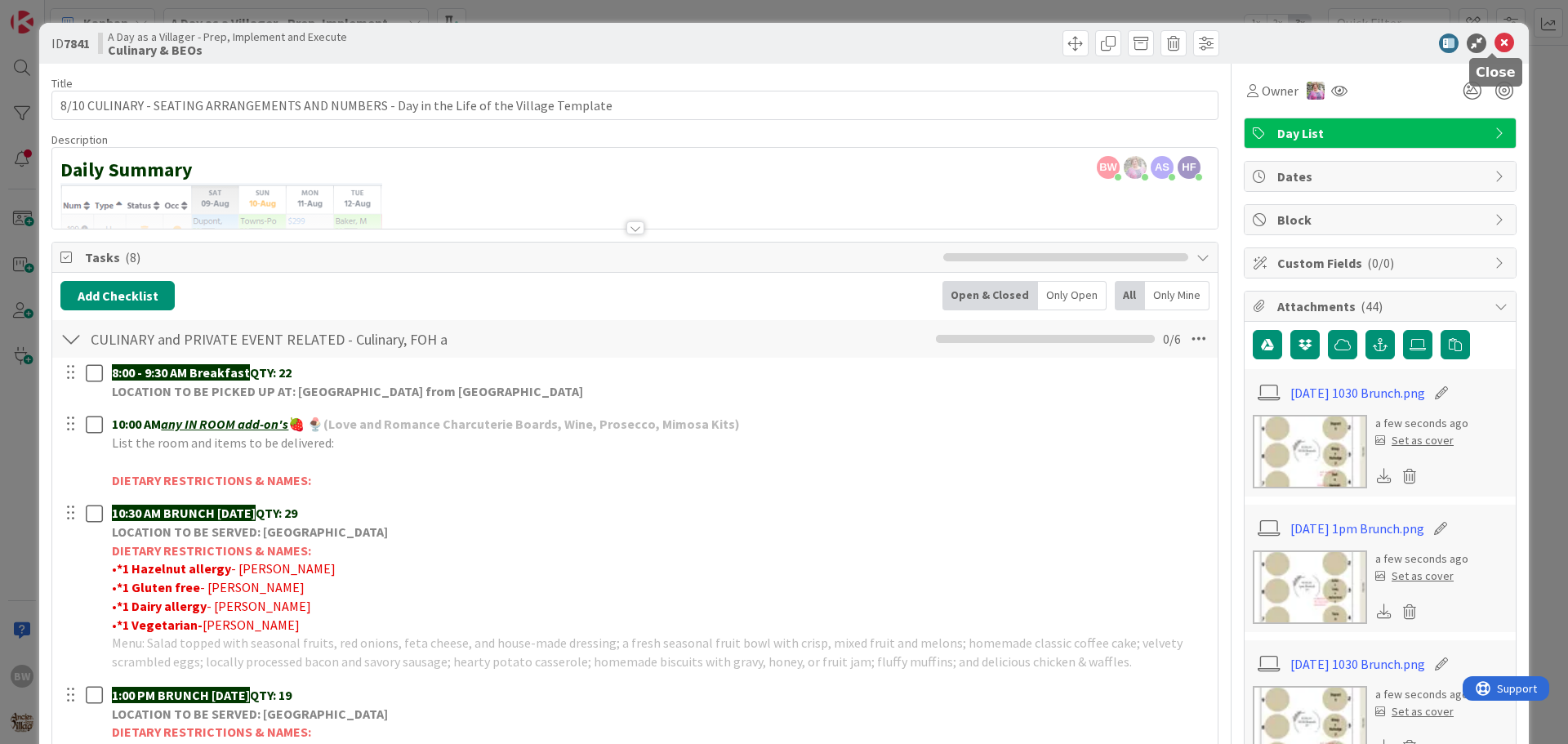
click at [1494, 46] on icon at bounding box center [1504, 43] width 19 height 19
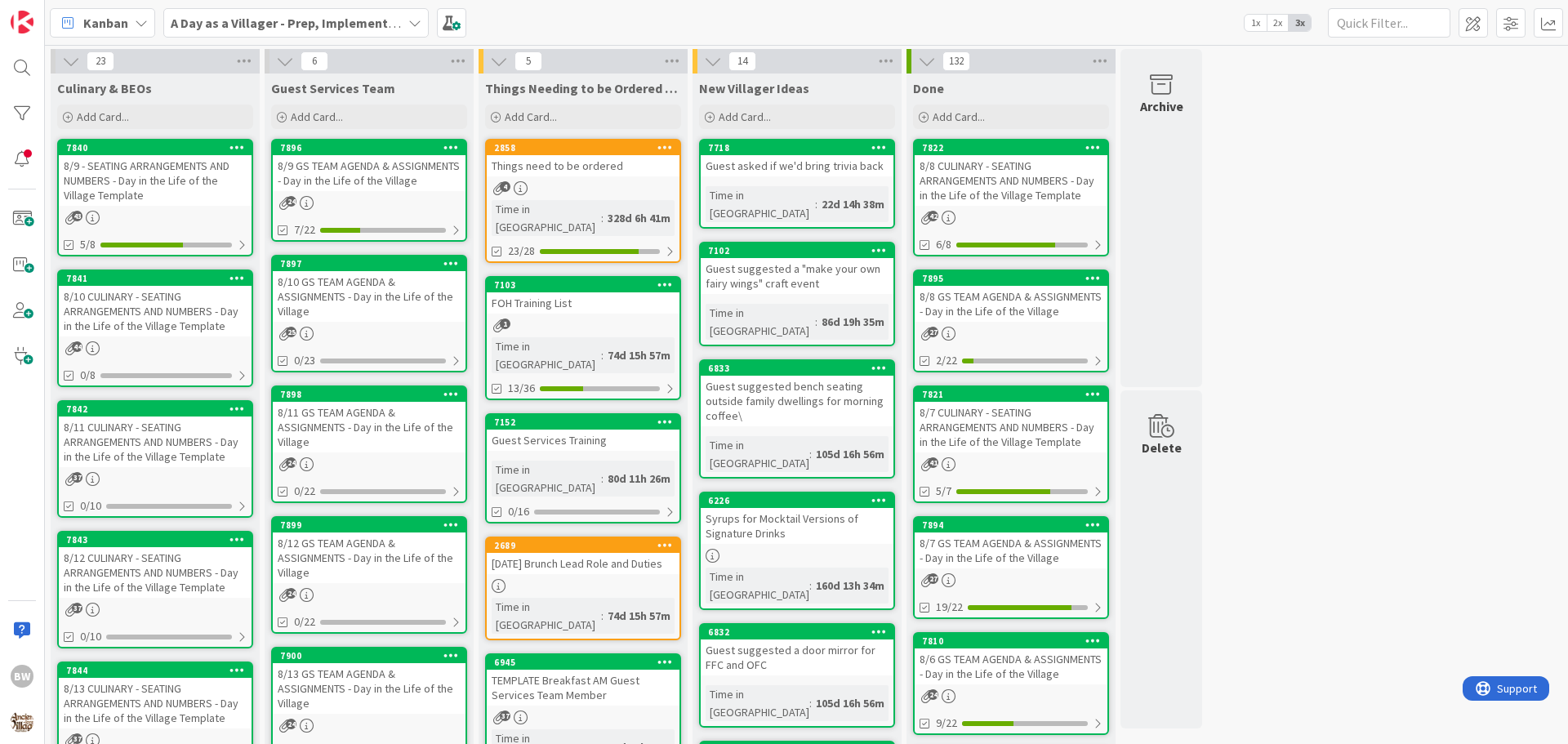
click at [146, 162] on div "8/9 - SEATING ARRANGEMENTS AND NUMBERS - Day in the Life of the Village Template" at bounding box center [154, 180] width 193 height 51
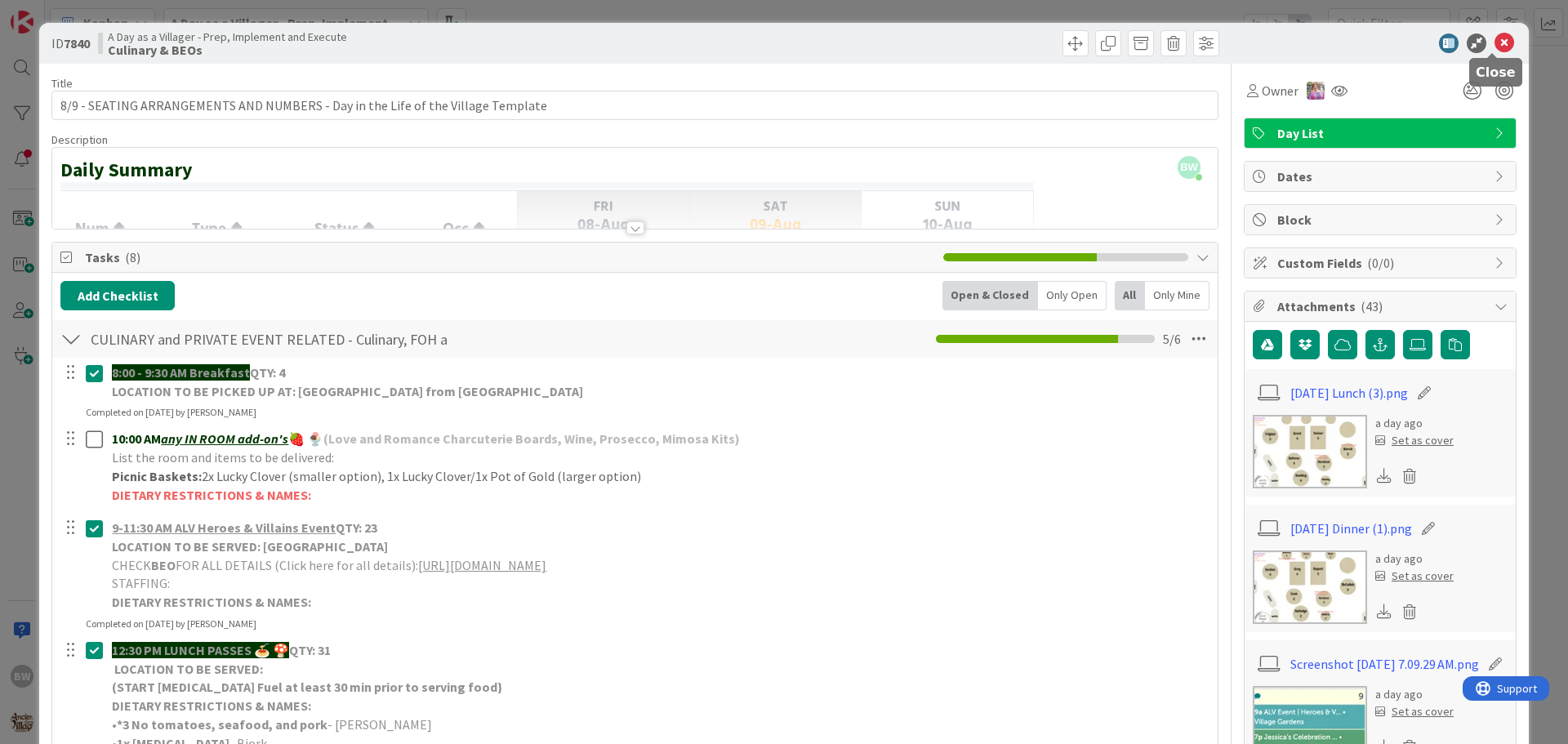
click at [1495, 41] on icon at bounding box center [1504, 43] width 19 height 19
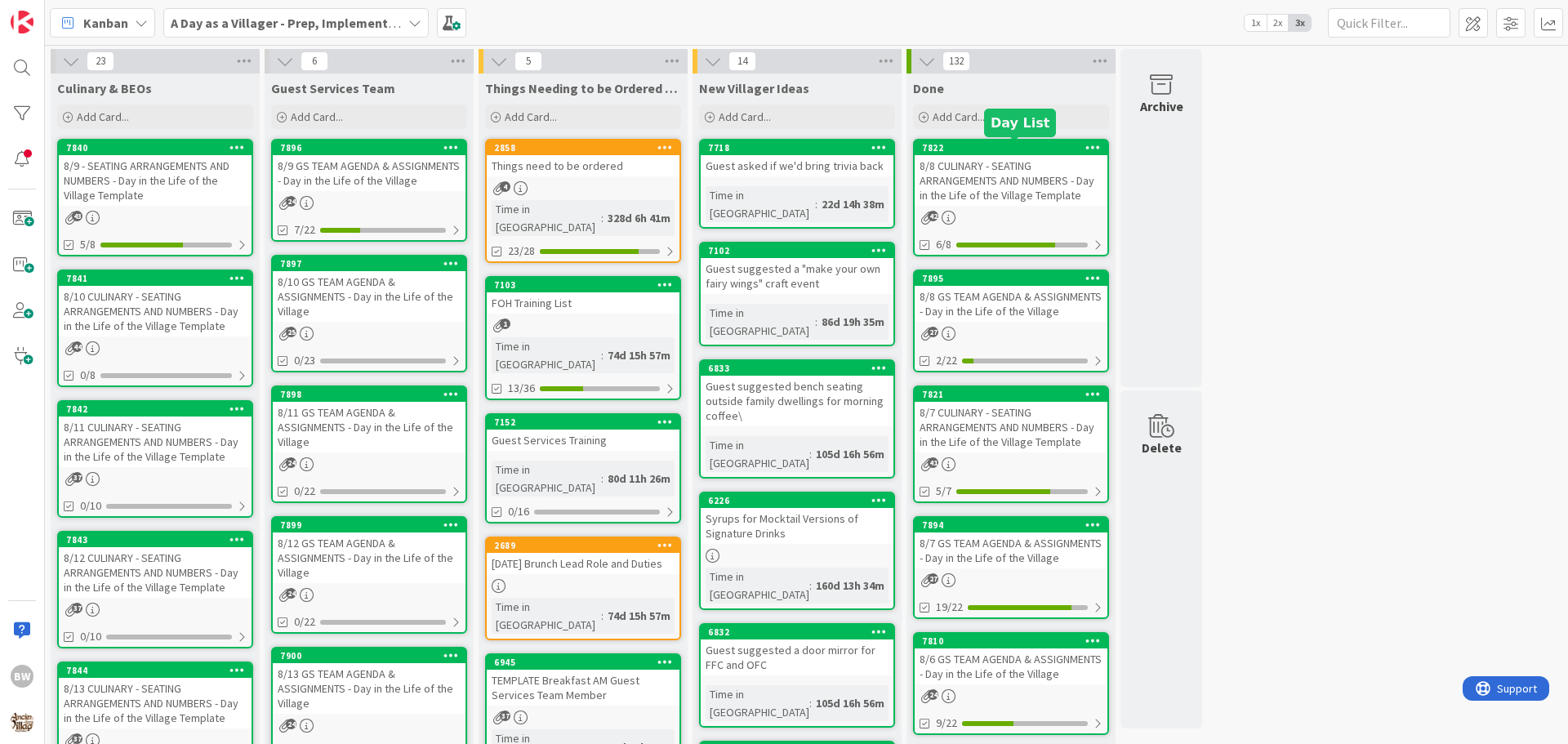
click at [982, 149] on div "7822" at bounding box center [1014, 148] width 185 height 12
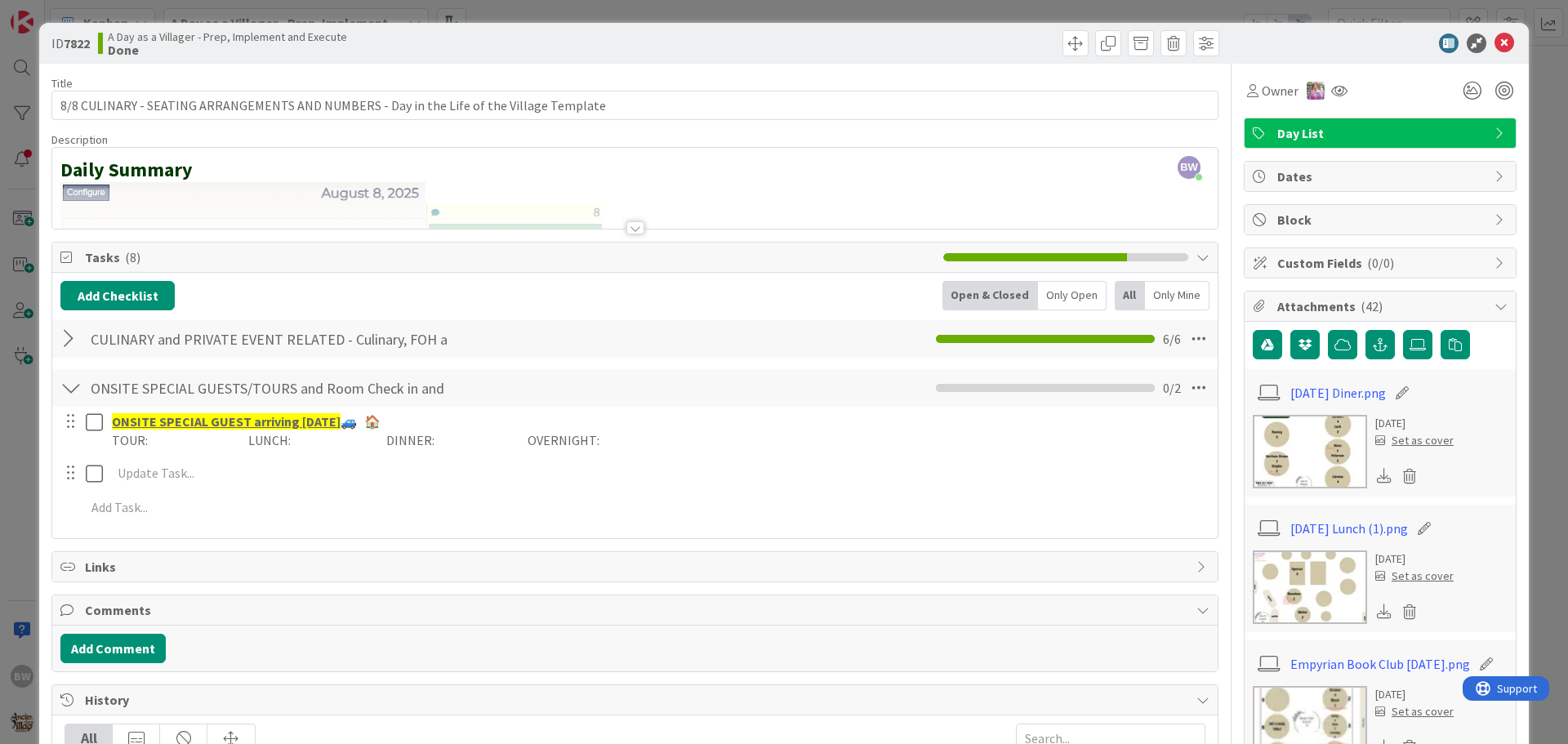
click at [1196, 262] on icon at bounding box center [1203, 258] width 13 height 13
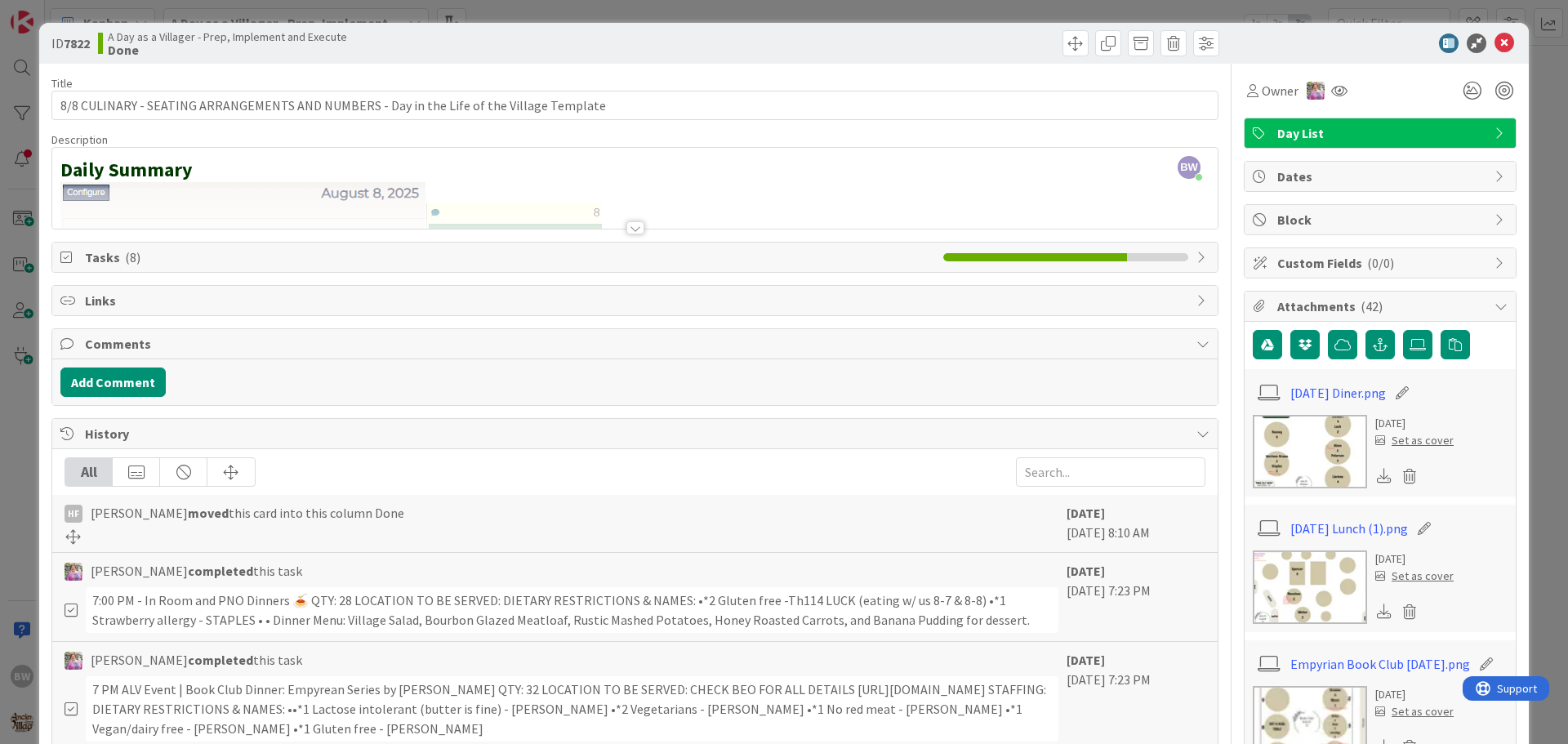
click at [1196, 251] on icon at bounding box center [1203, 258] width 13 height 13
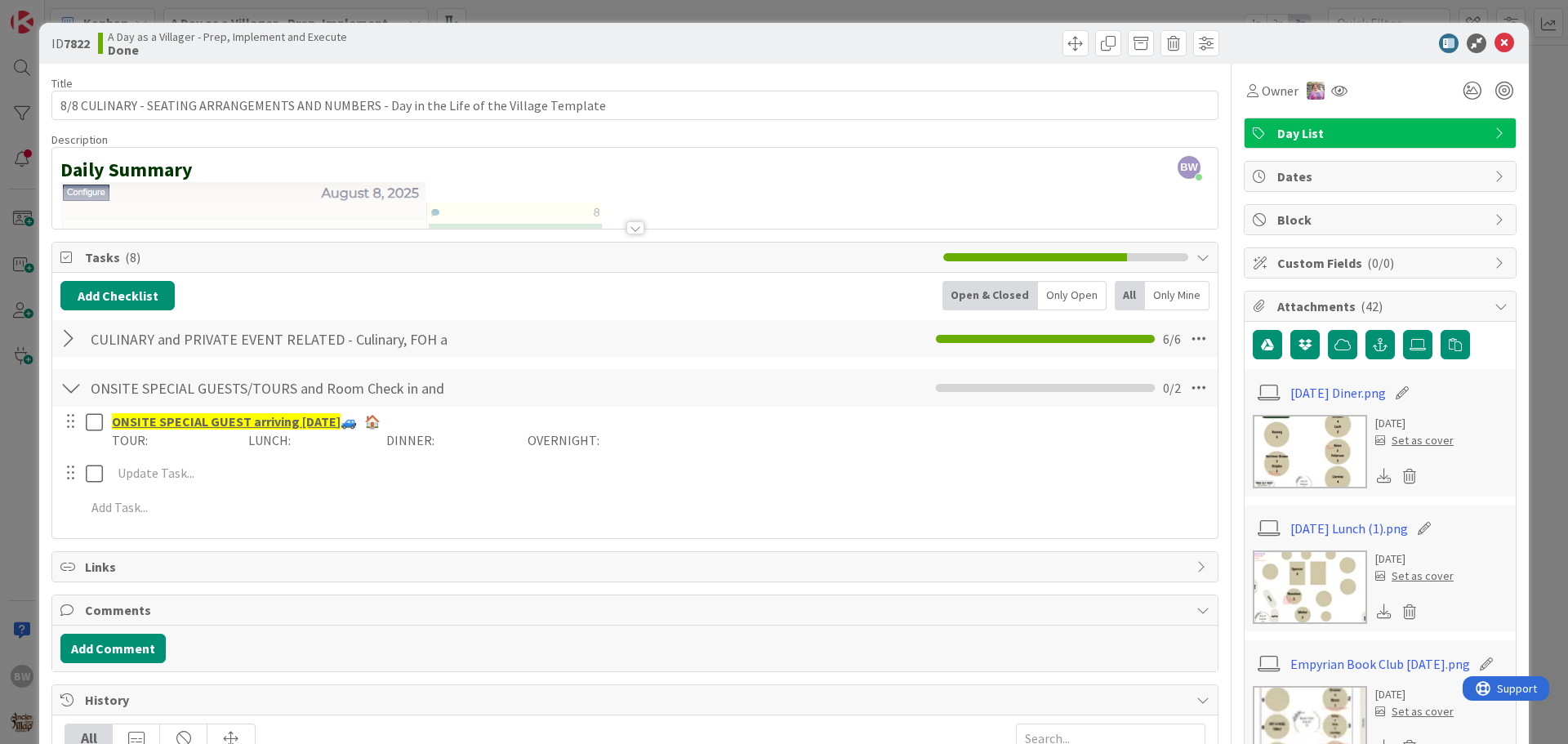
click at [63, 342] on div at bounding box center [71, 338] width 21 height 30
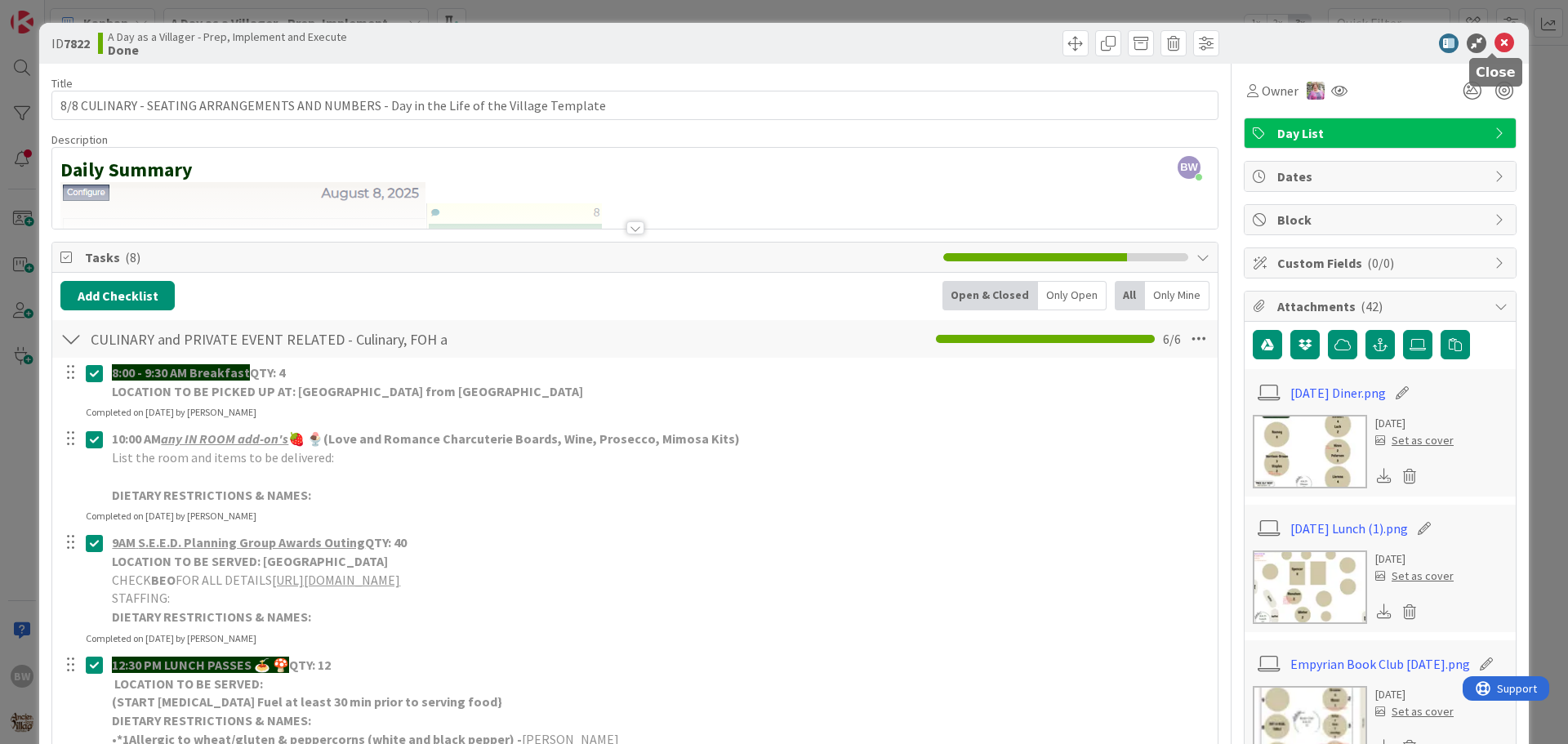
click at [1494, 35] on icon at bounding box center [1504, 43] width 19 height 19
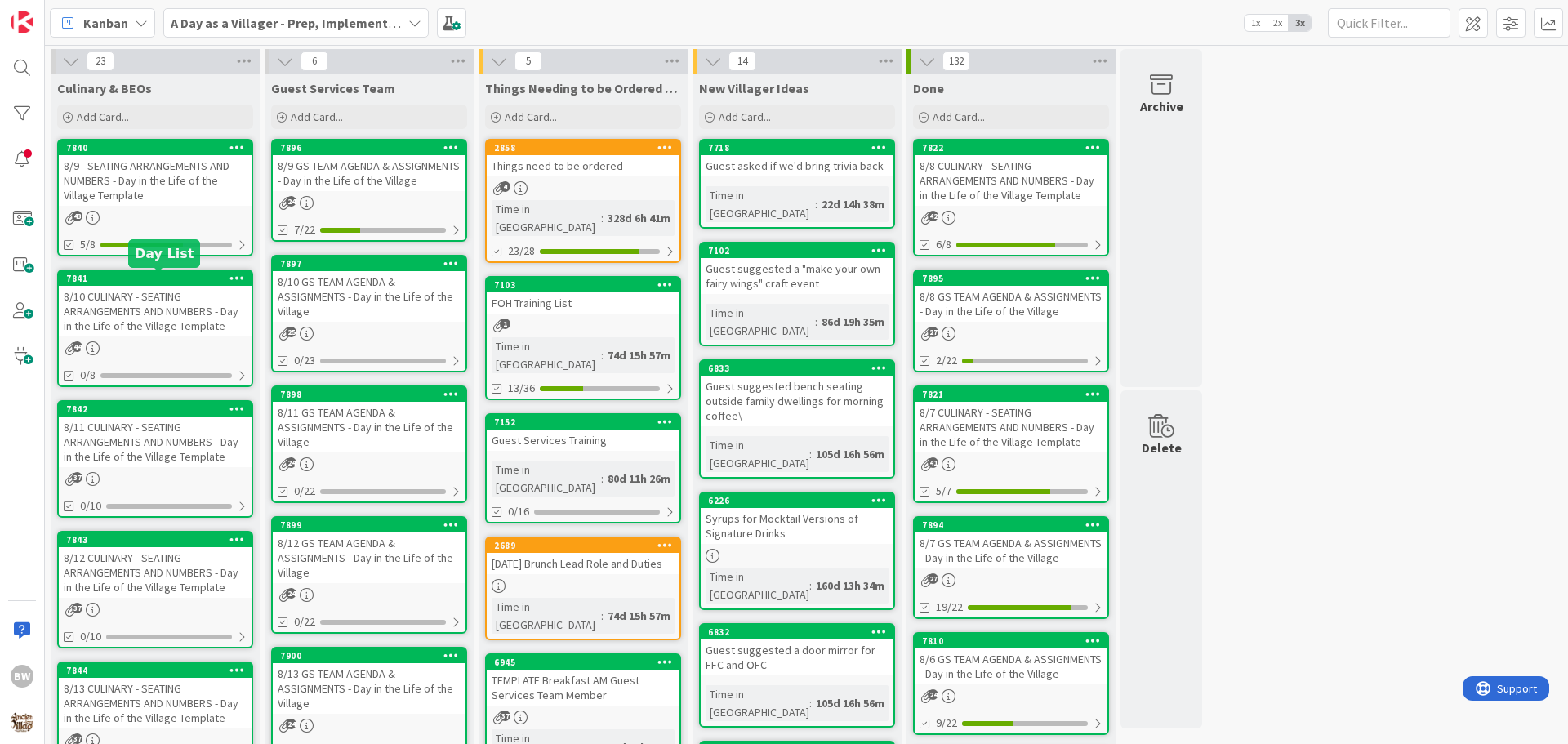
click at [143, 279] on div "7841" at bounding box center [158, 279] width 185 height 12
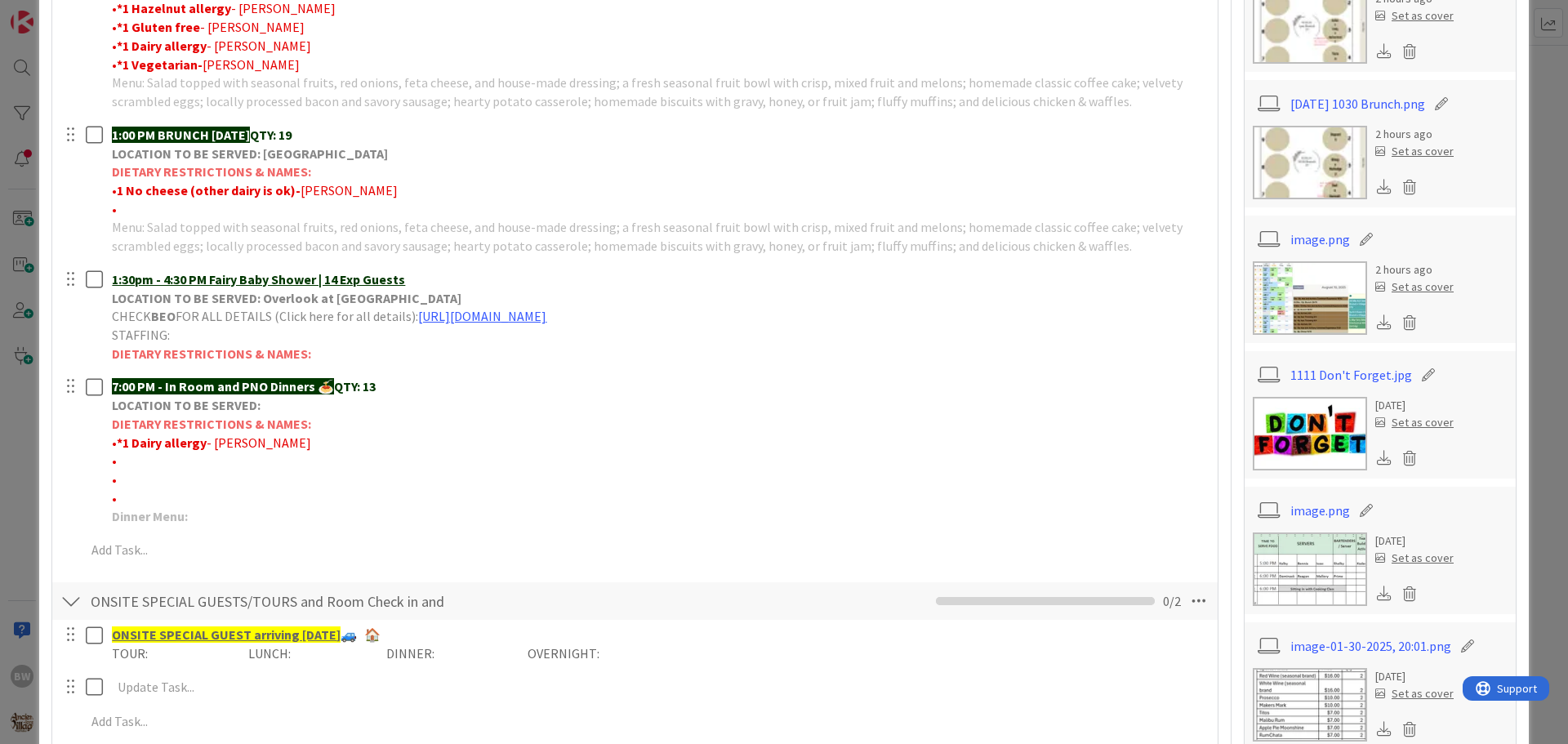
scroll to position [654, 0]
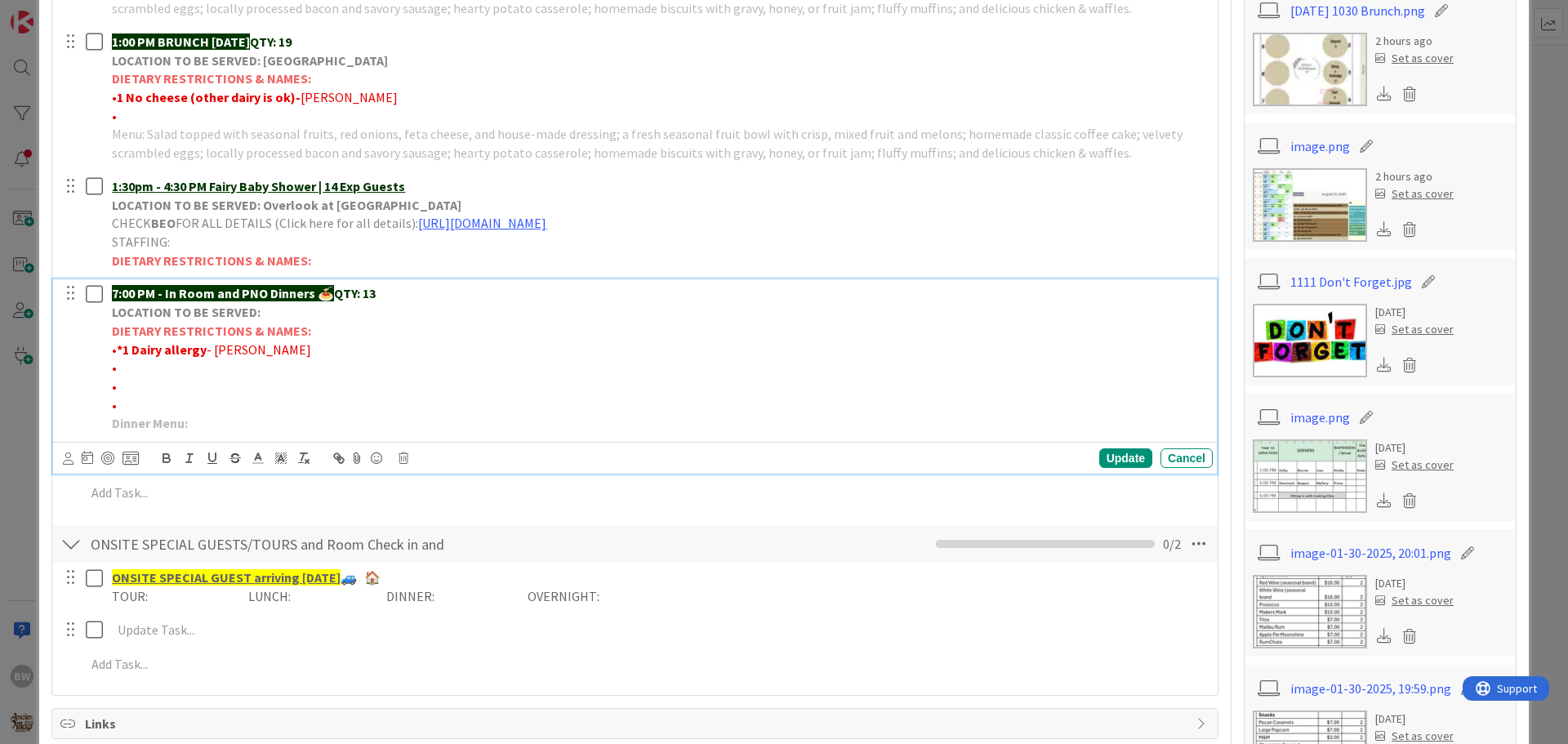
click at [263, 350] on p "• *1 Dairy allergy - [PERSON_NAME]" at bounding box center [659, 350] width 1095 height 19
click at [1117, 461] on div "Update" at bounding box center [1125, 458] width 53 height 19
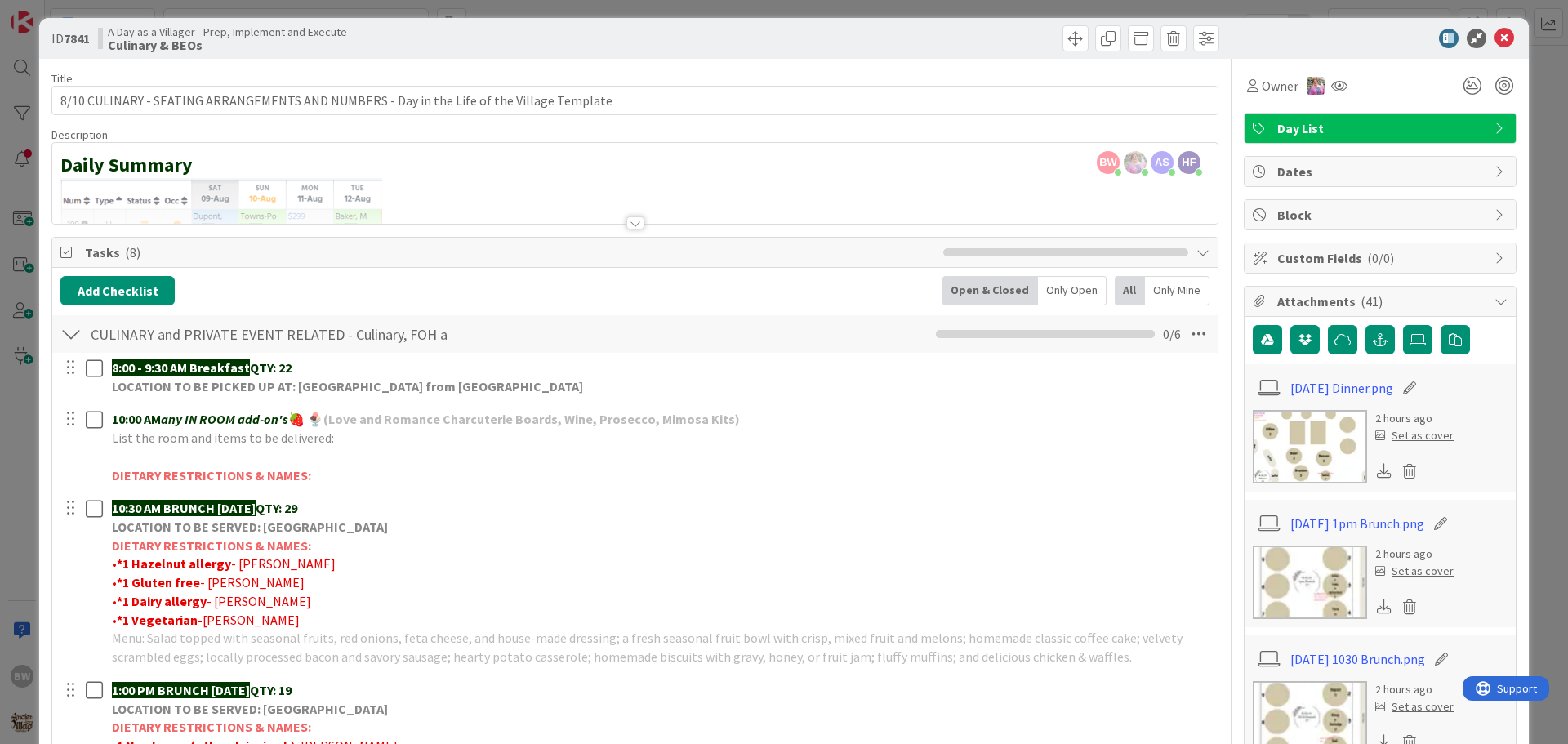
scroll to position [0, 0]
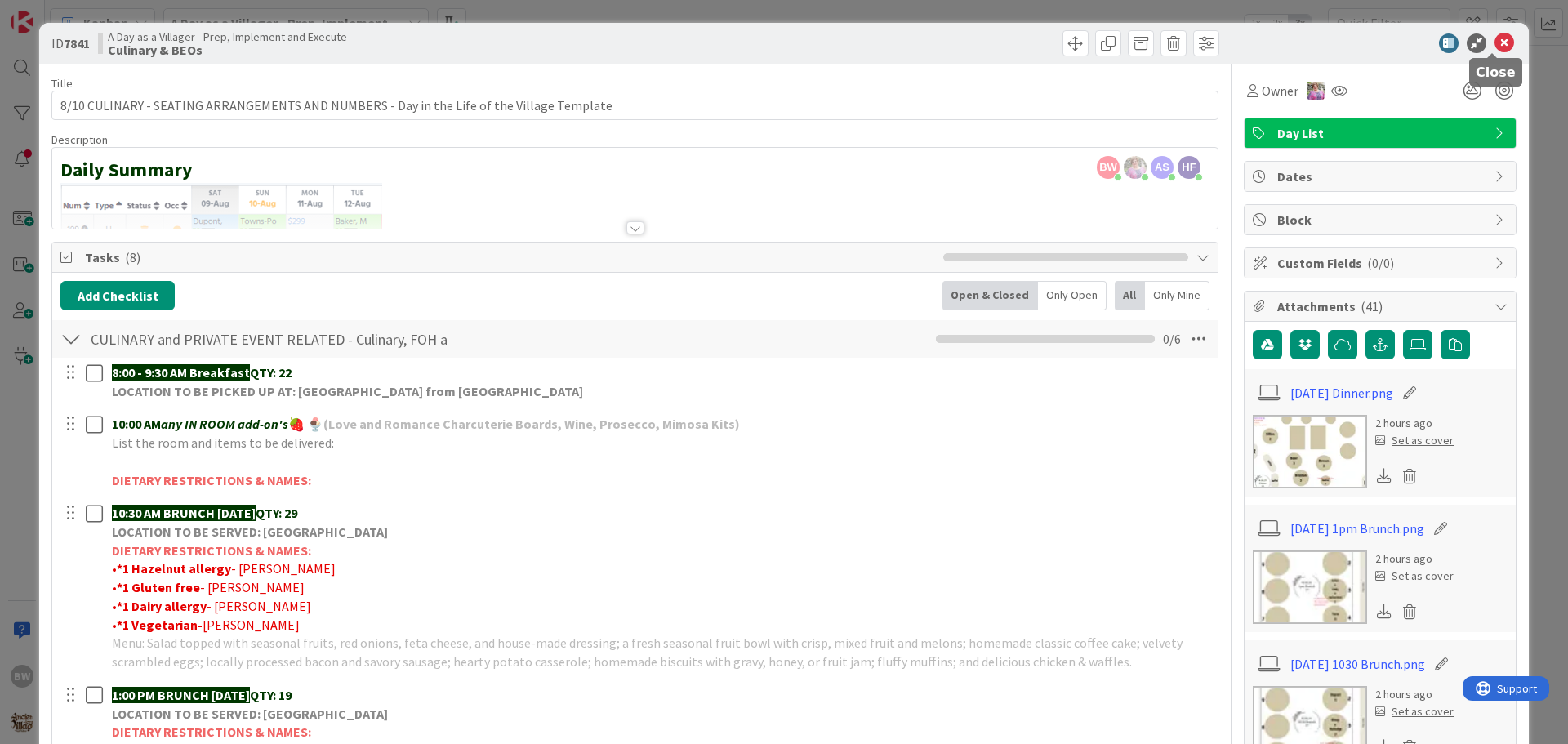
click at [1494, 43] on icon at bounding box center [1504, 43] width 19 height 19
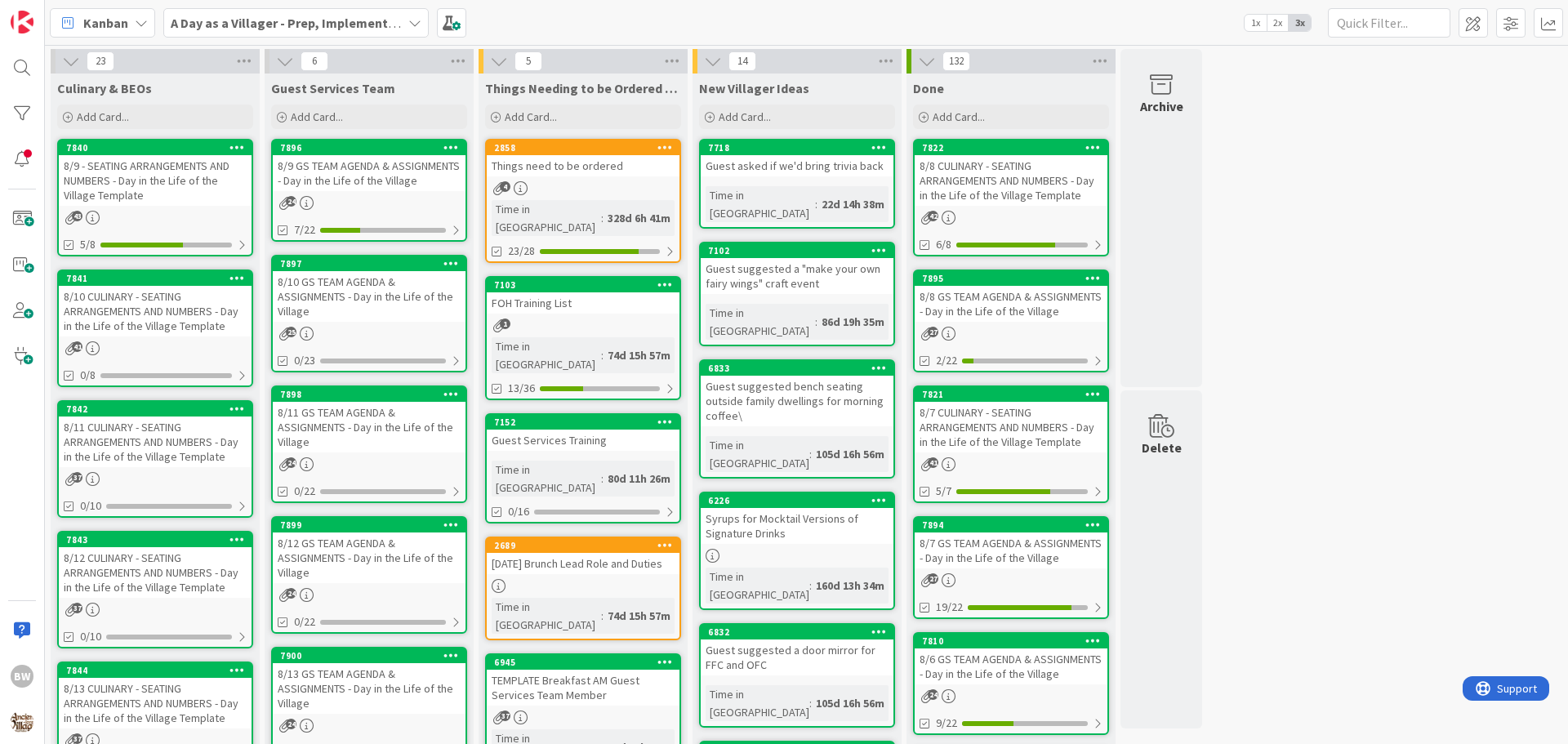
click at [146, 156] on div "8/9 - SEATING ARRANGEMENTS AND NUMBERS - Day in the Life of the Village Template" at bounding box center [154, 180] width 193 height 51
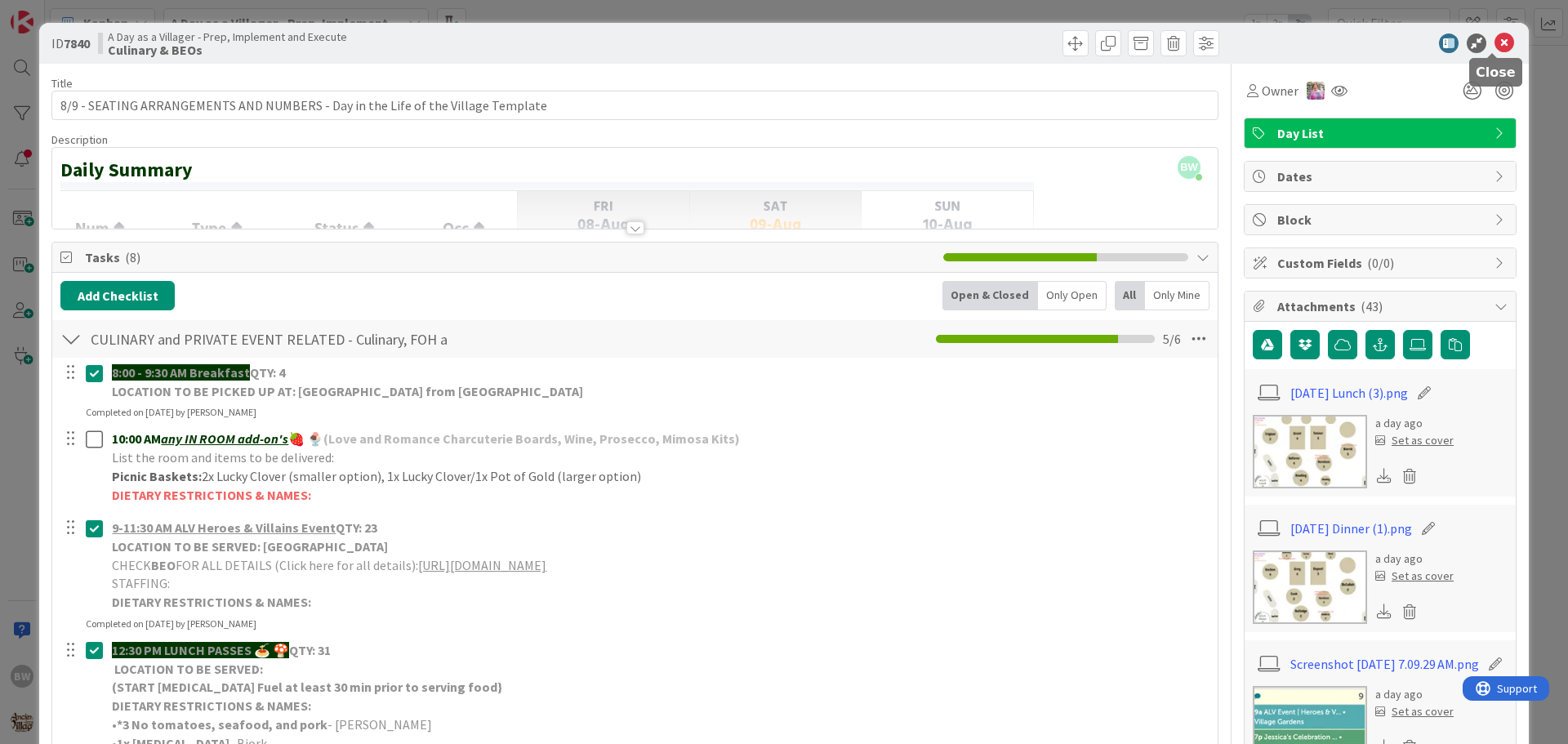
click at [1495, 41] on icon at bounding box center [1504, 43] width 19 height 19
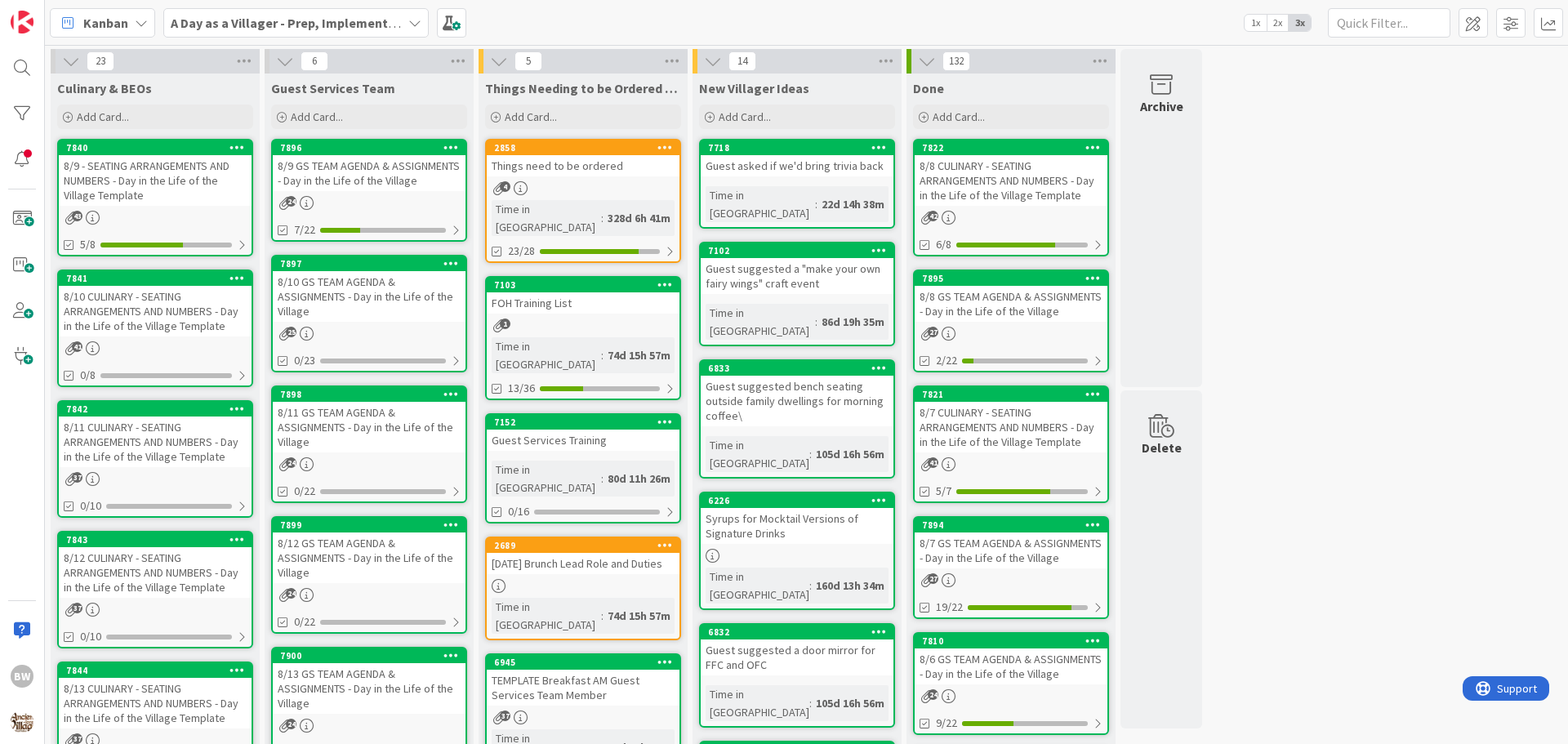
click at [150, 284] on div "7841" at bounding box center [154, 278] width 193 height 14
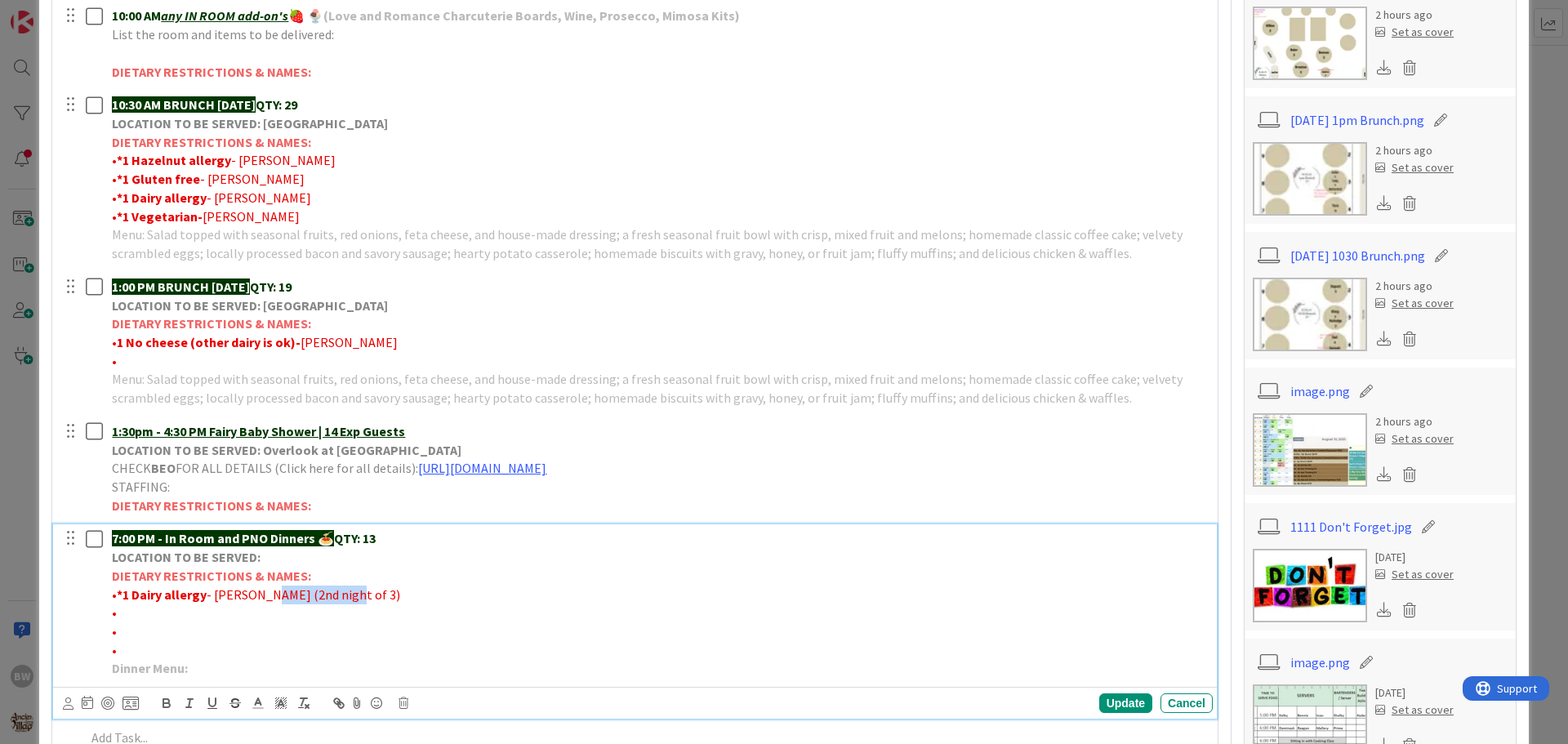
drag, startPoint x: 267, startPoint y: 594, endPoint x: 345, endPoint y: 593, distance: 78.0
click at [345, 593] on span "- [PERSON_NAME] (2nd night of 3)" at bounding box center [304, 594] width 194 height 16
click at [167, 700] on icon "button" at bounding box center [166, 701] width 6 height 4
click at [256, 701] on icon at bounding box center [258, 703] width 14 height 14
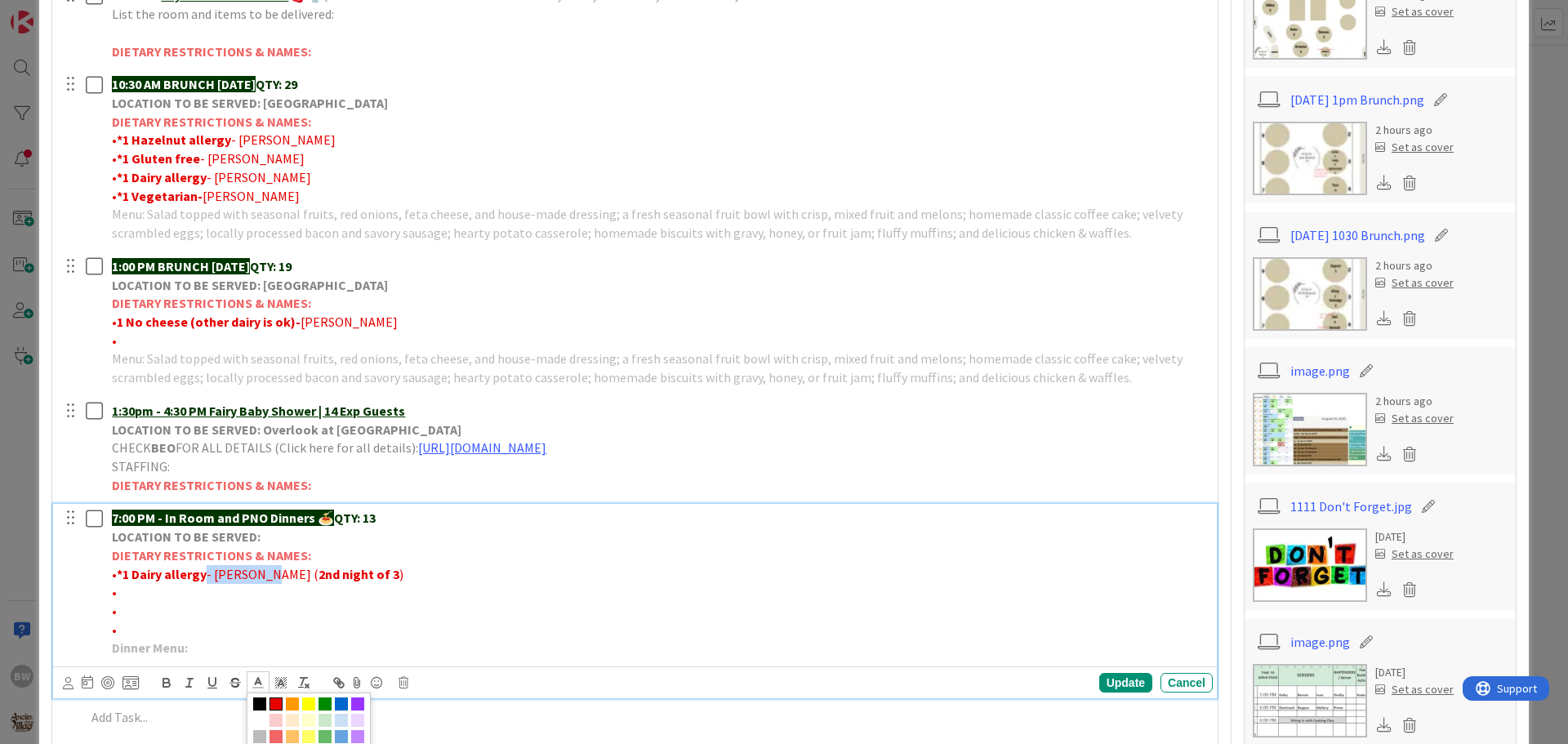
scroll to position [490, 0]
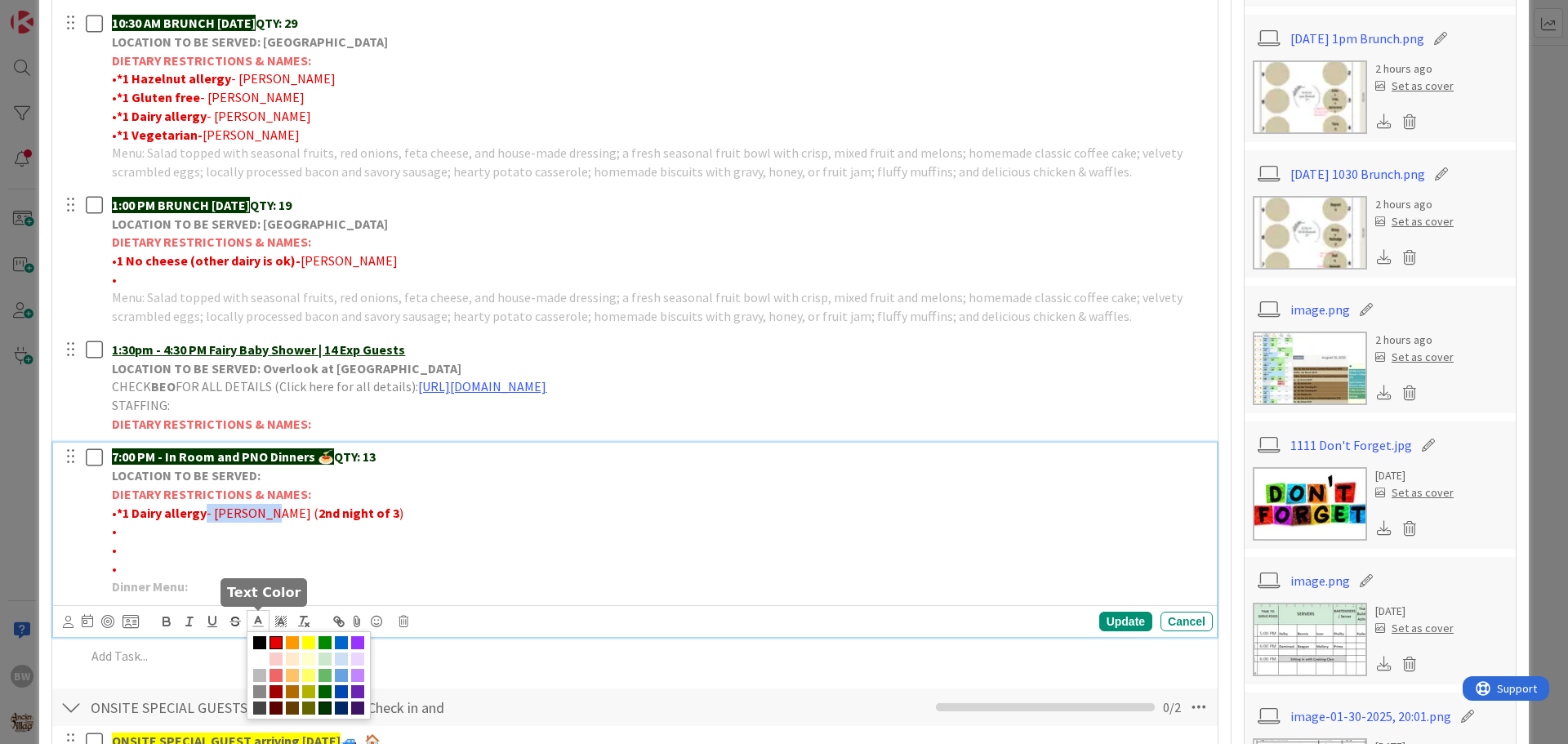
click at [321, 709] on span at bounding box center [325, 709] width 13 height 13
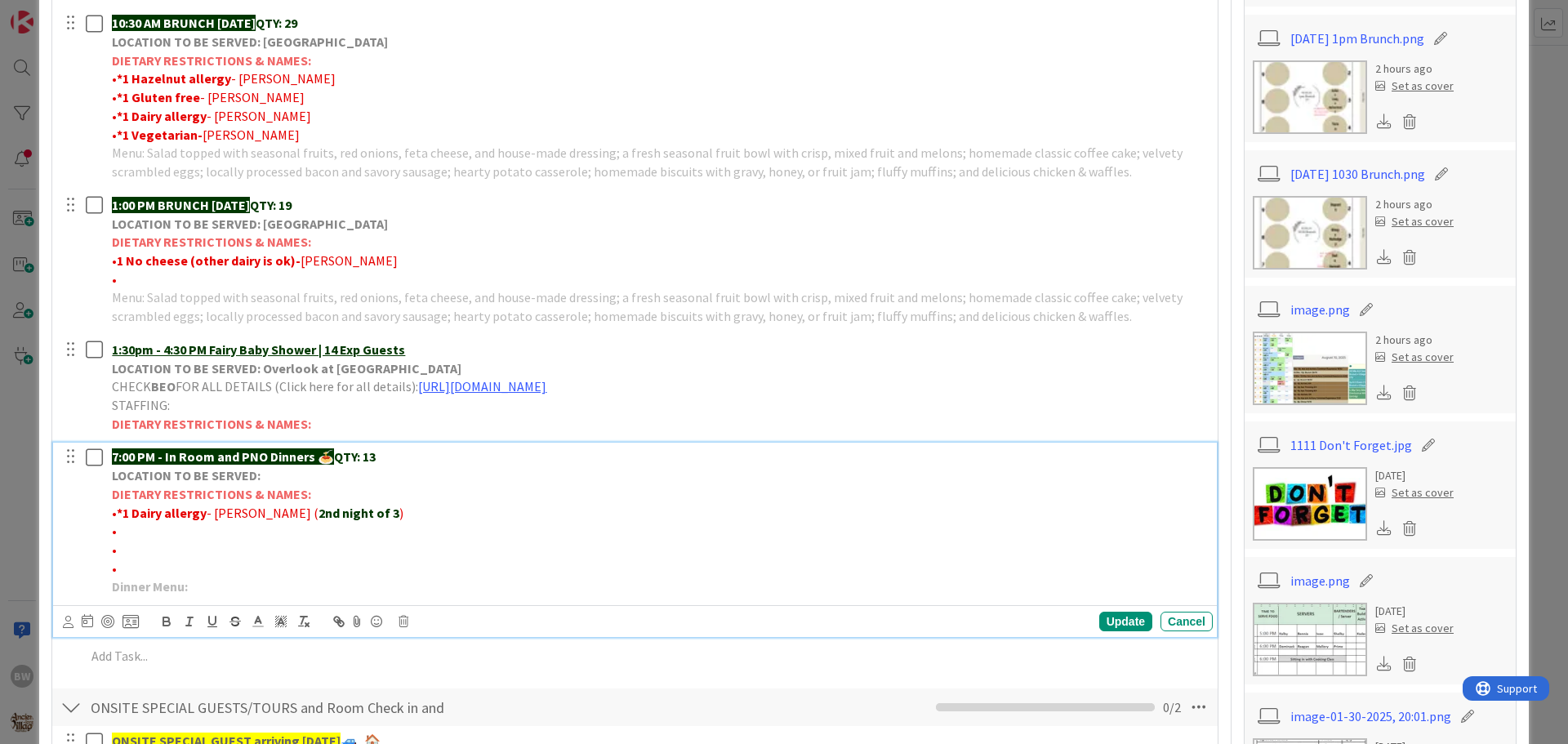
click at [417, 530] on p "•" at bounding box center [659, 531] width 1095 height 19
click at [1108, 623] on div "Update" at bounding box center [1125, 621] width 53 height 19
drag, startPoint x: 355, startPoint y: 514, endPoint x: 117, endPoint y: 507, distance: 238.1
click at [117, 507] on p "• *1 Dairy allergy - [PERSON_NAME] ( 2nd night of 3 )" at bounding box center [659, 514] width 1095 height 19
copy p "*1 Dairy allergy - [PERSON_NAME] ( 2nd night of 3 )"
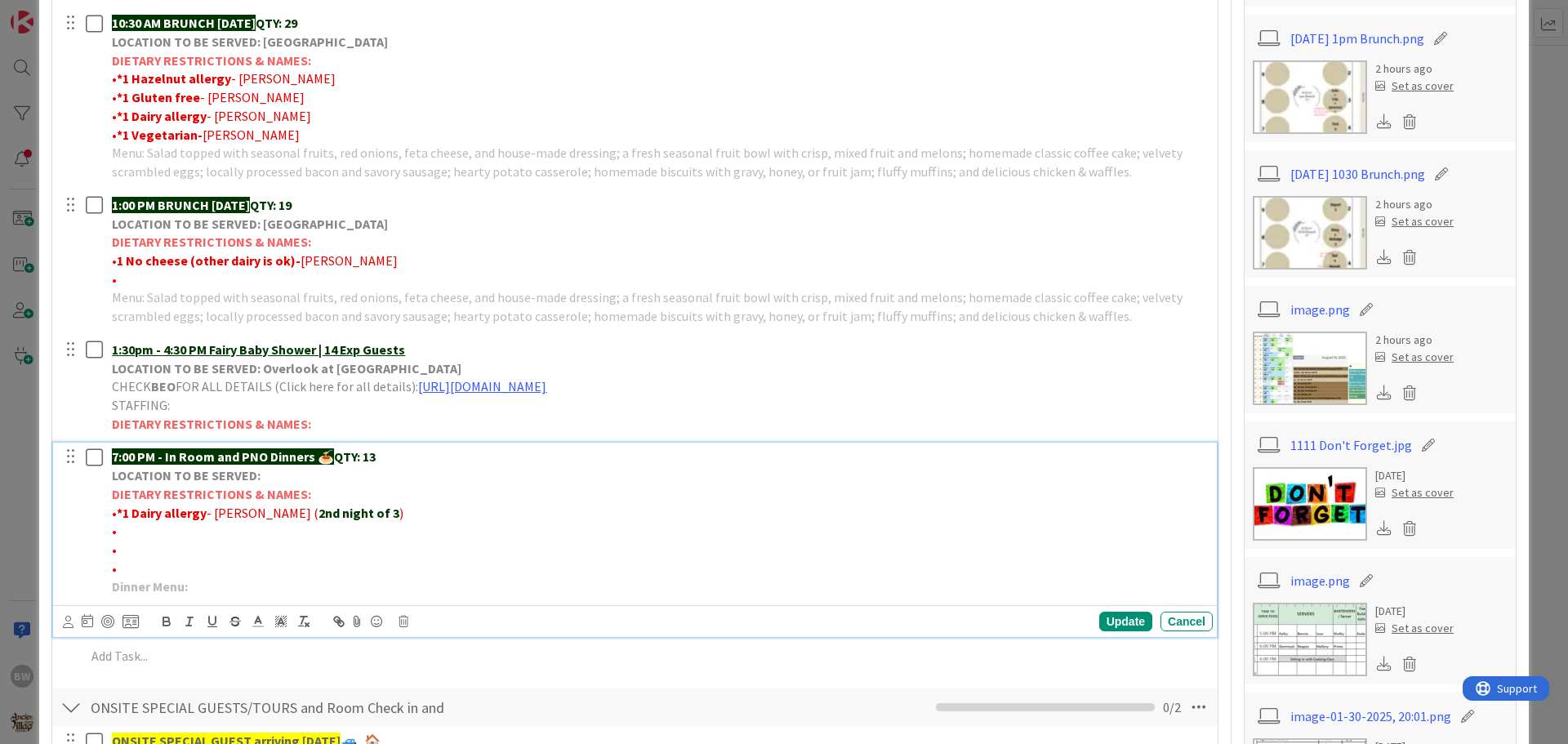
click at [921, 547] on p "•" at bounding box center [659, 550] width 1095 height 19
click at [1103, 618] on div "Update" at bounding box center [1125, 621] width 53 height 19
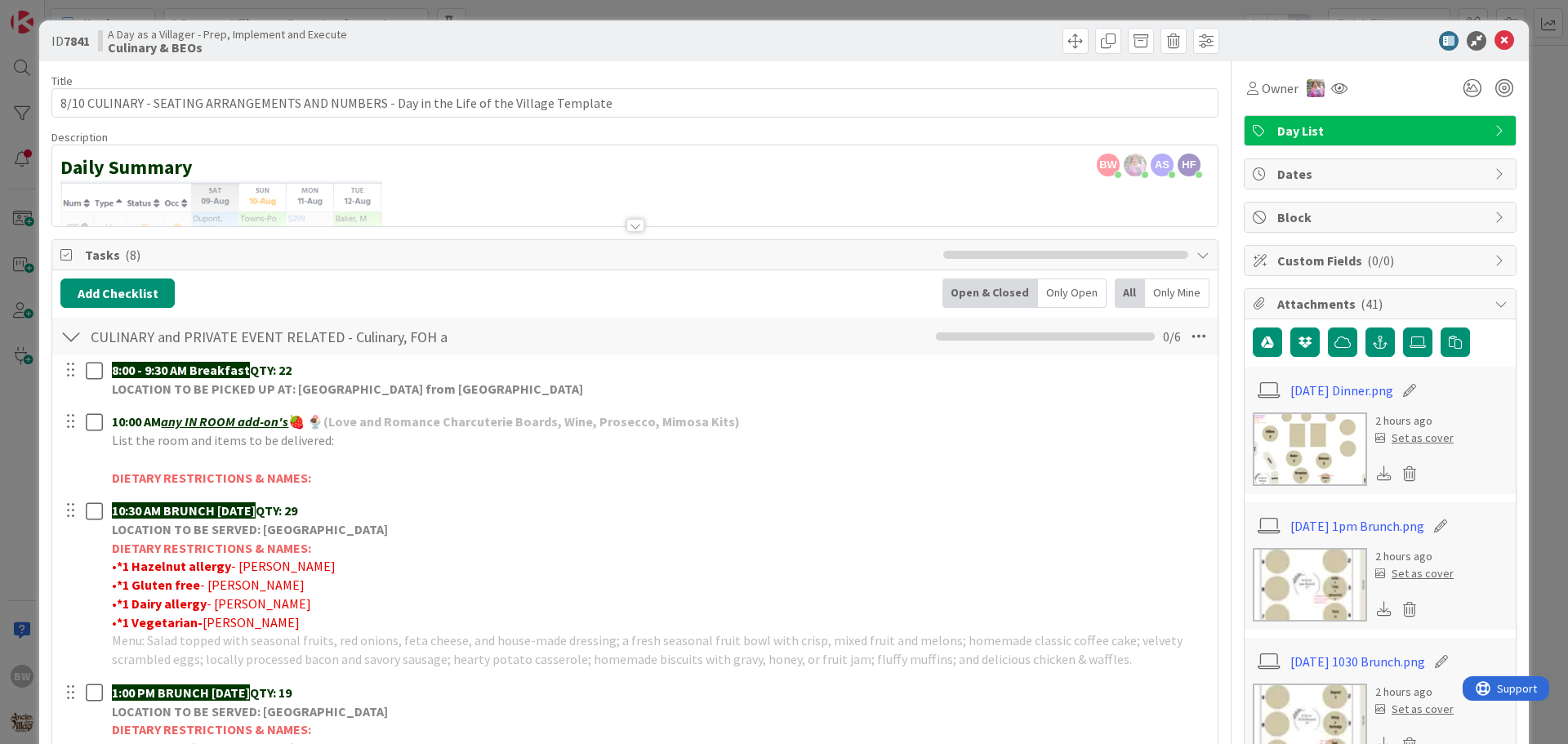
scroll to position [0, 0]
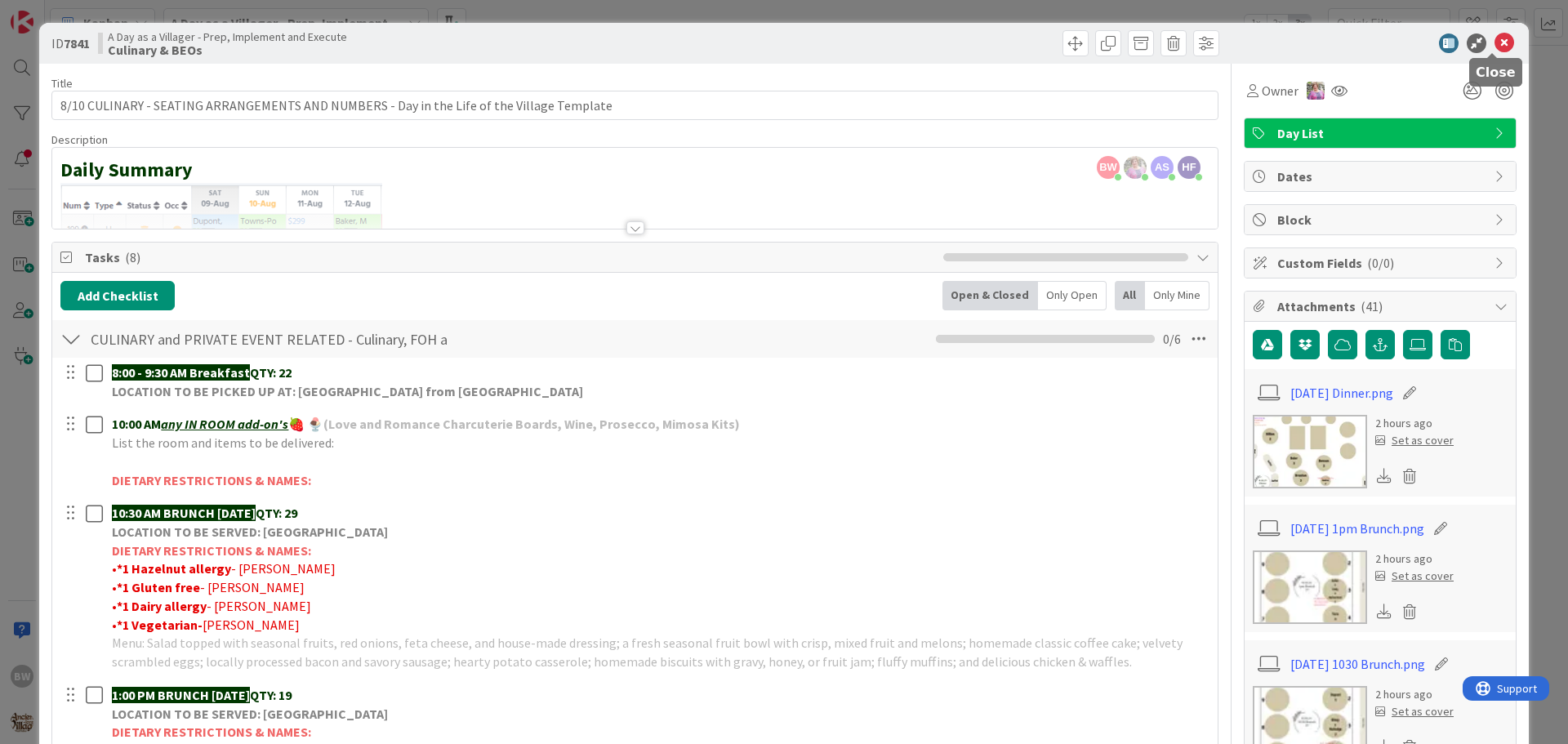
click at [1494, 45] on icon at bounding box center [1504, 43] width 19 height 19
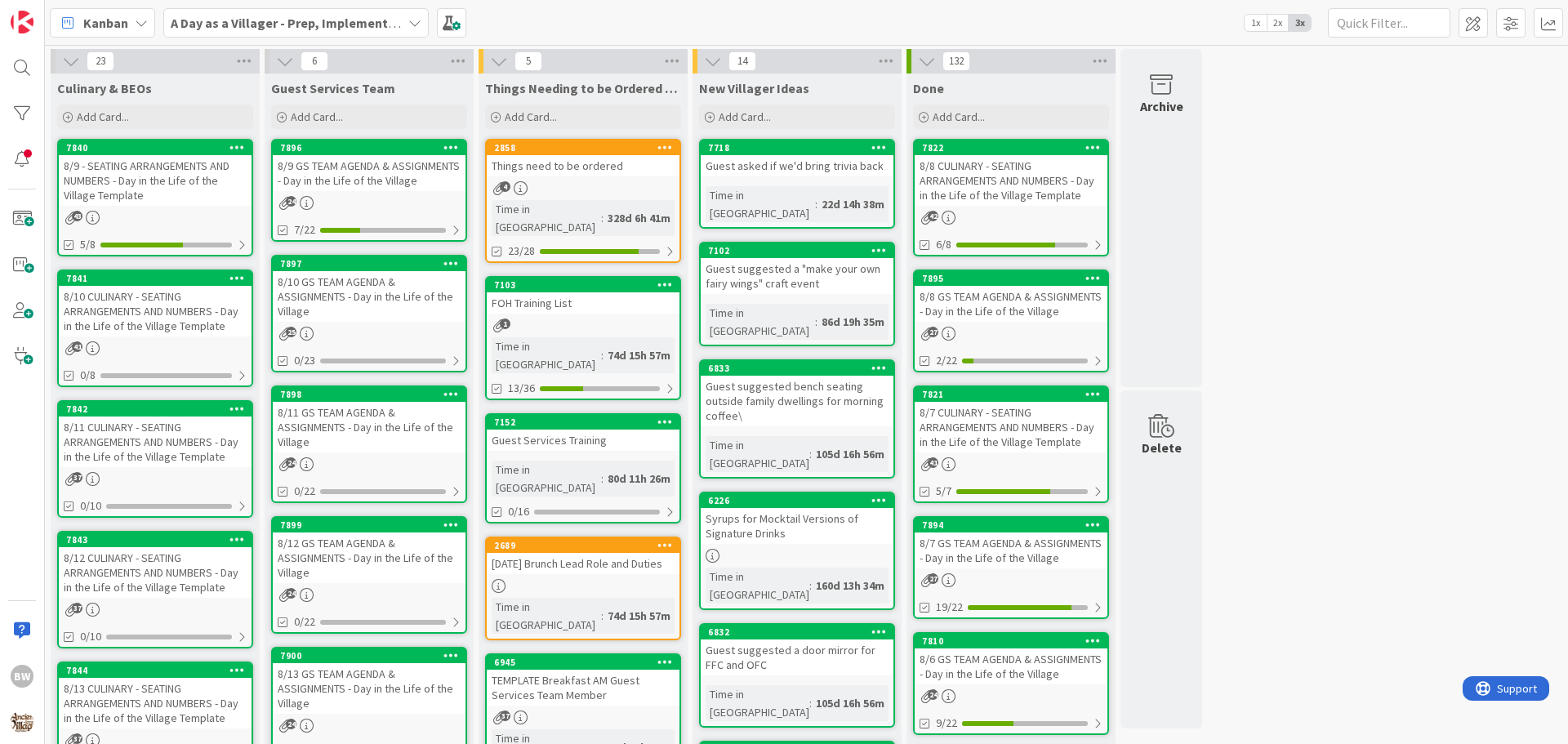
click at [146, 417] on div "8/11 CULINARY - SEATING ARRANGEMENTS AND NUMBERS - Day in the Life of the Villa…" at bounding box center [154, 441] width 193 height 51
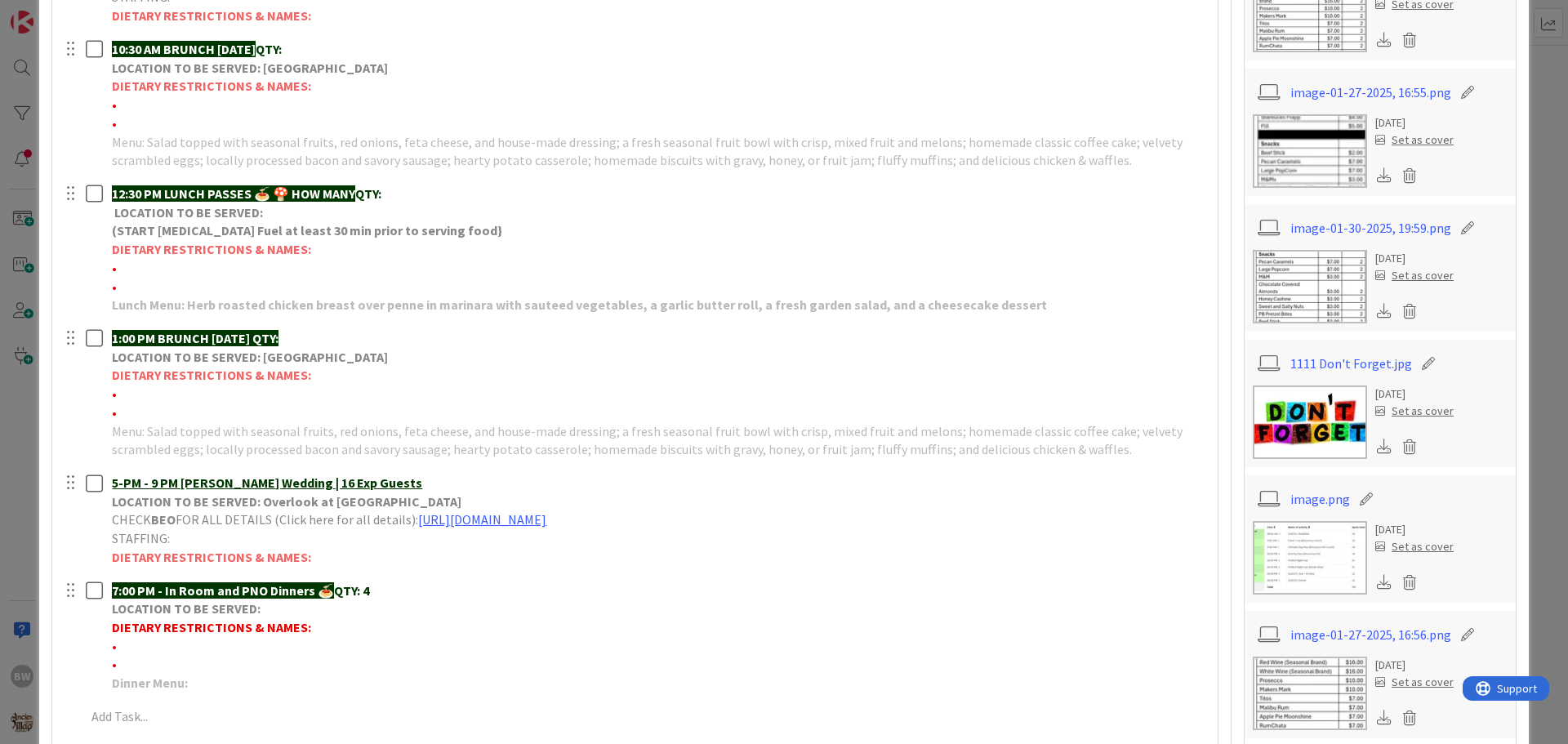
scroll to position [817, 0]
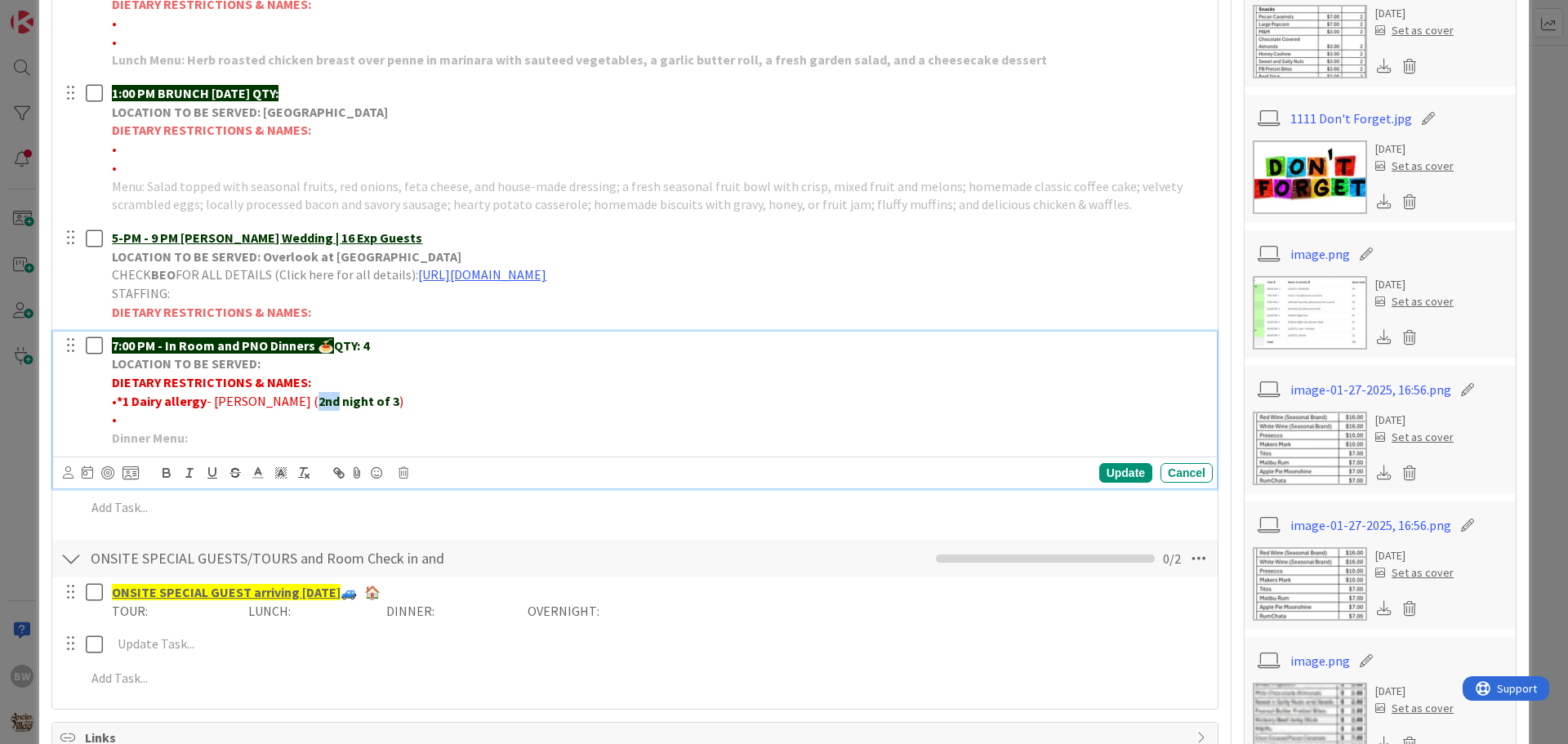
drag, startPoint x: 289, startPoint y: 401, endPoint x: 269, endPoint y: 402, distance: 20.0
click at [318, 402] on strong "2nd night of 3" at bounding box center [358, 401] width 81 height 16
click at [1108, 471] on div "Update" at bounding box center [1125, 473] width 53 height 19
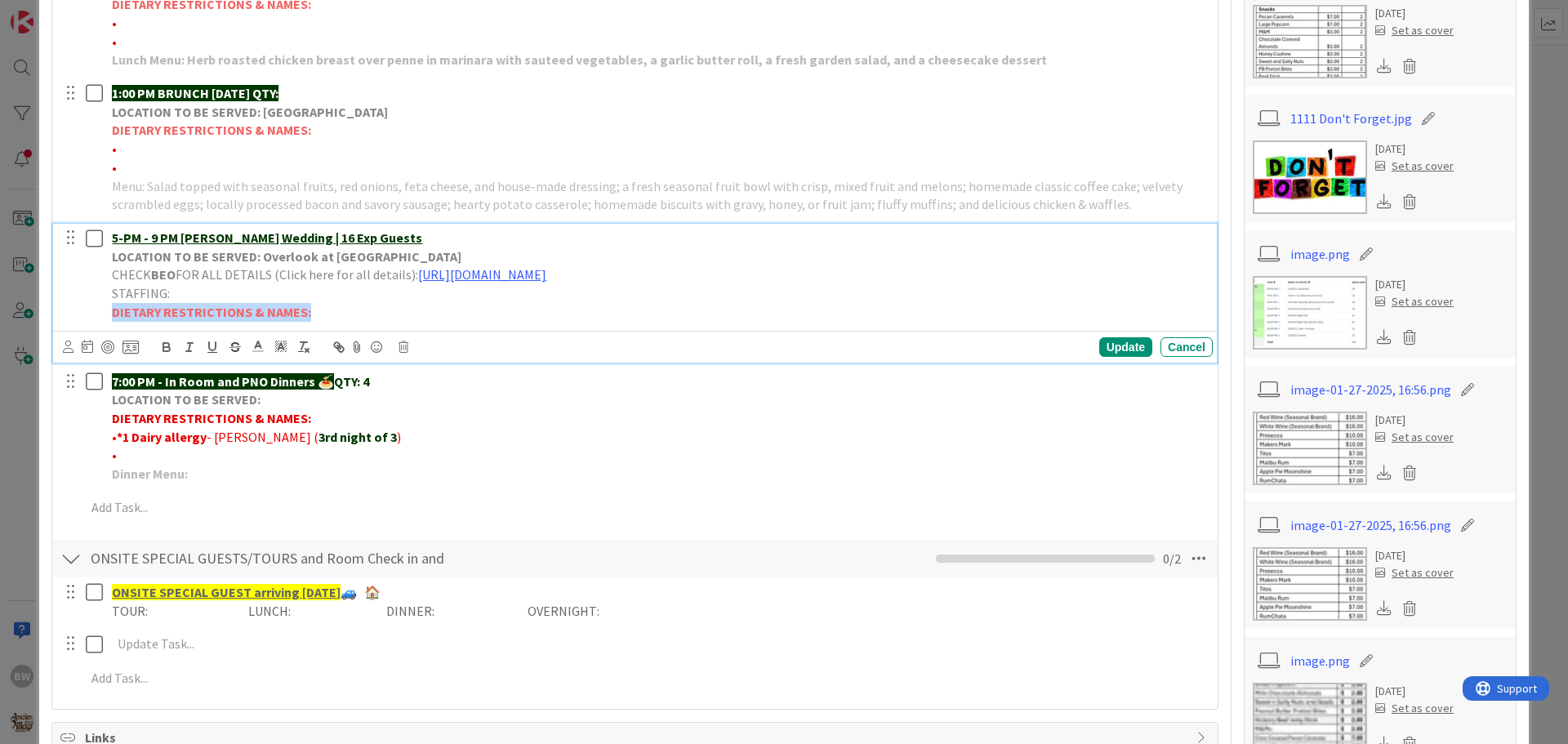
drag, startPoint x: 315, startPoint y: 308, endPoint x: 152, endPoint y: 311, distance: 163.0
click at [109, 314] on div "5-PM - 9 PM [PERSON_NAME] Wedding | 16 Exp Guests LOCATION TO BE SERVED: Overlo…" at bounding box center [658, 274] width 1107 height 103
copy strong "DIETARY RESTRICTIONS & NAMES:"
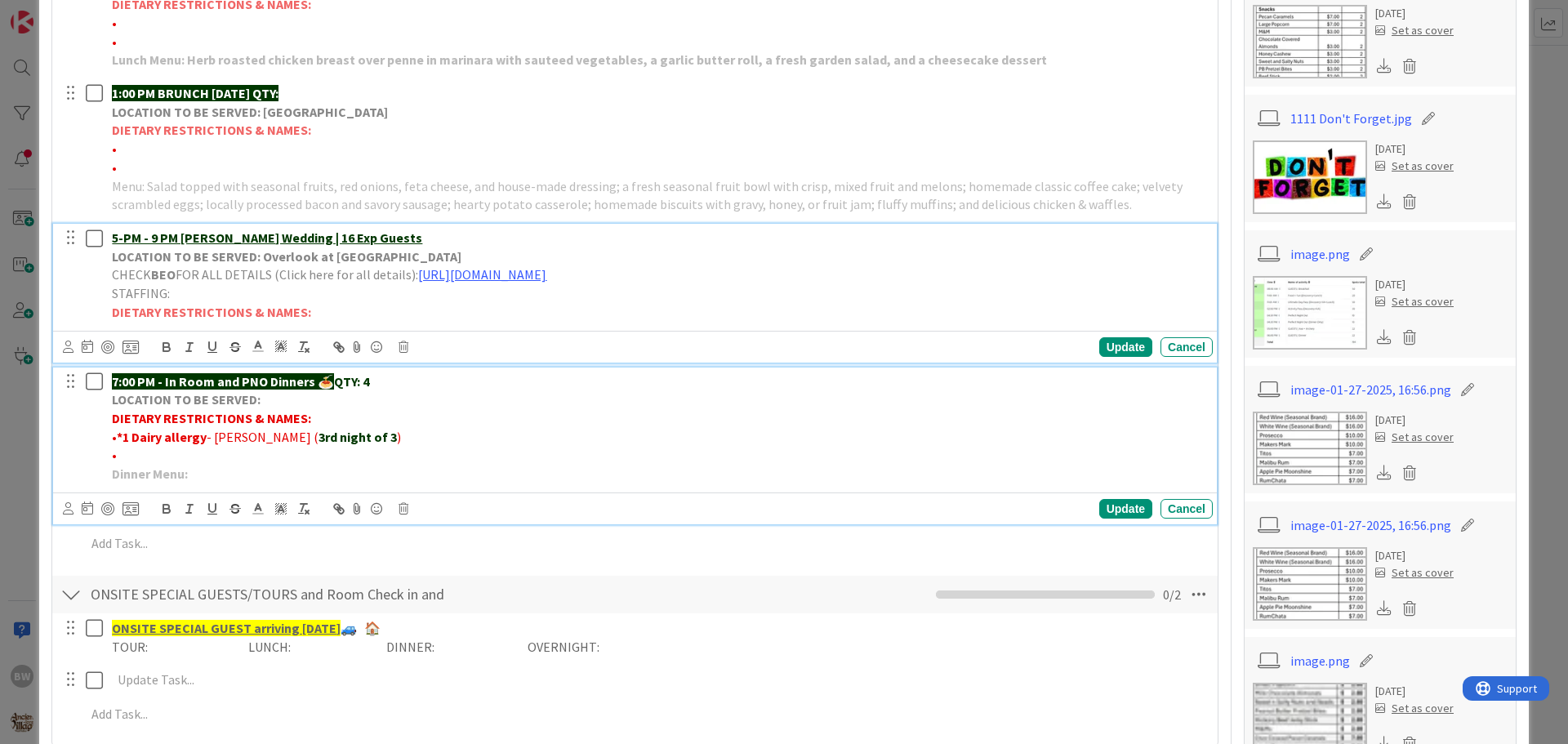
click at [314, 420] on p "DIETARY RESTRICTIONS & NAMES:" at bounding box center [659, 419] width 1095 height 19
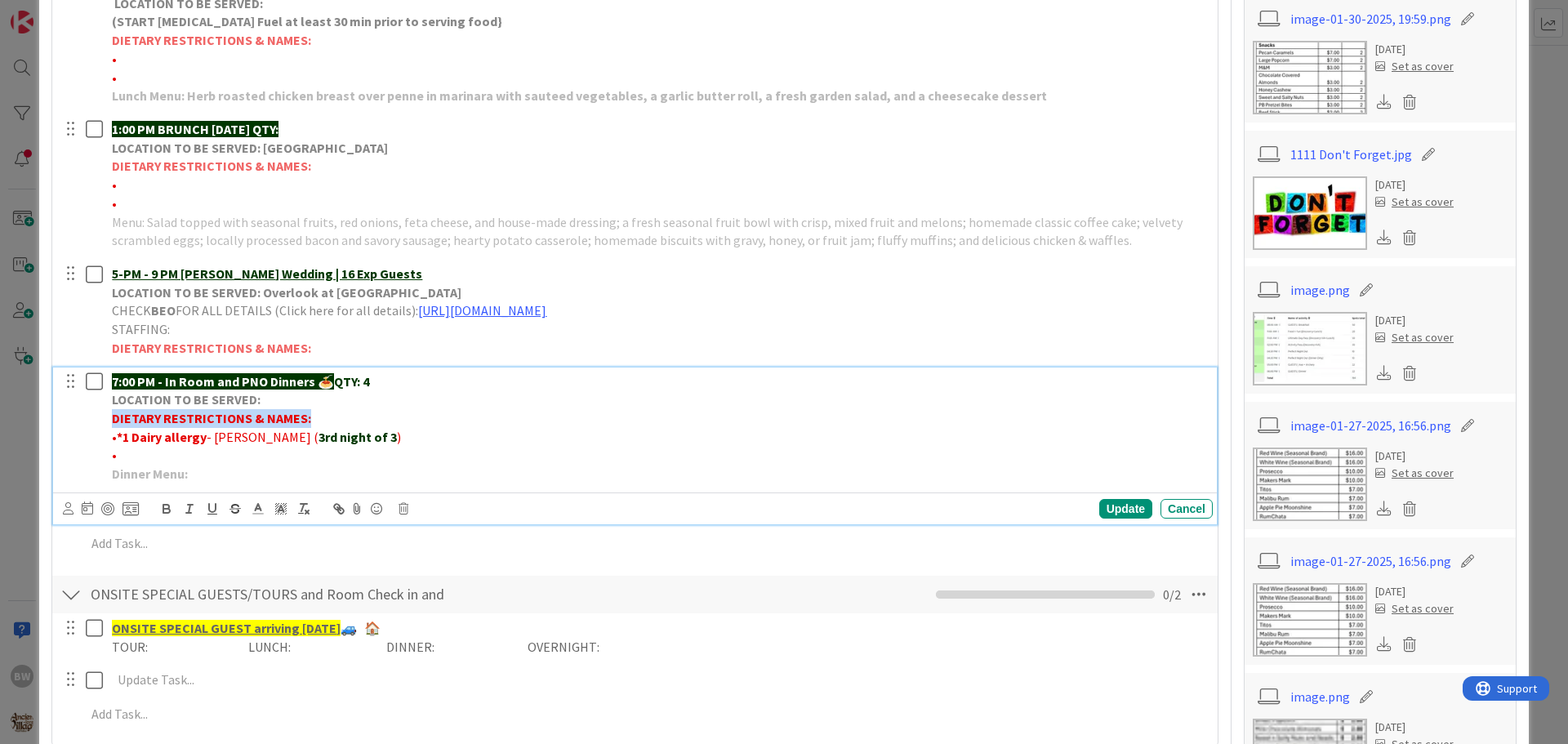
drag, startPoint x: 314, startPoint y: 419, endPoint x: 107, endPoint y: 419, distance: 207.0
click at [107, 419] on div "7:00 PM - In Room and PNO Dinners 🍝 QTY: 4 LOCATION TO BE SERVED: DIETARY RESTR…" at bounding box center [658, 428] width 1107 height 121
click at [496, 429] on p "• *1 Dairy allergy - [PERSON_NAME] ( 3rd night of 3 )" at bounding box center [659, 437] width 1095 height 19
drag, startPoint x: 304, startPoint y: 416, endPoint x: 111, endPoint y: 423, distance: 193.1
click at [111, 423] on div "7:00 PM - In Room and PNO Dinners 🍝 QTY: 4 LOCATION TO BE SERVED: DIETARY RESTR…" at bounding box center [658, 428] width 1107 height 121
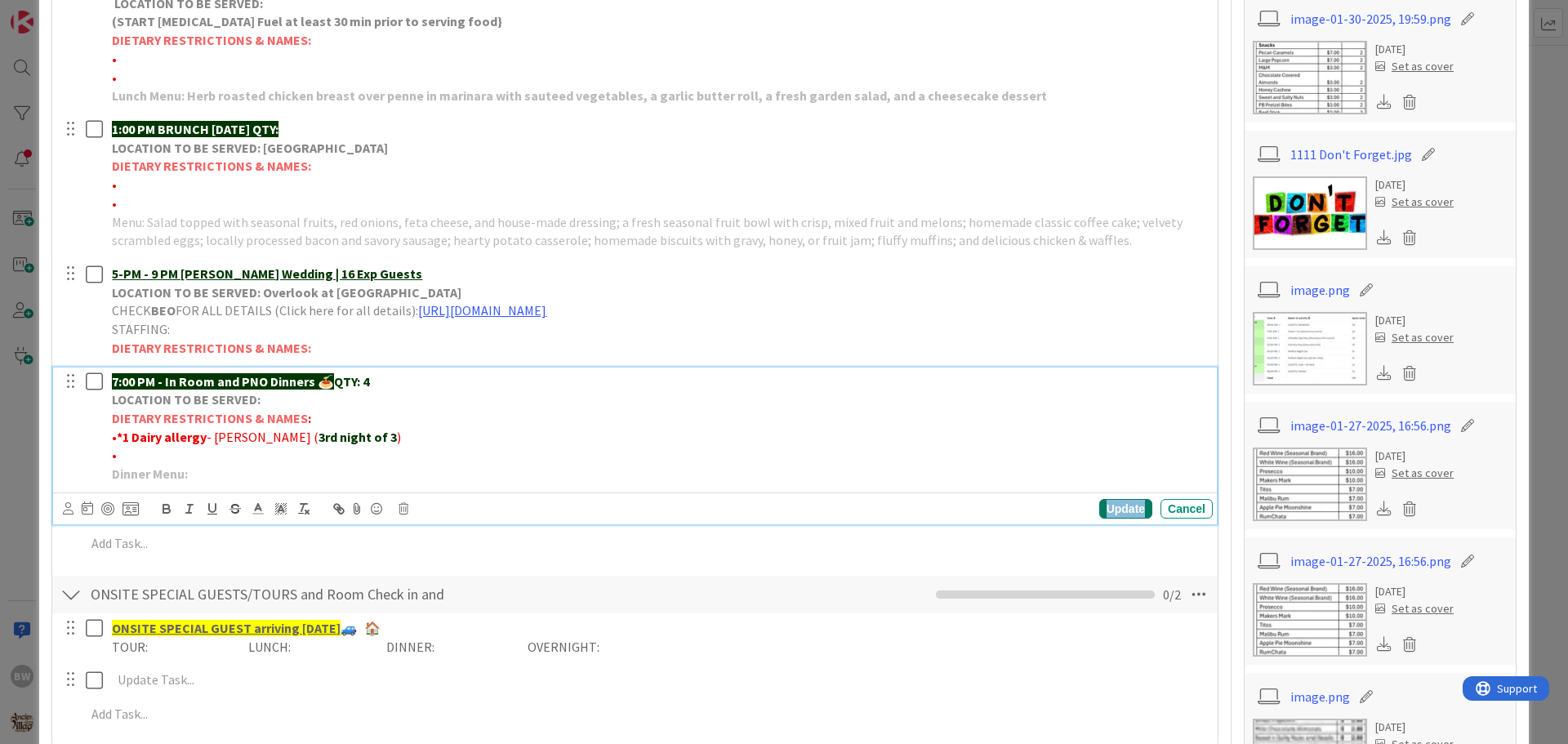
click at [1103, 505] on div "Update" at bounding box center [1125, 509] width 53 height 19
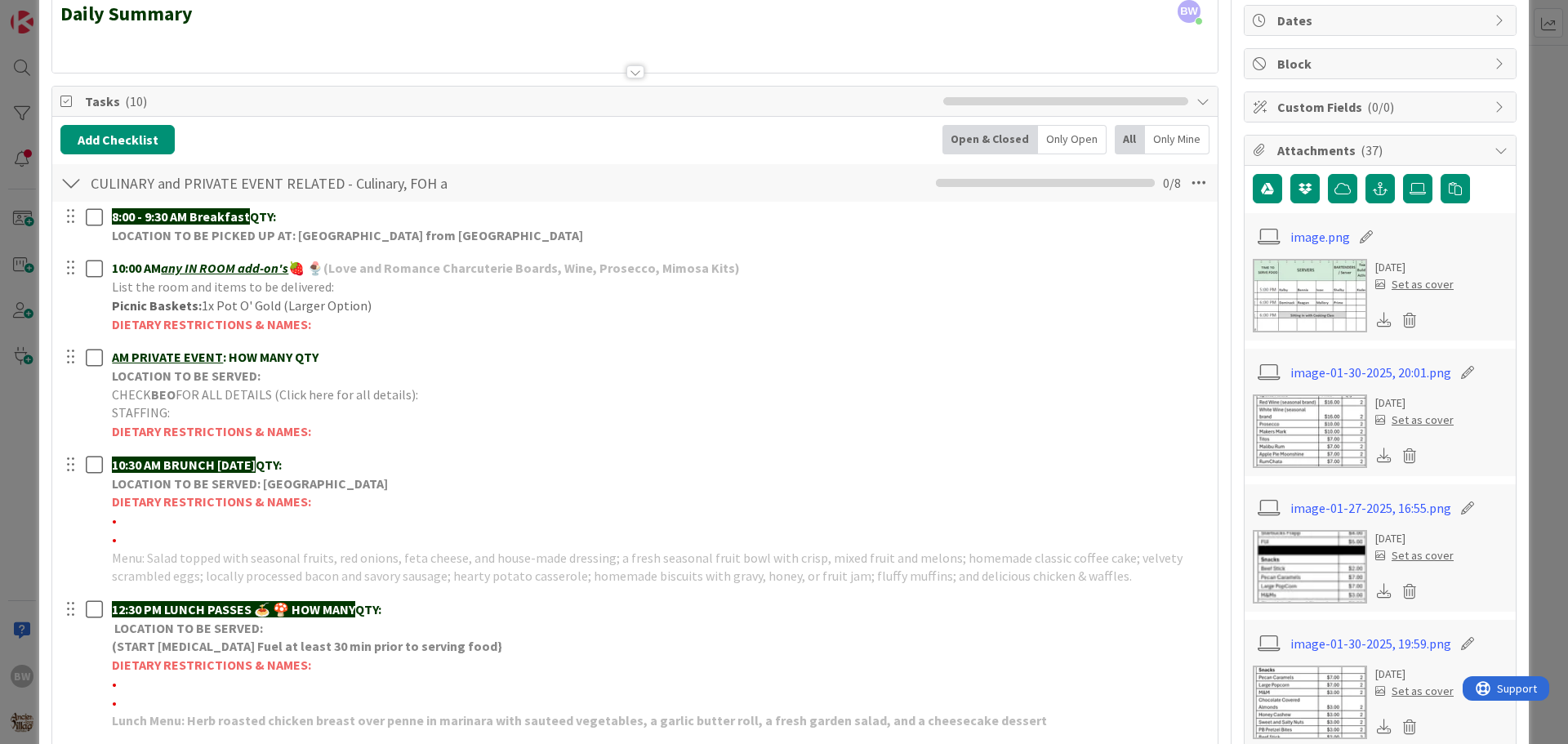
scroll to position [245, 0]
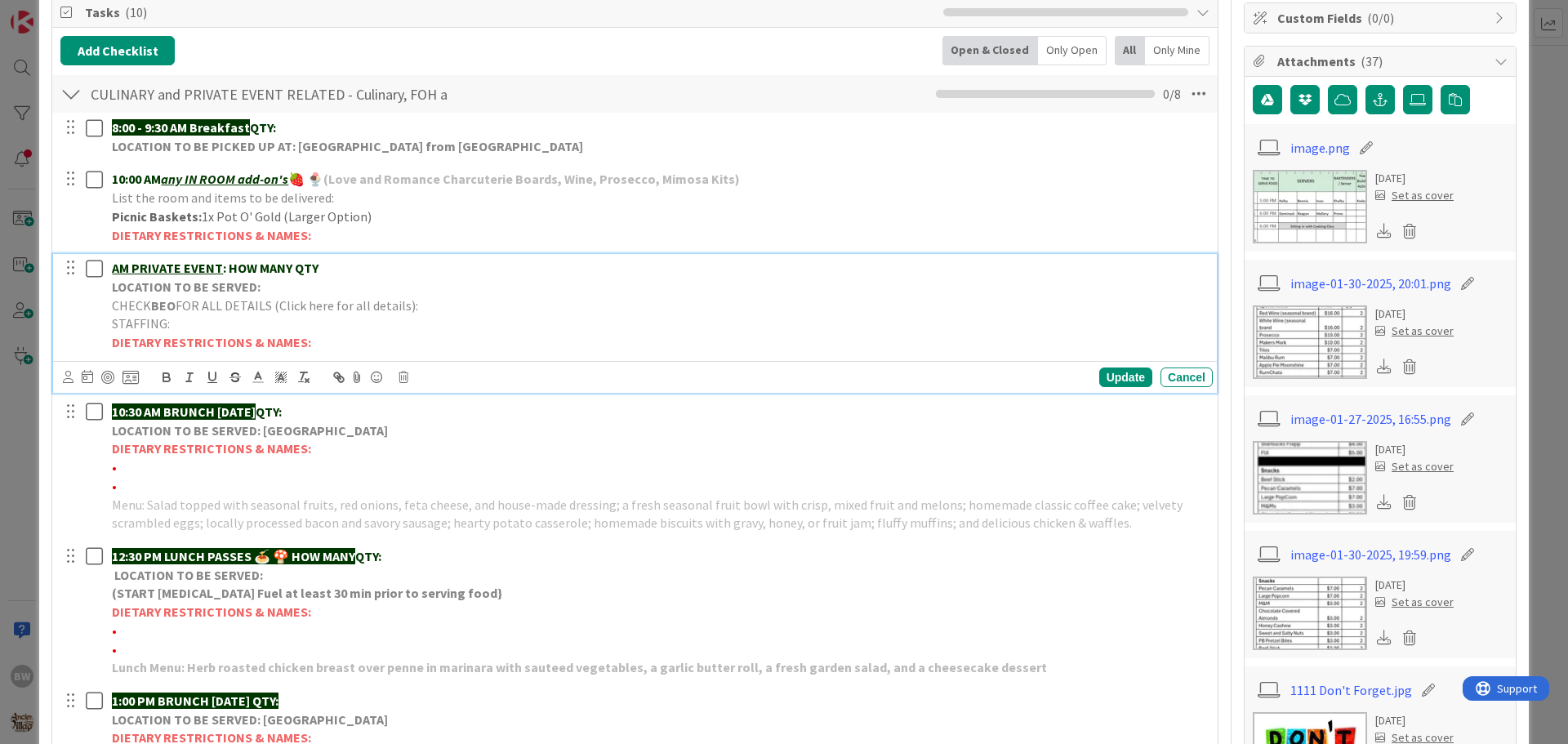
click at [220, 293] on strong "LOCATION TO BE SERVED:" at bounding box center [186, 287] width 149 height 16
click at [402, 379] on icon at bounding box center [404, 378] width 10 height 12
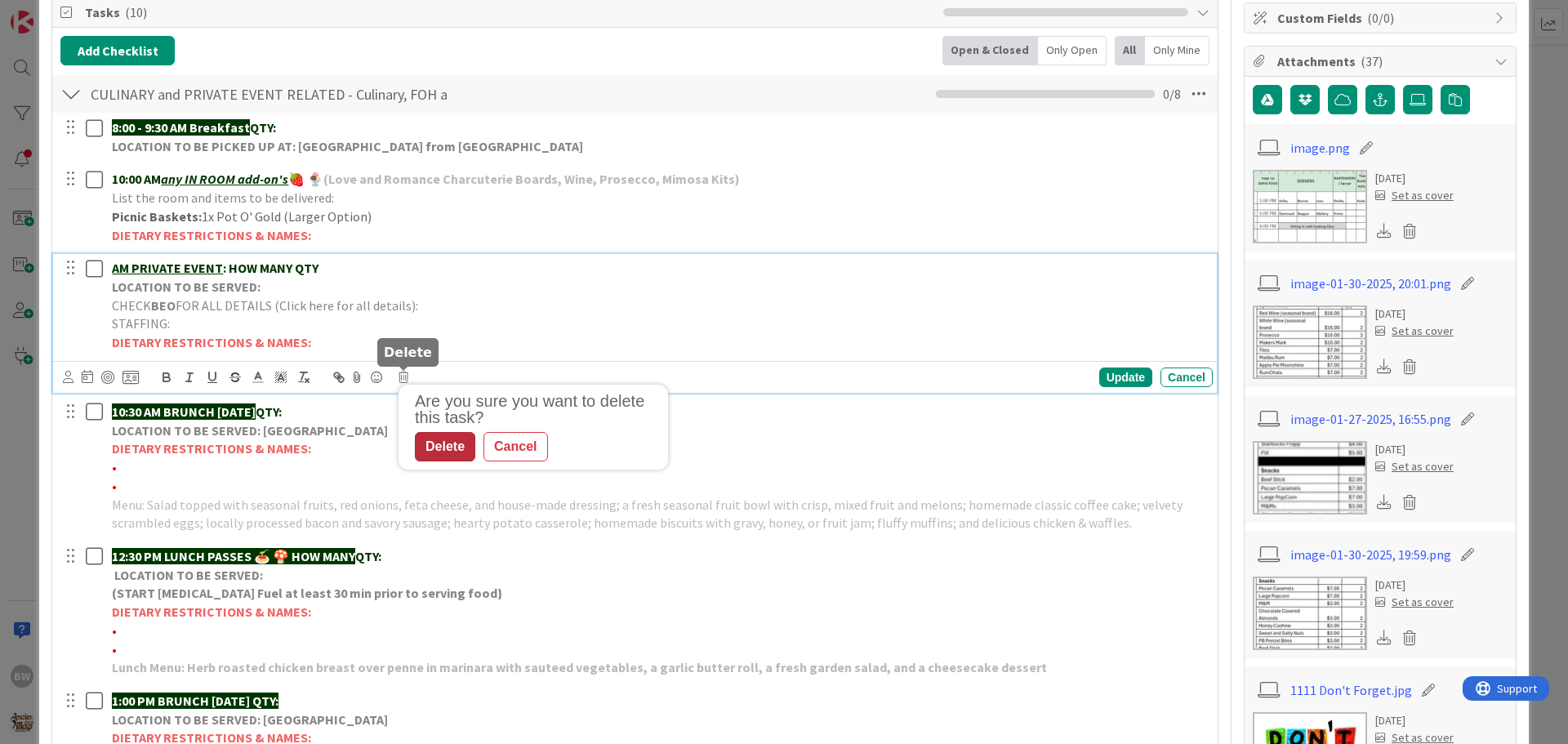
click at [437, 447] on div "Delete" at bounding box center [445, 447] width 60 height 30
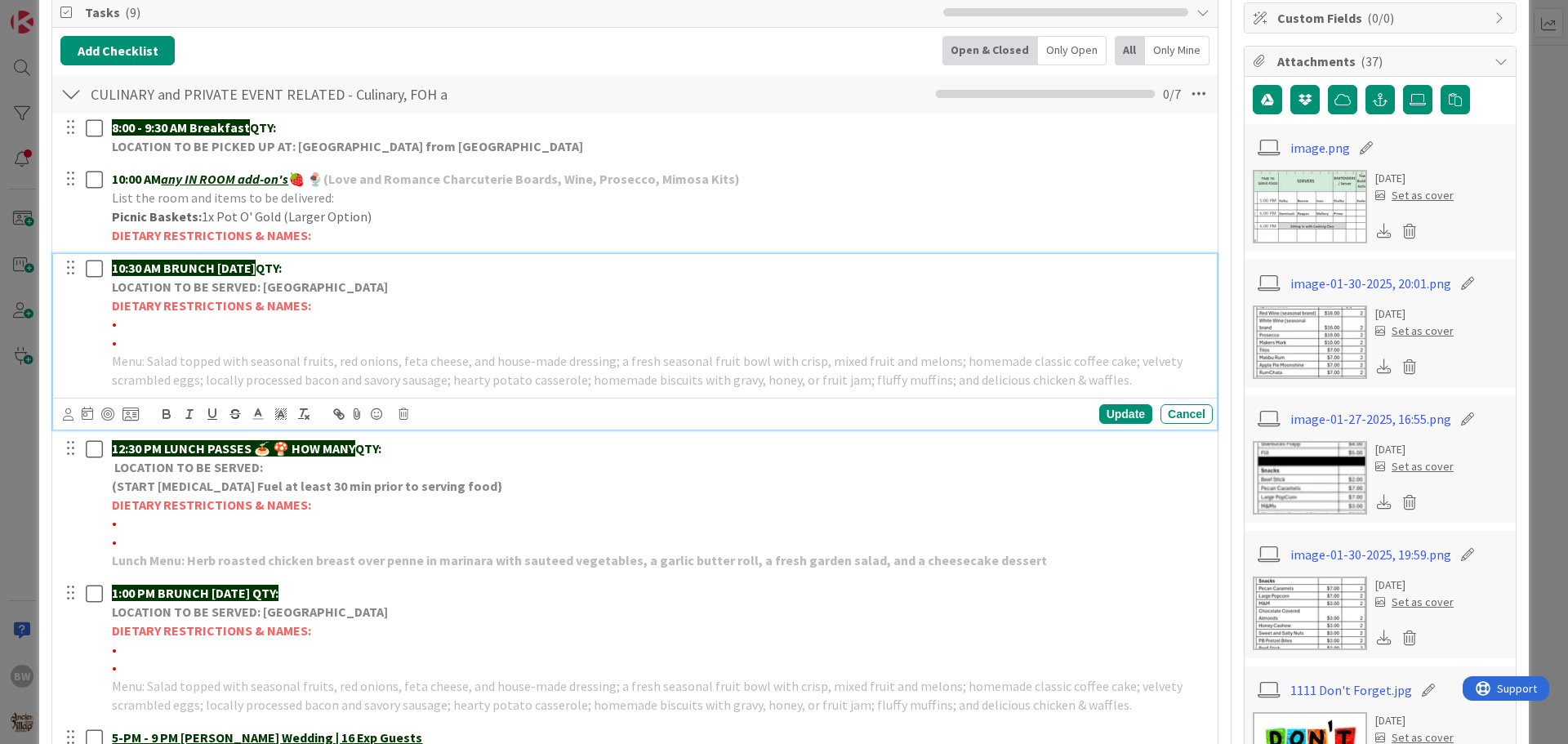
click at [214, 291] on strong "LOCATION TO BE SERVED: [GEOGRAPHIC_DATA]" at bounding box center [250, 287] width 276 height 16
click at [400, 414] on icon at bounding box center [404, 414] width 10 height 12
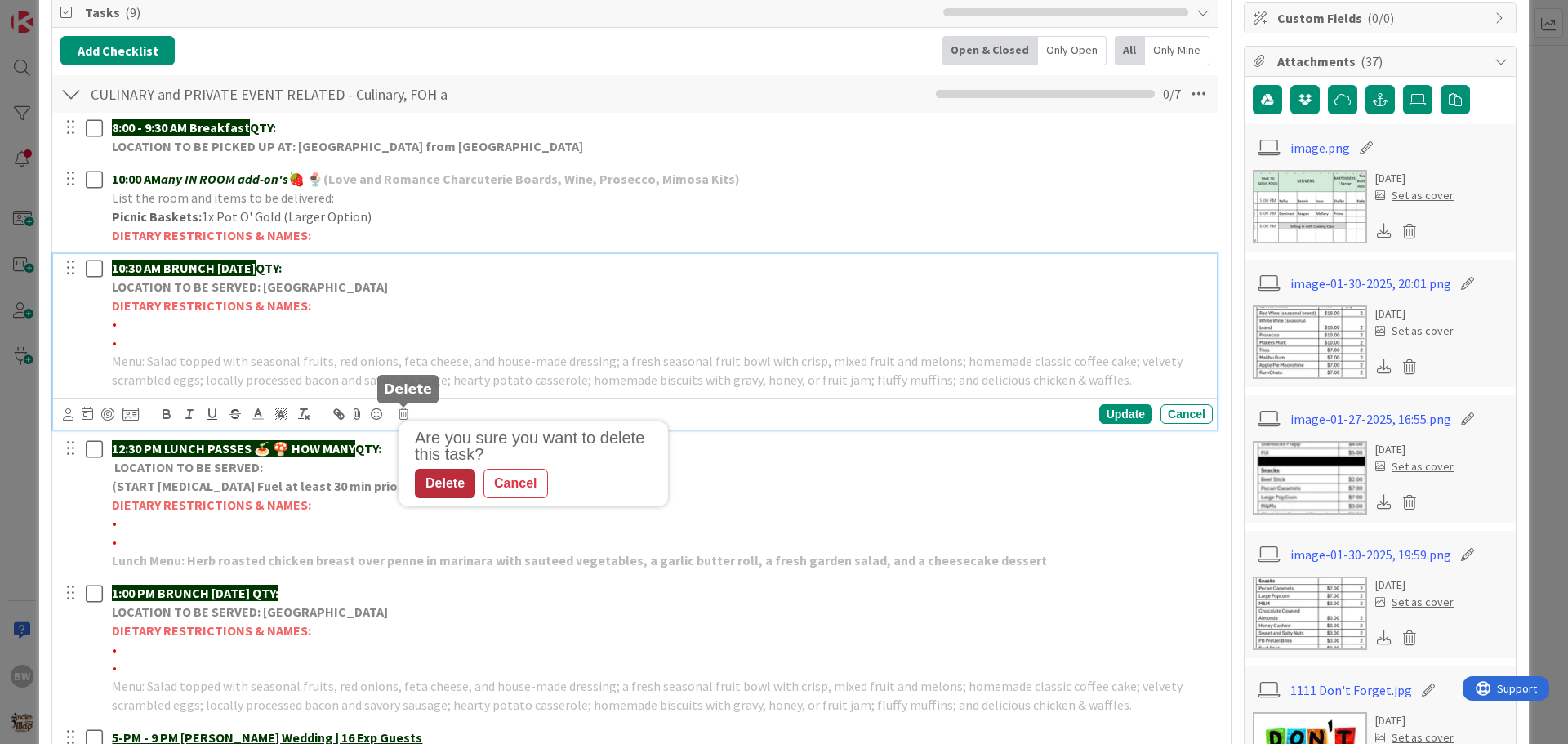
click at [447, 472] on div "Delete" at bounding box center [445, 483] width 60 height 30
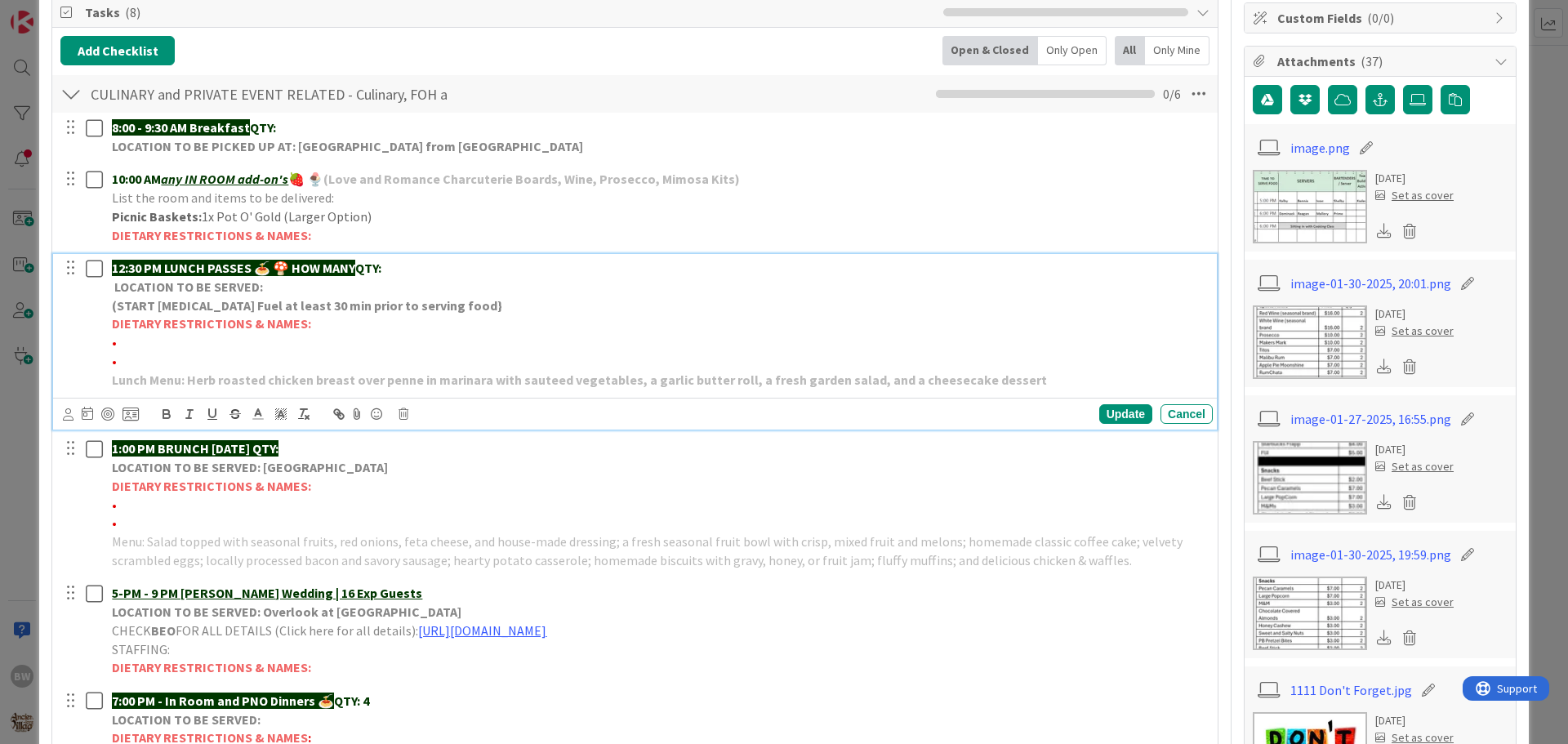
drag, startPoint x: 295, startPoint y: 263, endPoint x: 362, endPoint y: 264, distance: 67.0
click at [362, 264] on p "12:30 PM LUNCH PASSES 🍝 🍄 HOW MANY QTY:" at bounding box center [659, 268] width 1095 height 19
click at [1119, 411] on div "Update" at bounding box center [1125, 414] width 53 height 19
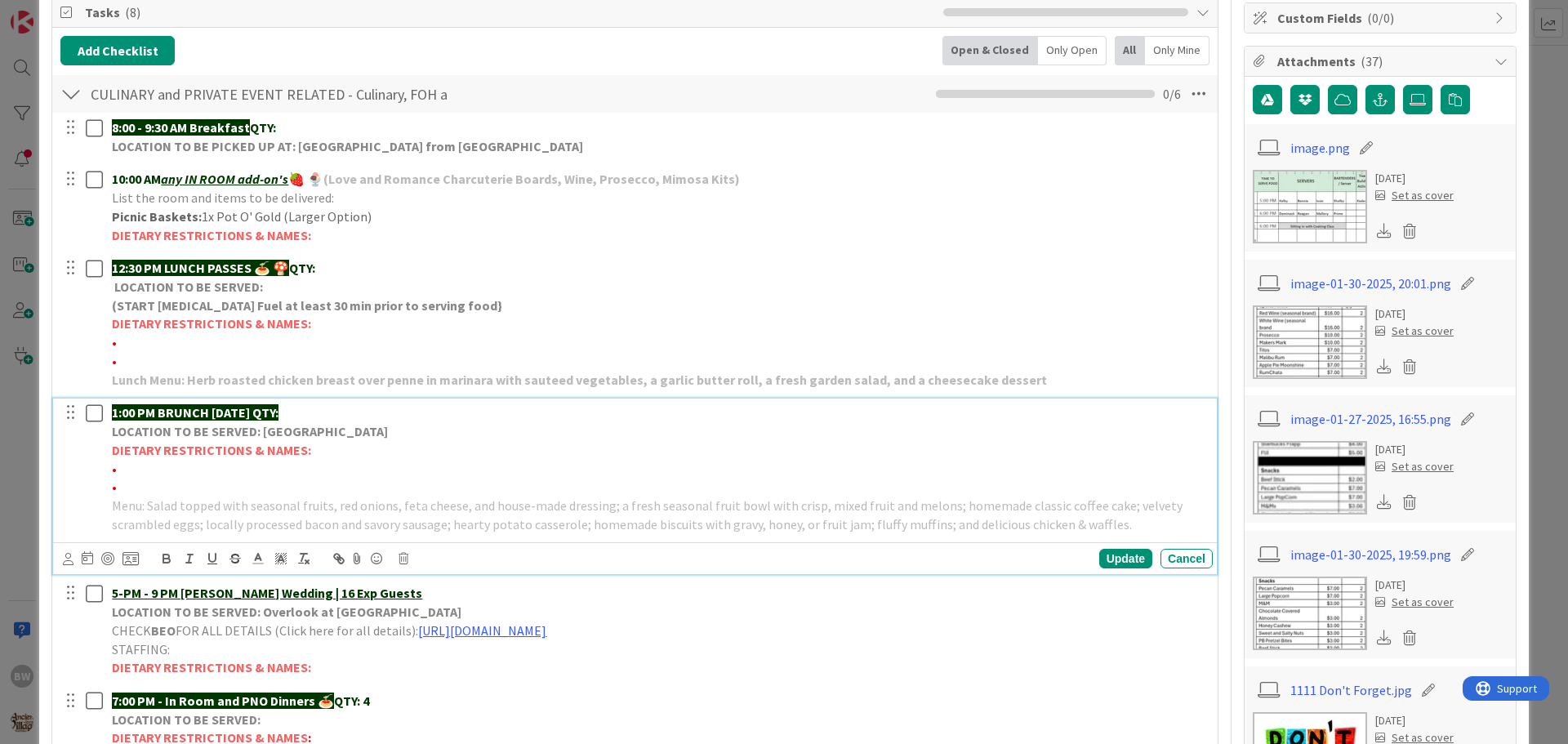
click at [257, 441] on p "DIETARY RESTRICTIONS & NAMES:" at bounding box center [659, 451] width 1095 height 19
click at [401, 562] on icon at bounding box center [404, 559] width 10 height 12
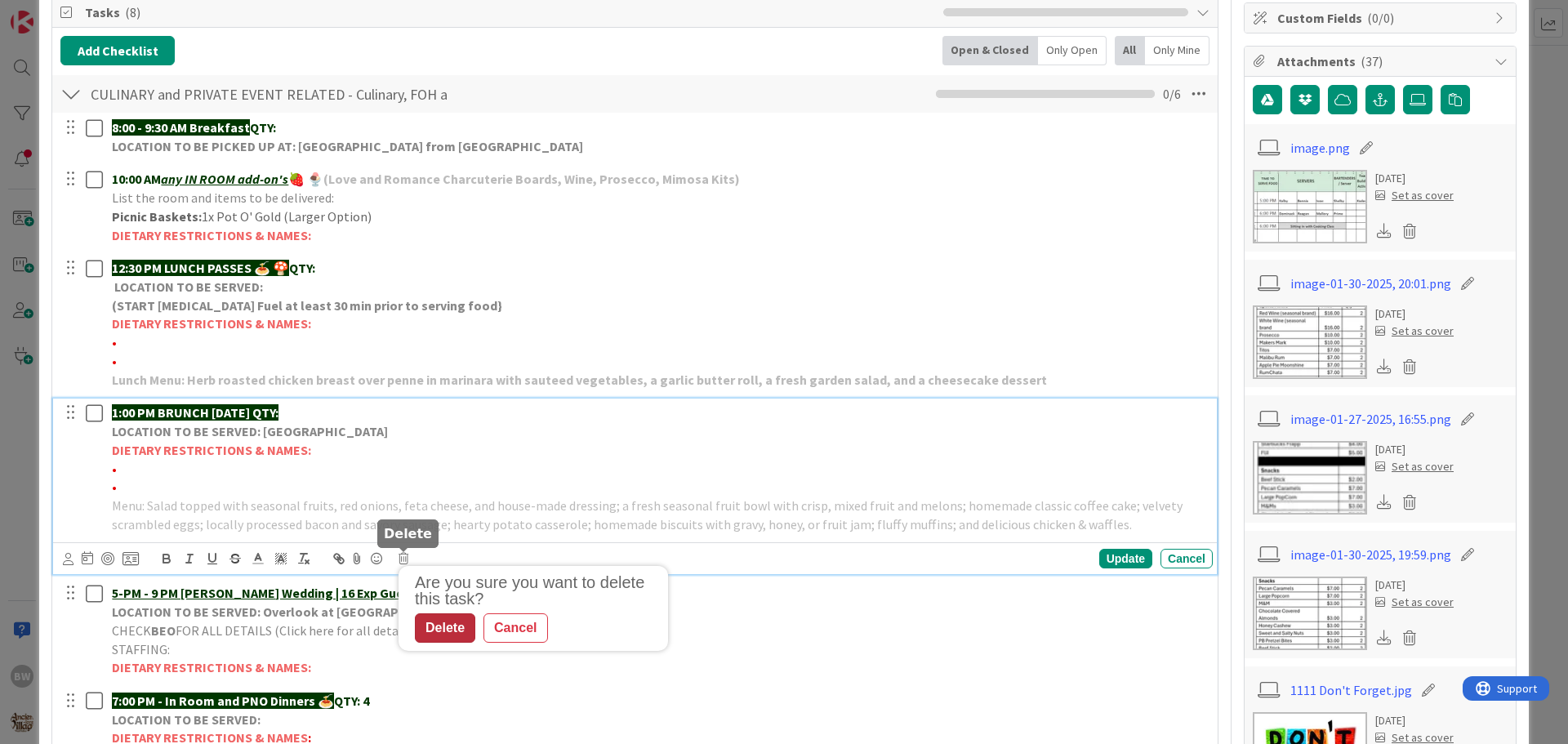
click at [423, 625] on div "Delete" at bounding box center [445, 628] width 60 height 30
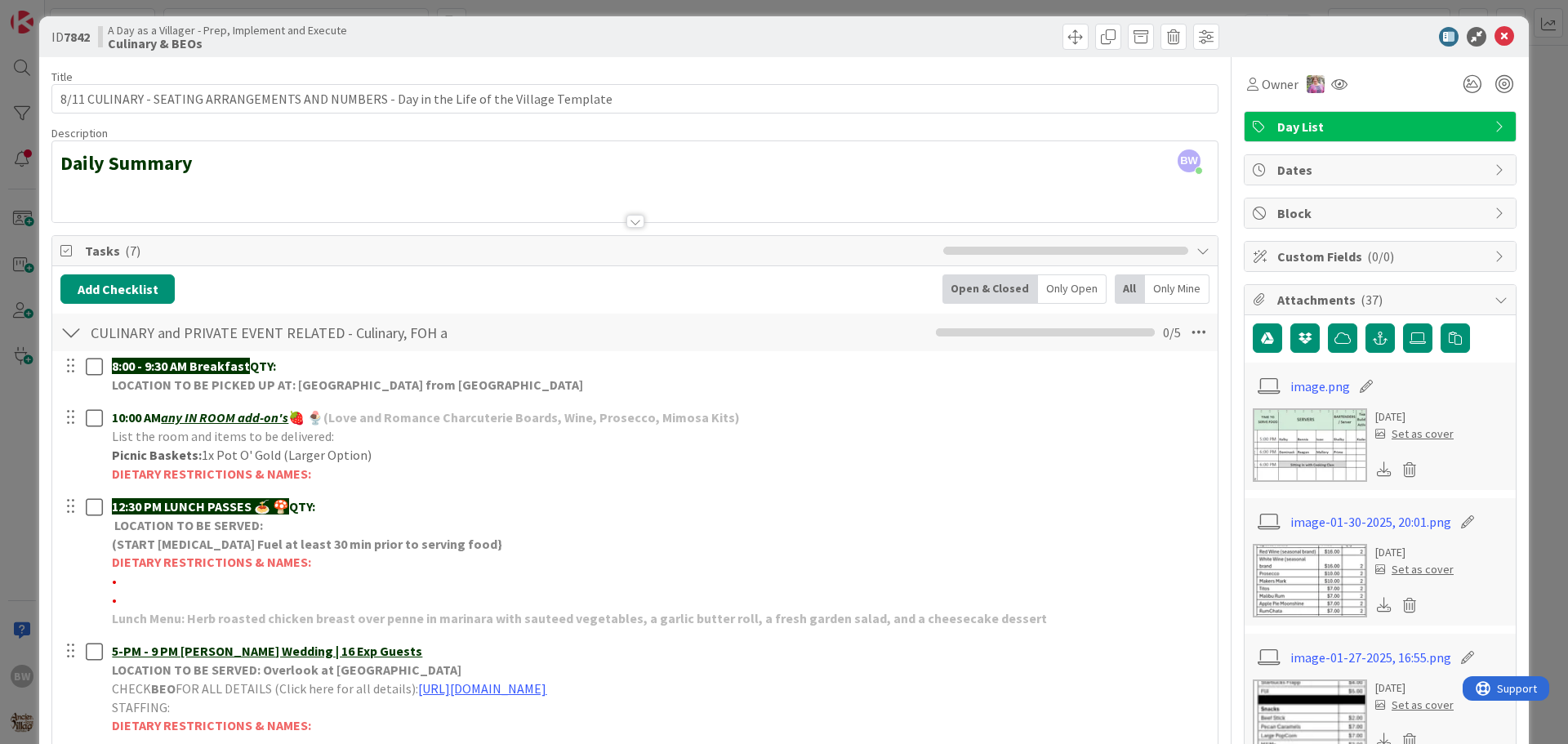
scroll to position [0, 0]
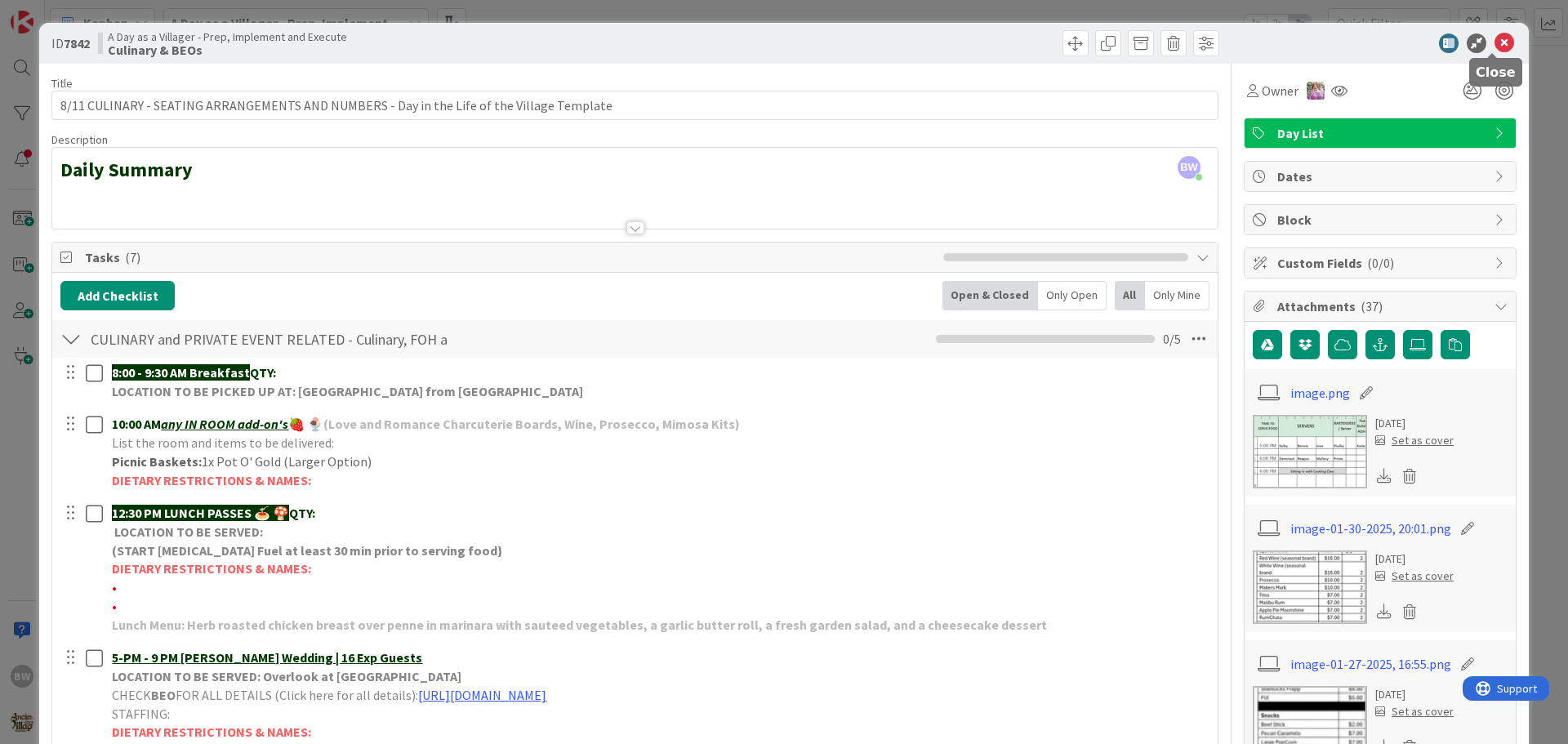
click at [1497, 39] on icon at bounding box center [1504, 43] width 19 height 19
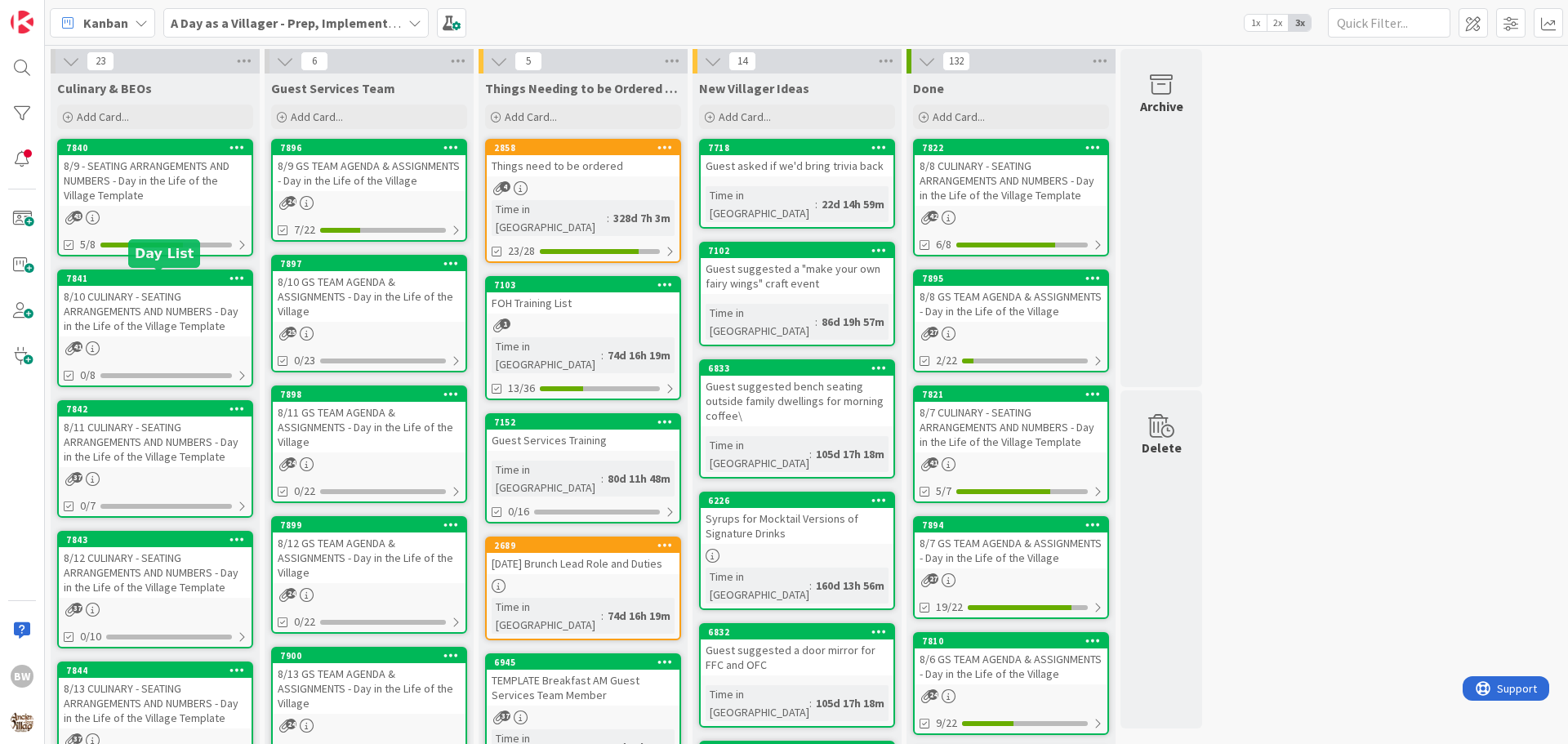
click at [146, 280] on div "7841" at bounding box center [158, 279] width 185 height 12
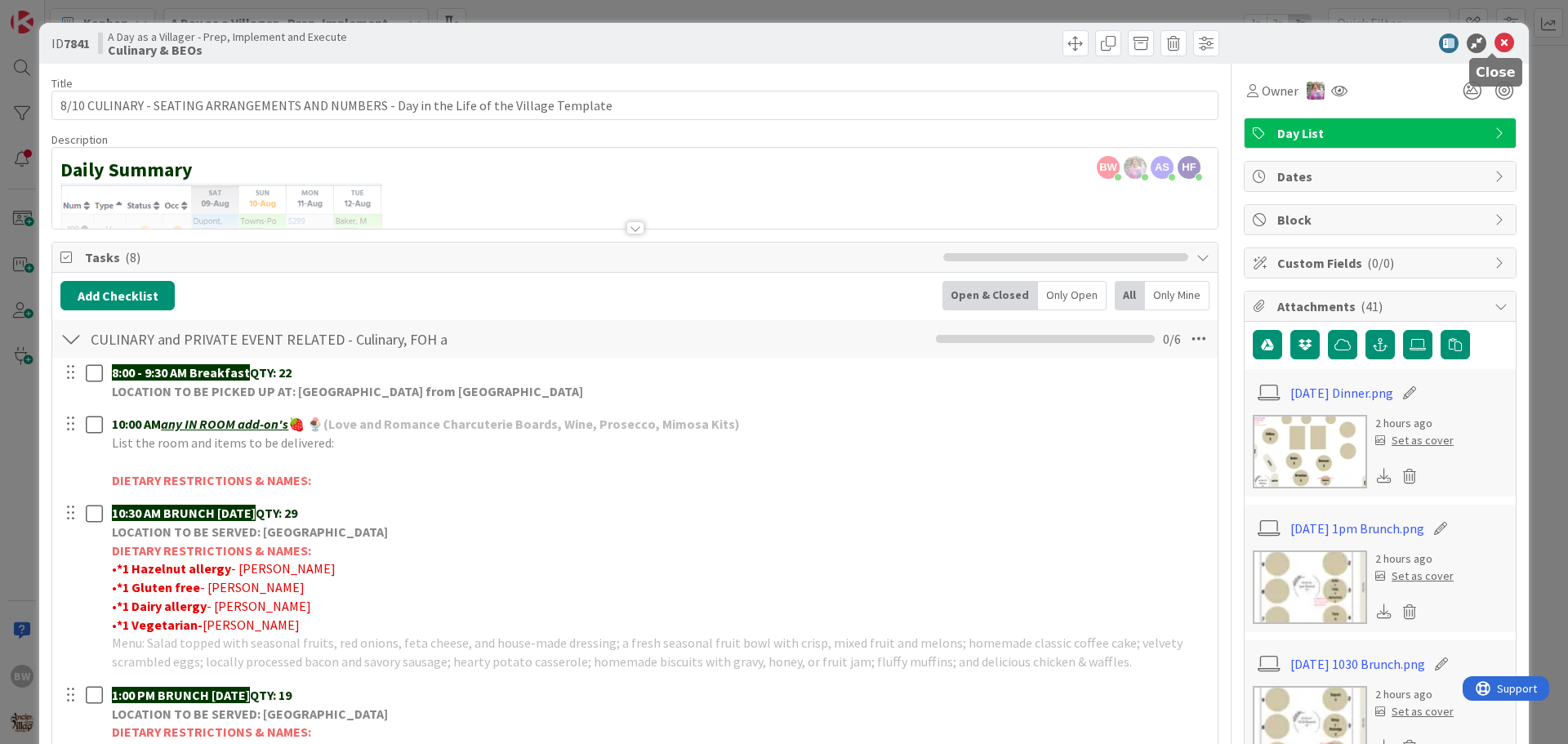
click at [1494, 37] on icon at bounding box center [1504, 43] width 19 height 19
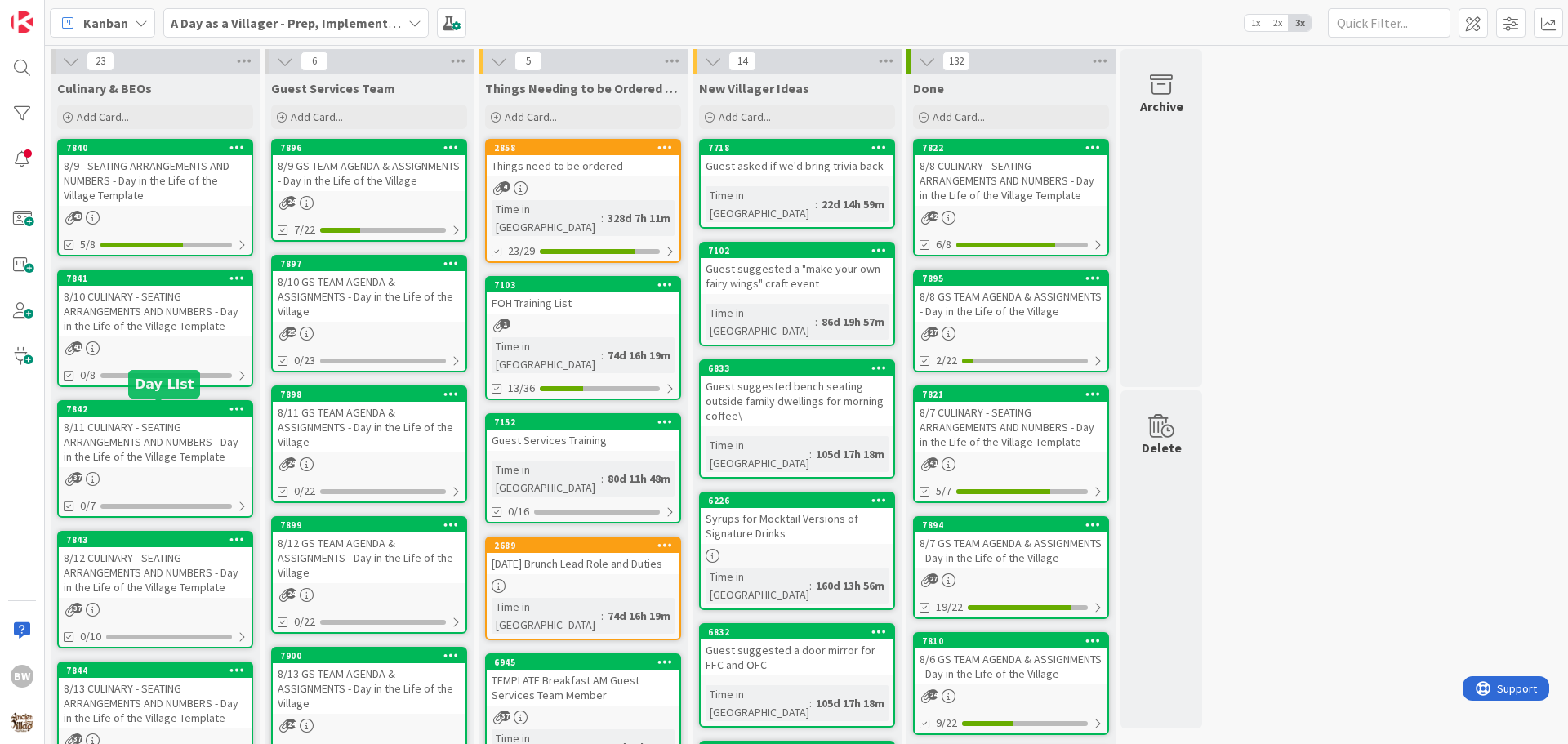
click at [142, 407] on div "7842" at bounding box center [158, 409] width 185 height 12
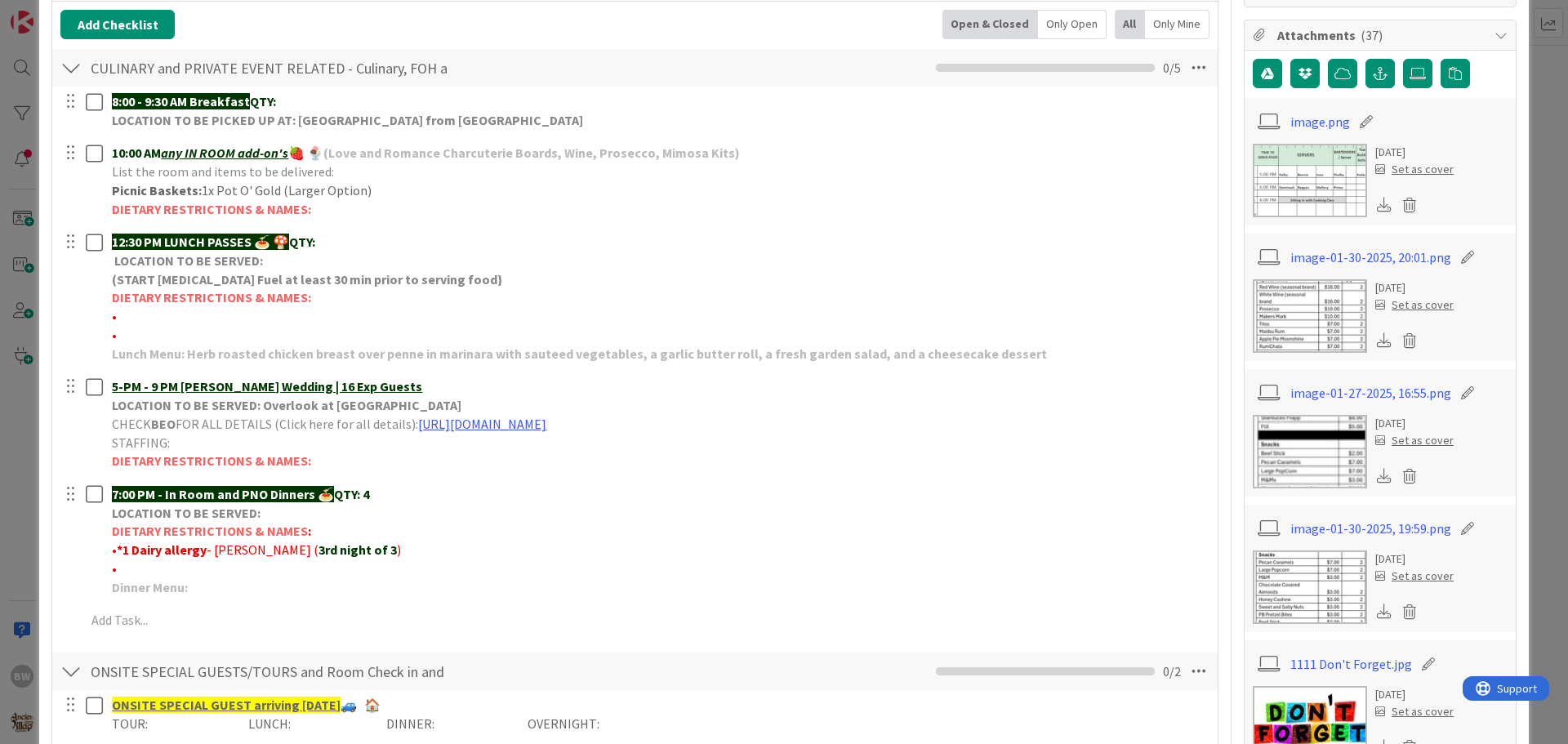
scroll to position [408, 0]
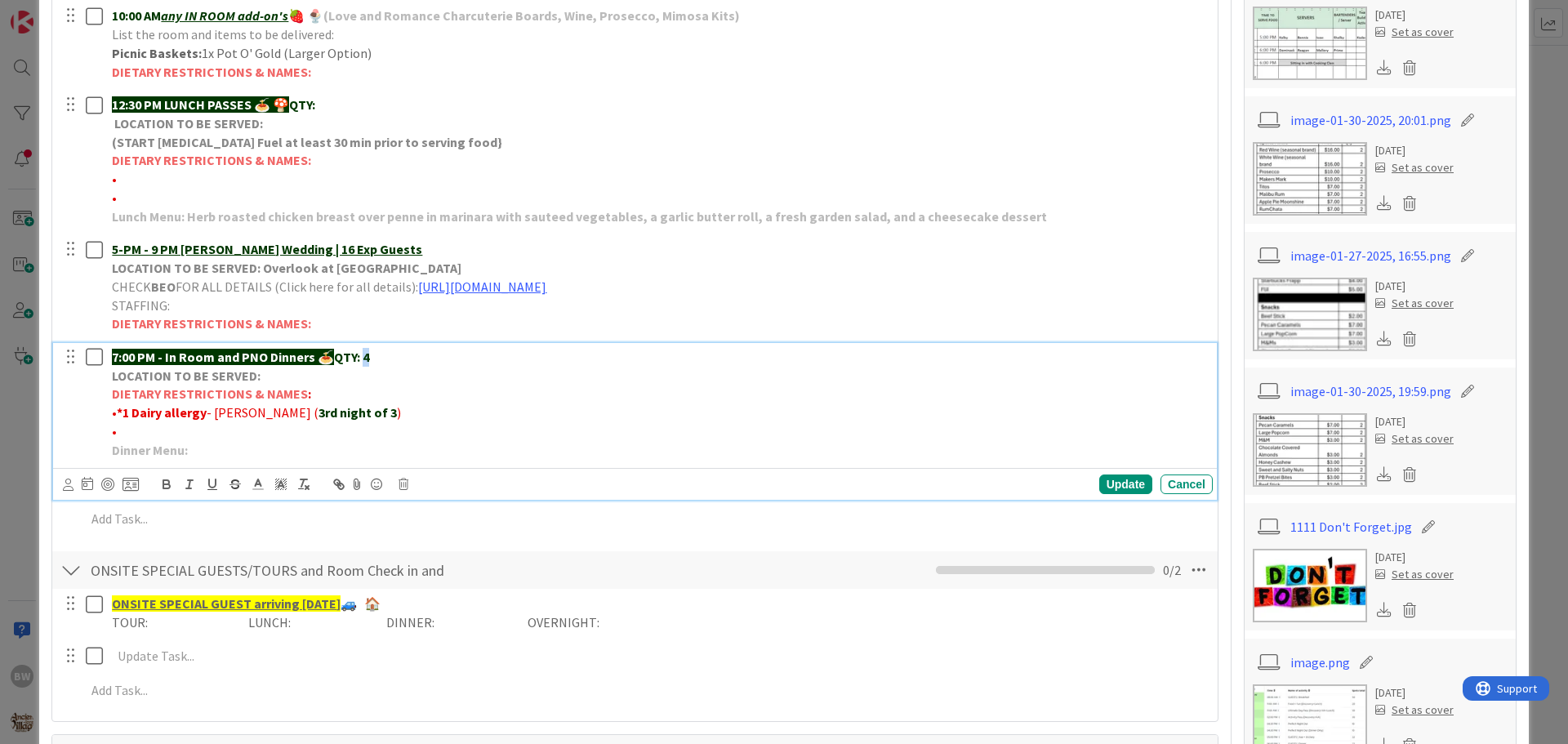
drag, startPoint x: 374, startPoint y: 357, endPoint x: 366, endPoint y: 356, distance: 8.1
click at [366, 356] on p "7:00 PM - In Room and PNO Dinners 🍝 QTY: 4" at bounding box center [659, 358] width 1095 height 19
click at [1113, 482] on div "Update" at bounding box center [1125, 484] width 53 height 19
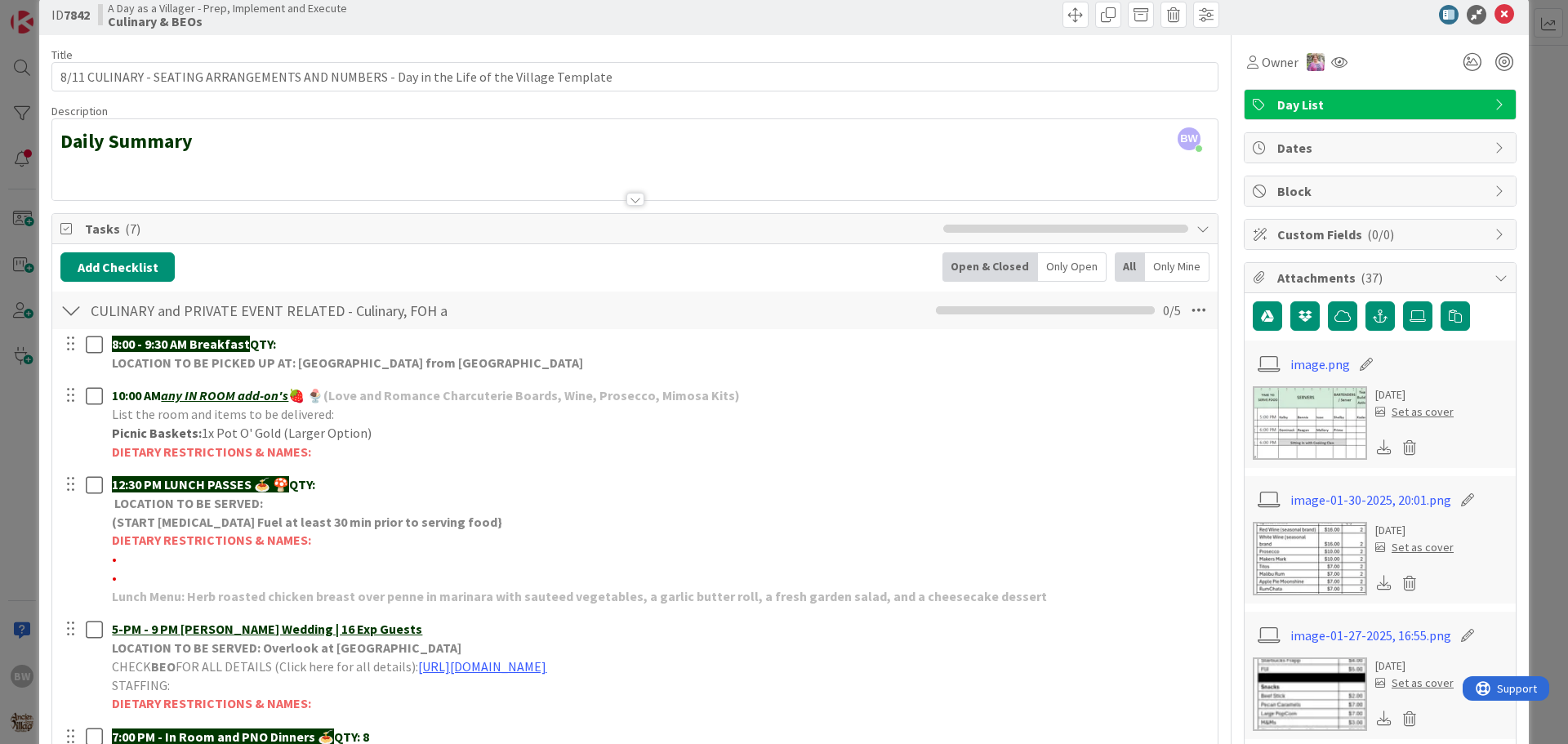
scroll to position [0, 0]
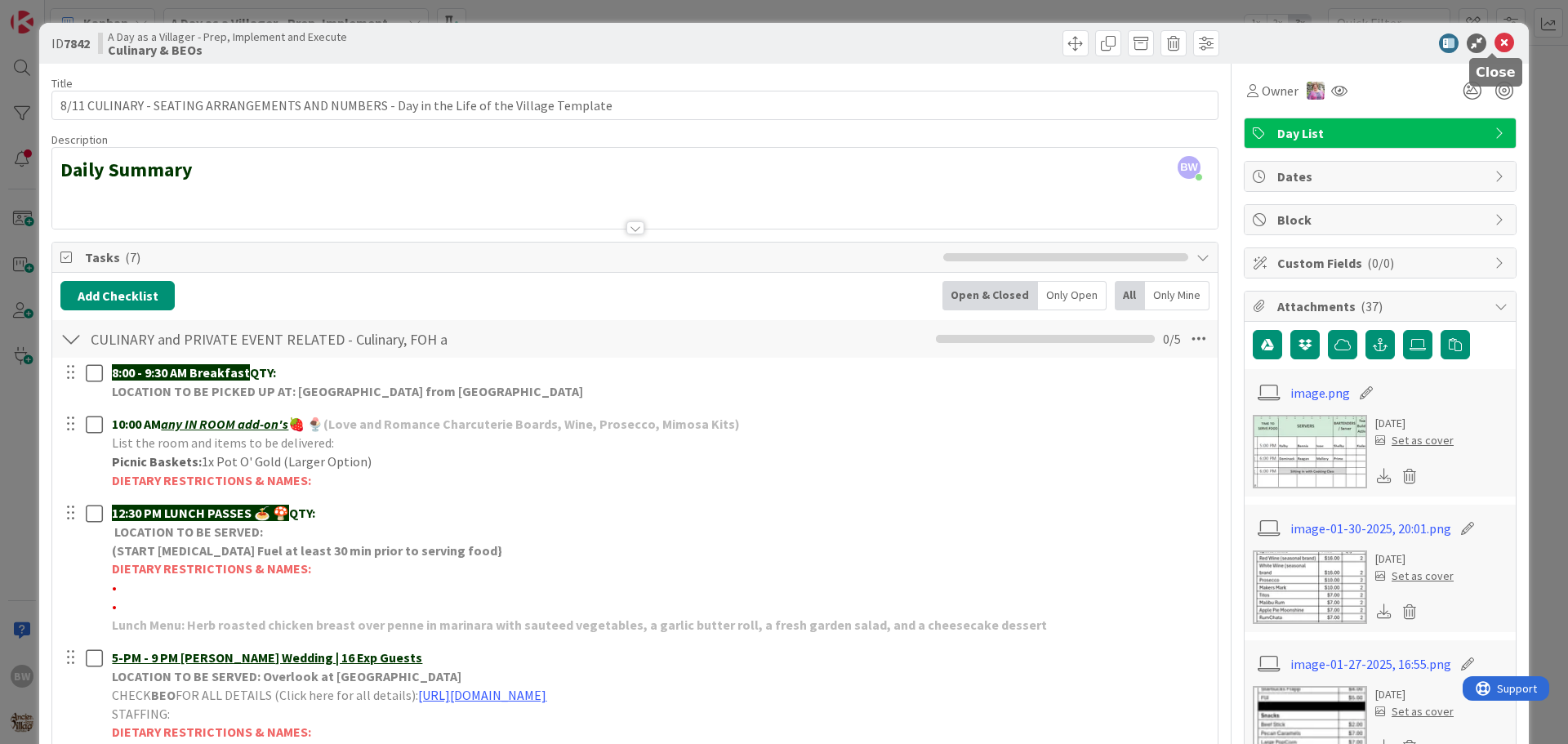
click at [1494, 43] on icon at bounding box center [1504, 43] width 19 height 19
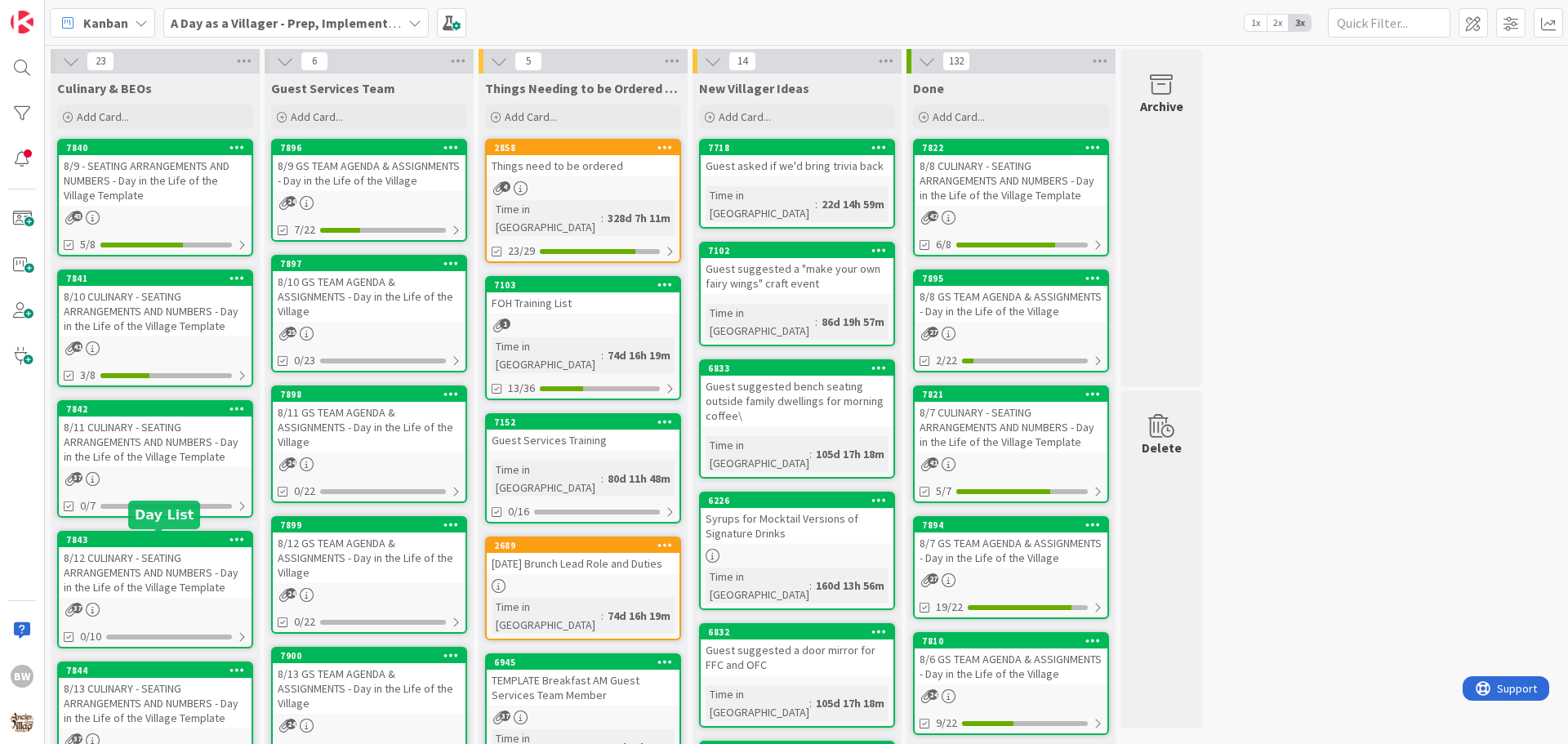
click at [146, 538] on div "7843" at bounding box center [158, 540] width 185 height 12
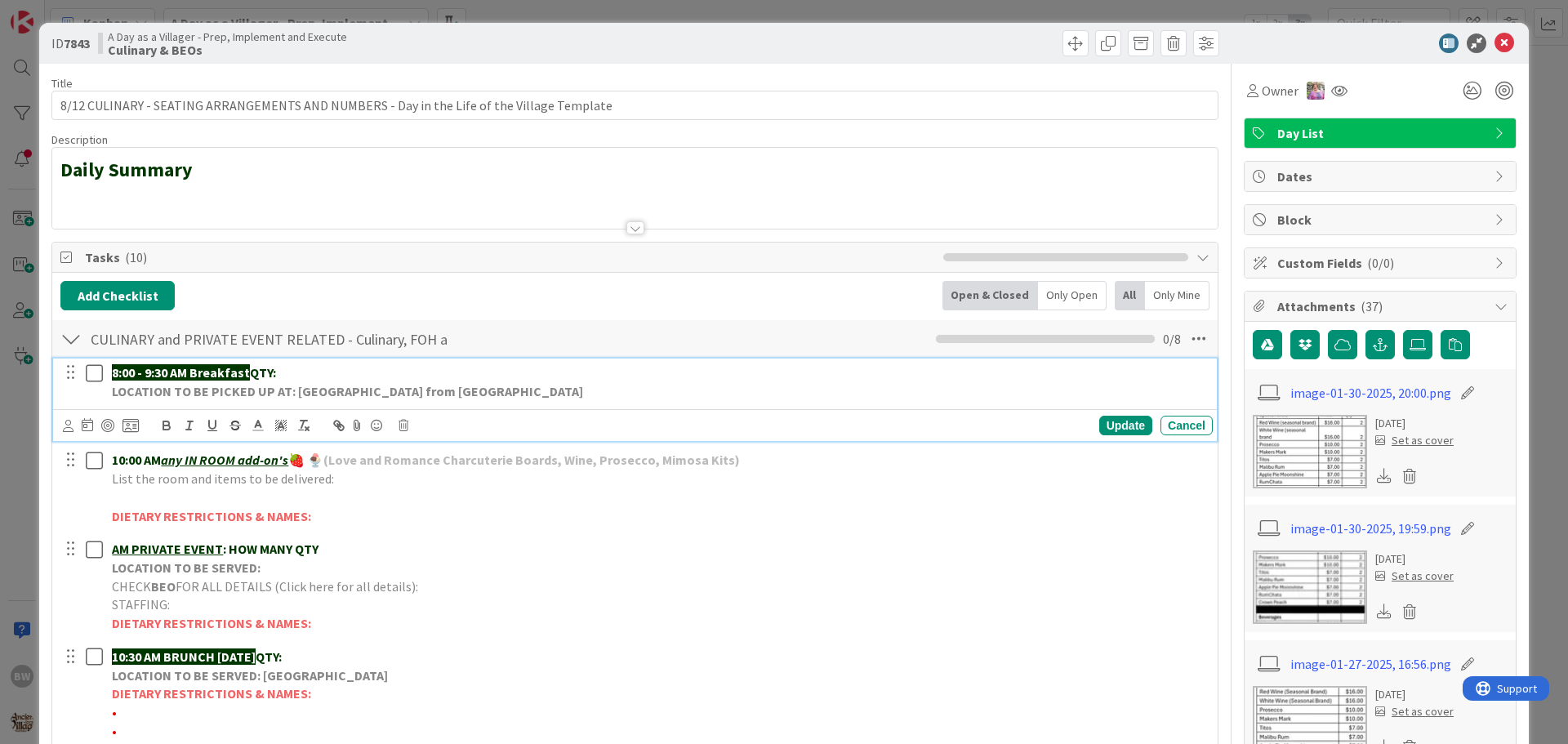
click at [311, 370] on p "8:00 - 9:30 AM Breakfast QTY:" at bounding box center [659, 373] width 1095 height 19
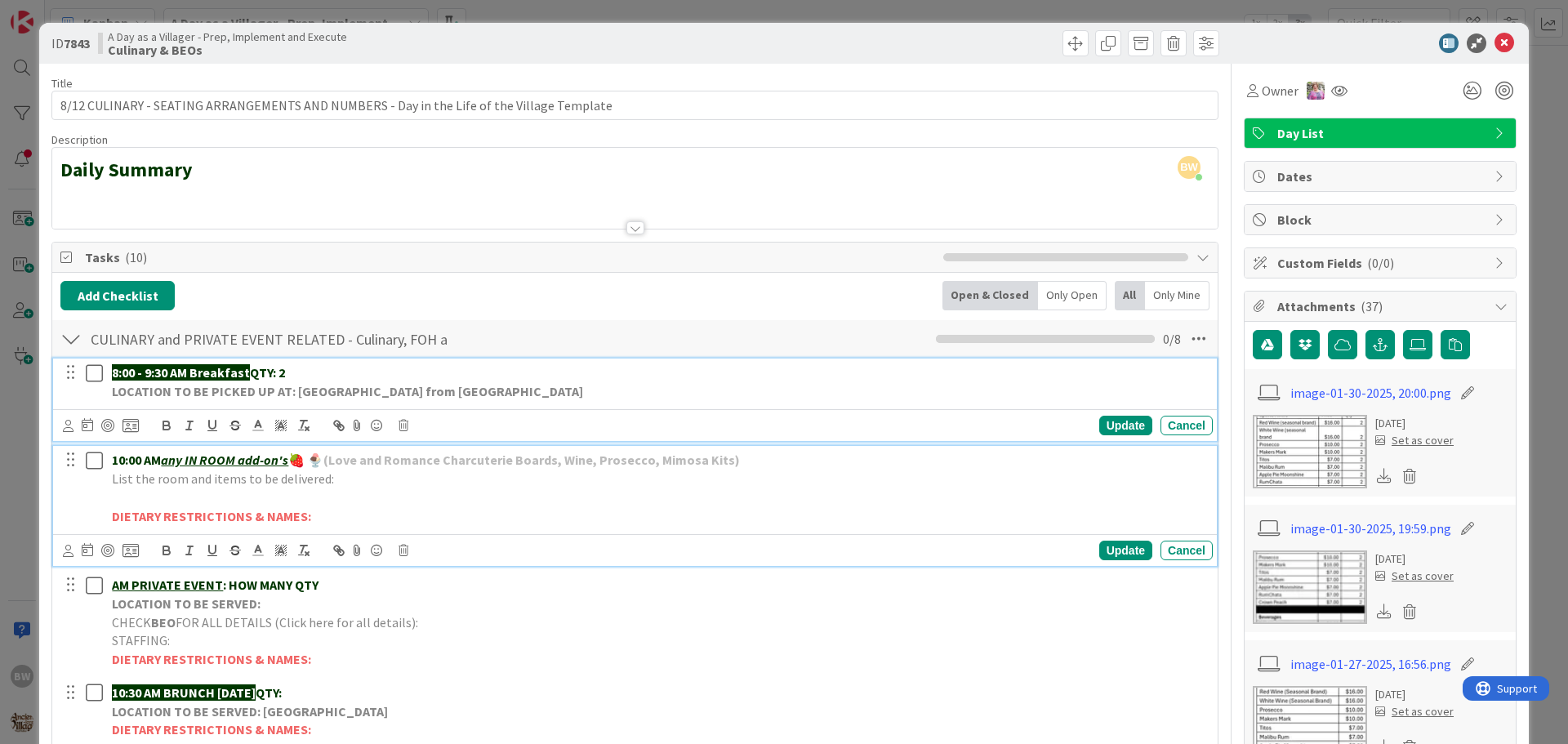
click at [365, 507] on p "DIETARY RESTRICTIONS & NAMES:" at bounding box center [659, 517] width 1095 height 19
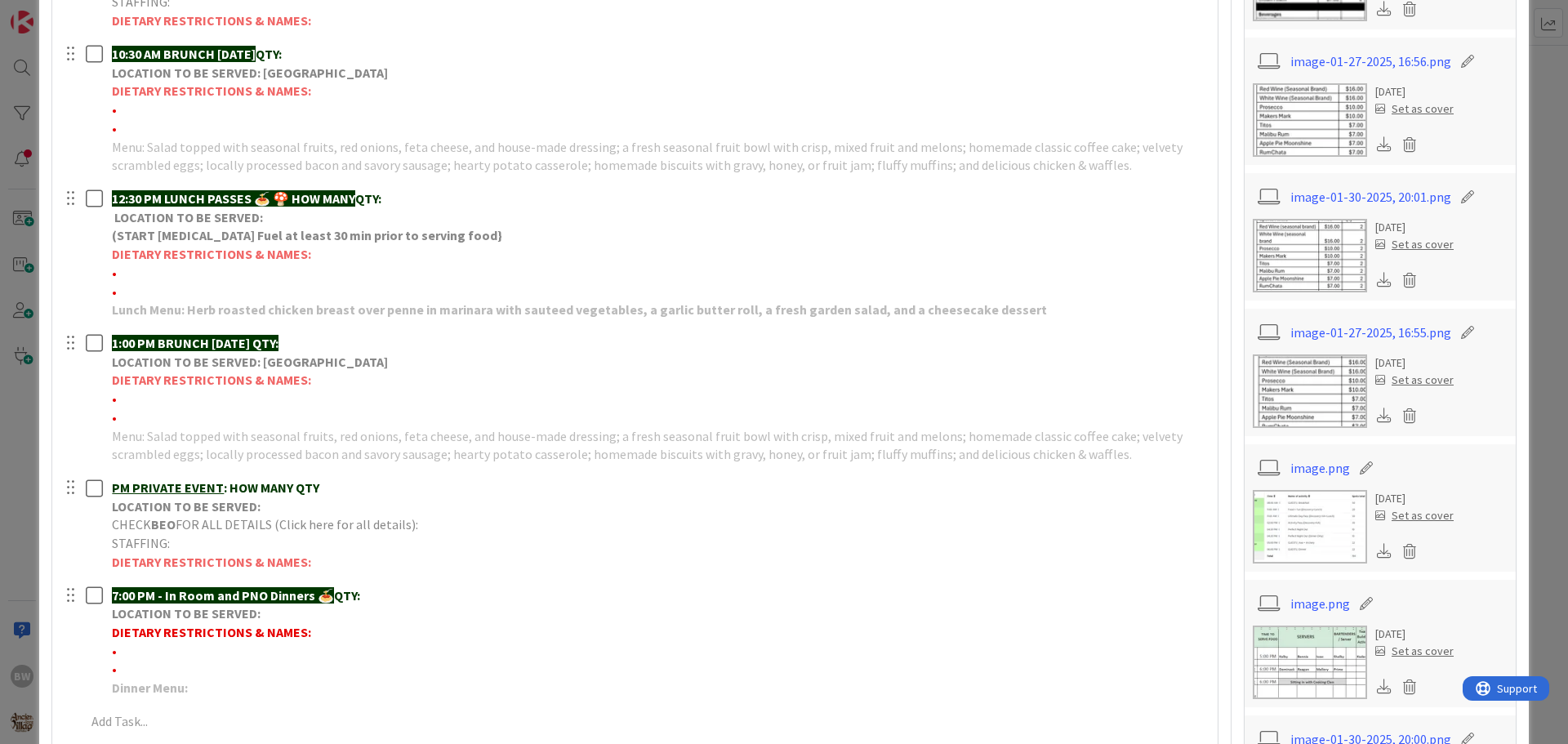
scroll to position [735, 0]
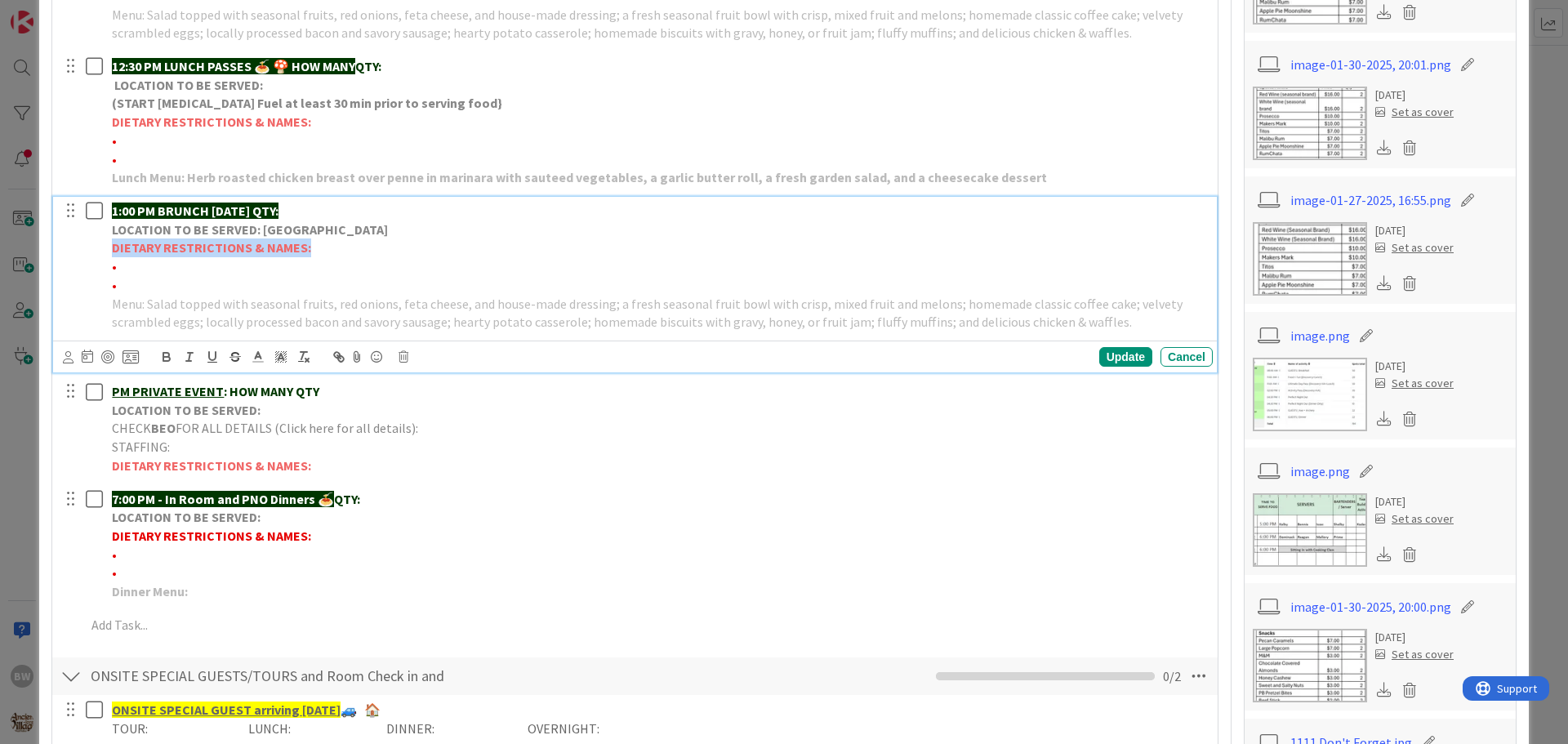
drag, startPoint x: 114, startPoint y: 249, endPoint x: 319, endPoint y: 251, distance: 205.0
click at [319, 251] on p "DIETARY RESTRICTIONS & NAMES:" at bounding box center [659, 248] width 1095 height 19
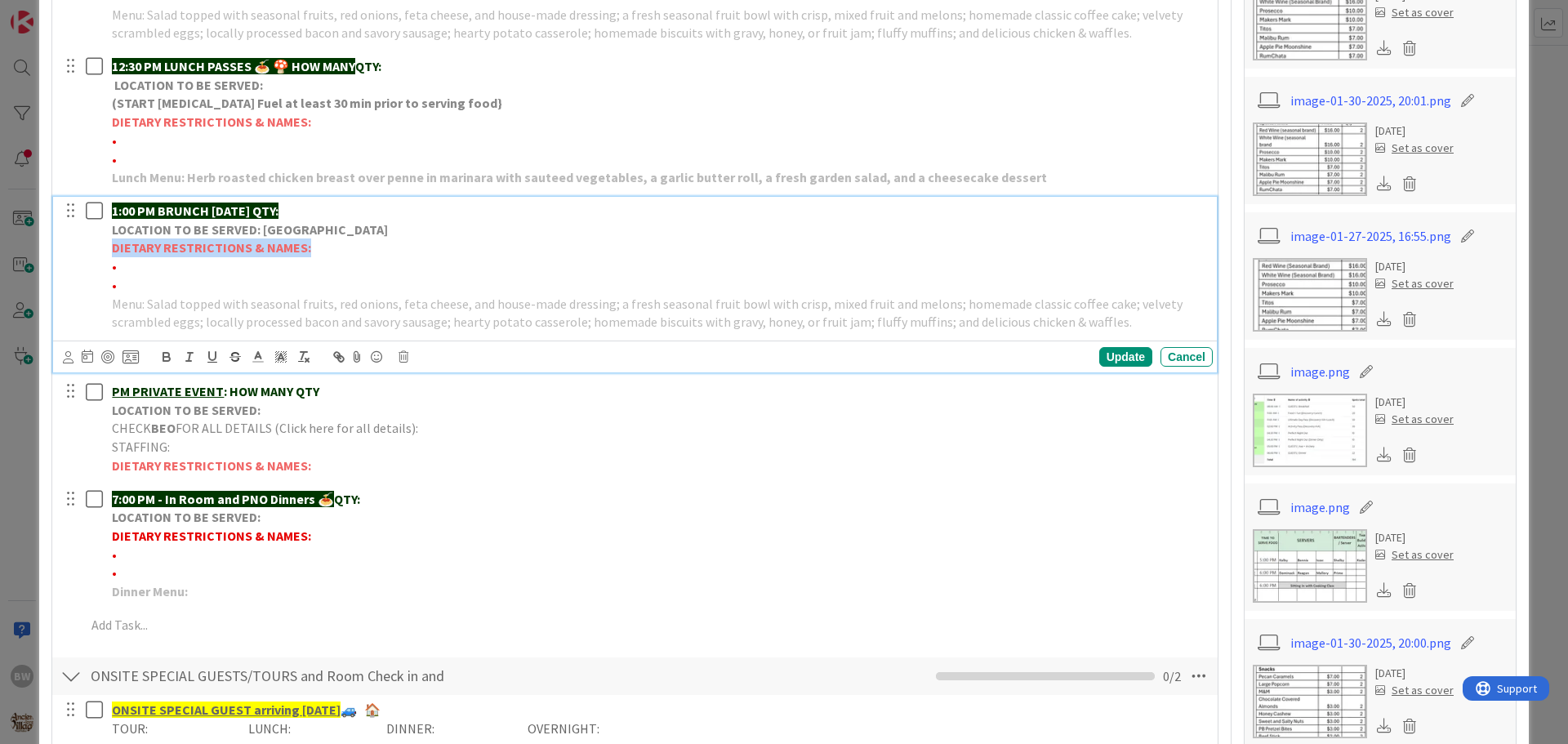
copy strong "DIETARY RESTRICTIONS & NAMES:"
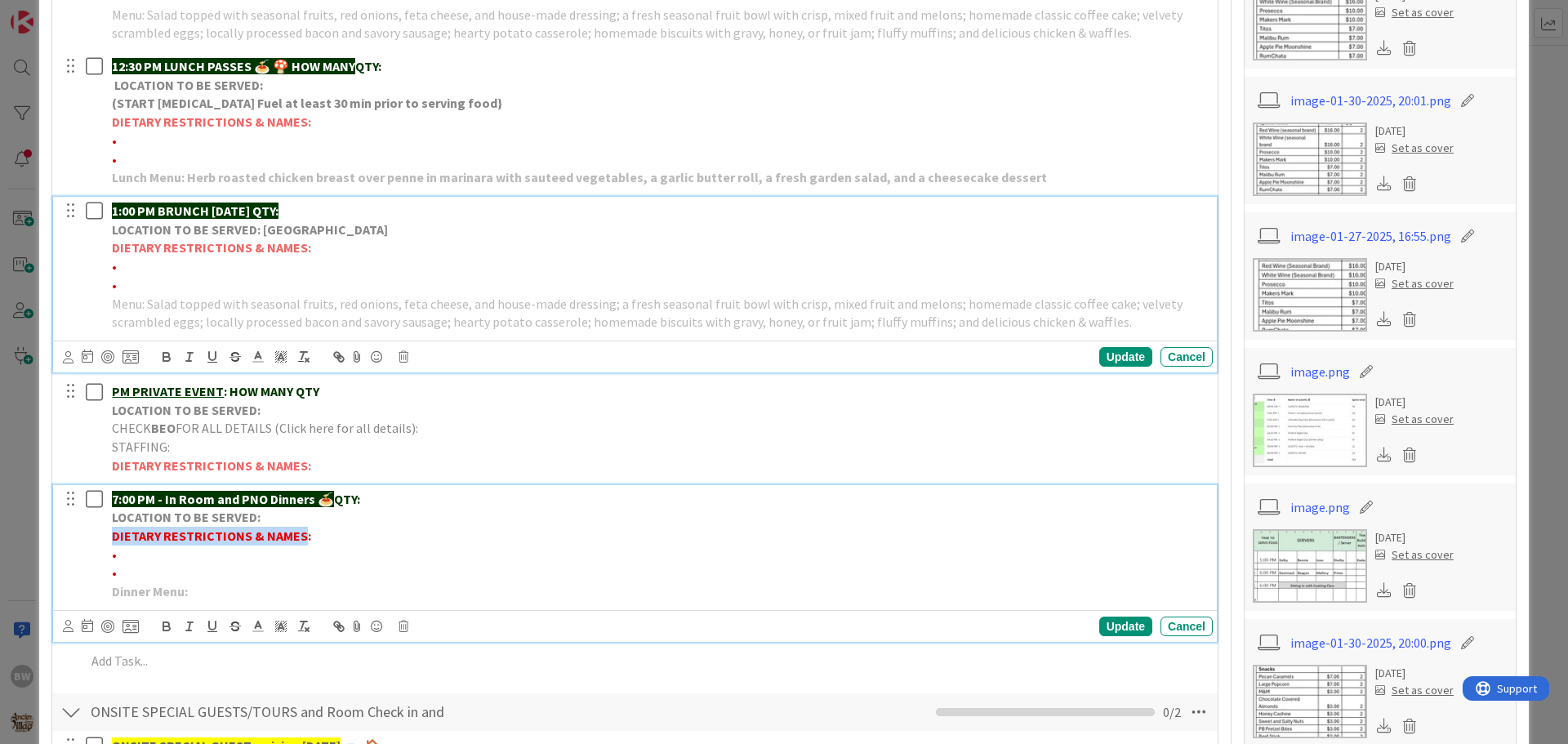
drag, startPoint x: 113, startPoint y: 539, endPoint x: 301, endPoint y: 536, distance: 188.0
click at [301, 536] on strong "DIETARY RESTRICTIONS & NAMES:" at bounding box center [212, 535] width 199 height 16
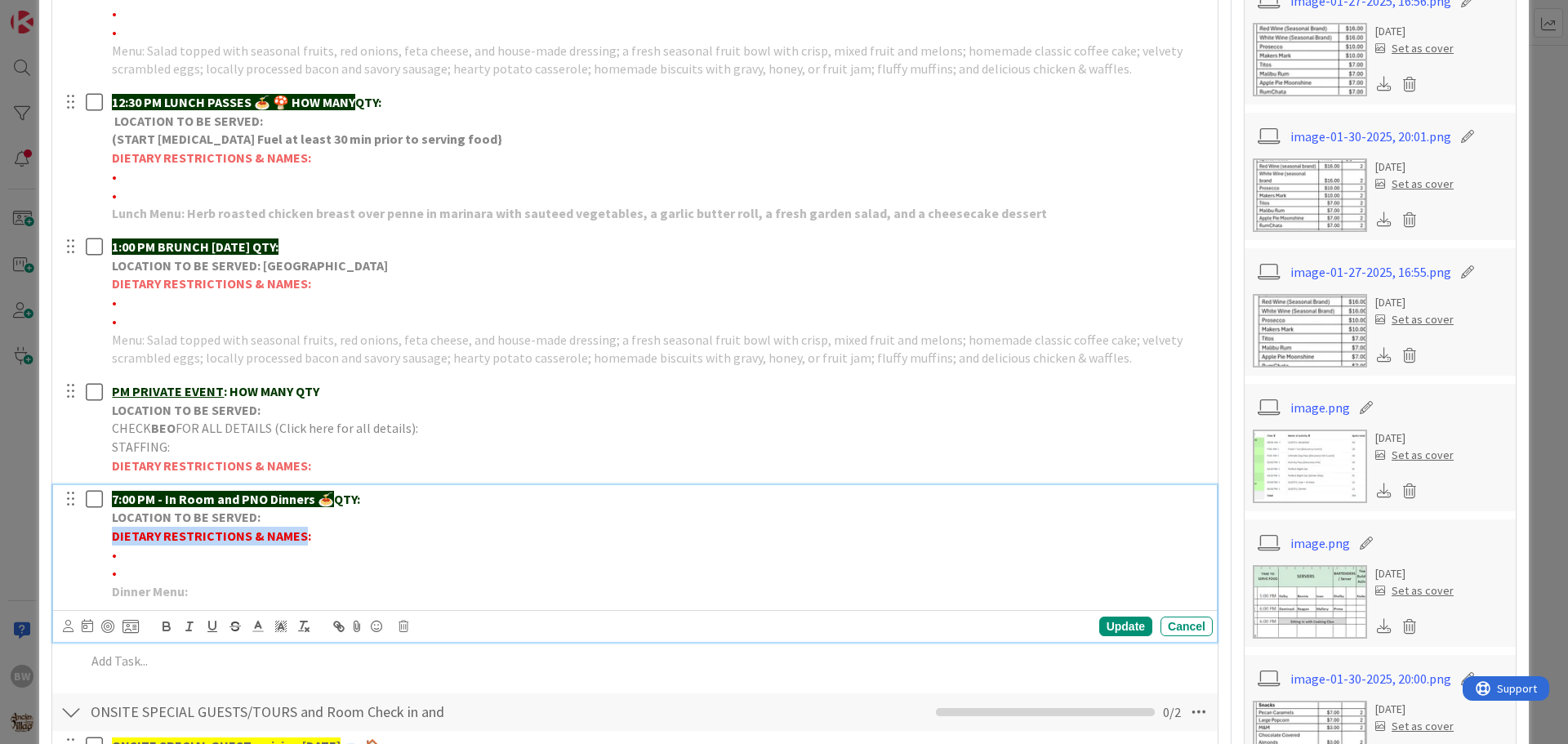
paste div
click at [146, 558] on p "•" at bounding box center [659, 555] width 1095 height 19
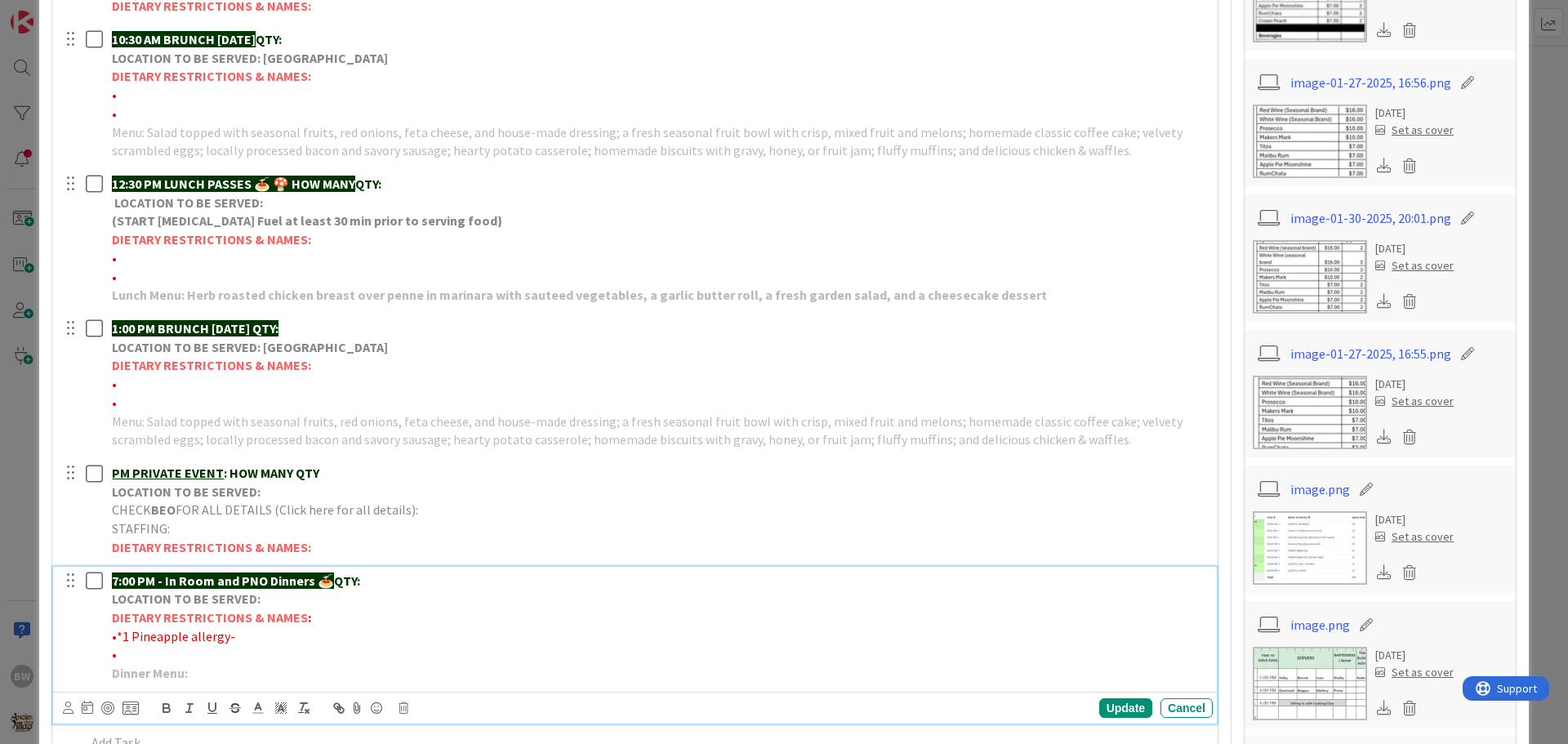
scroll to position [745, 0]
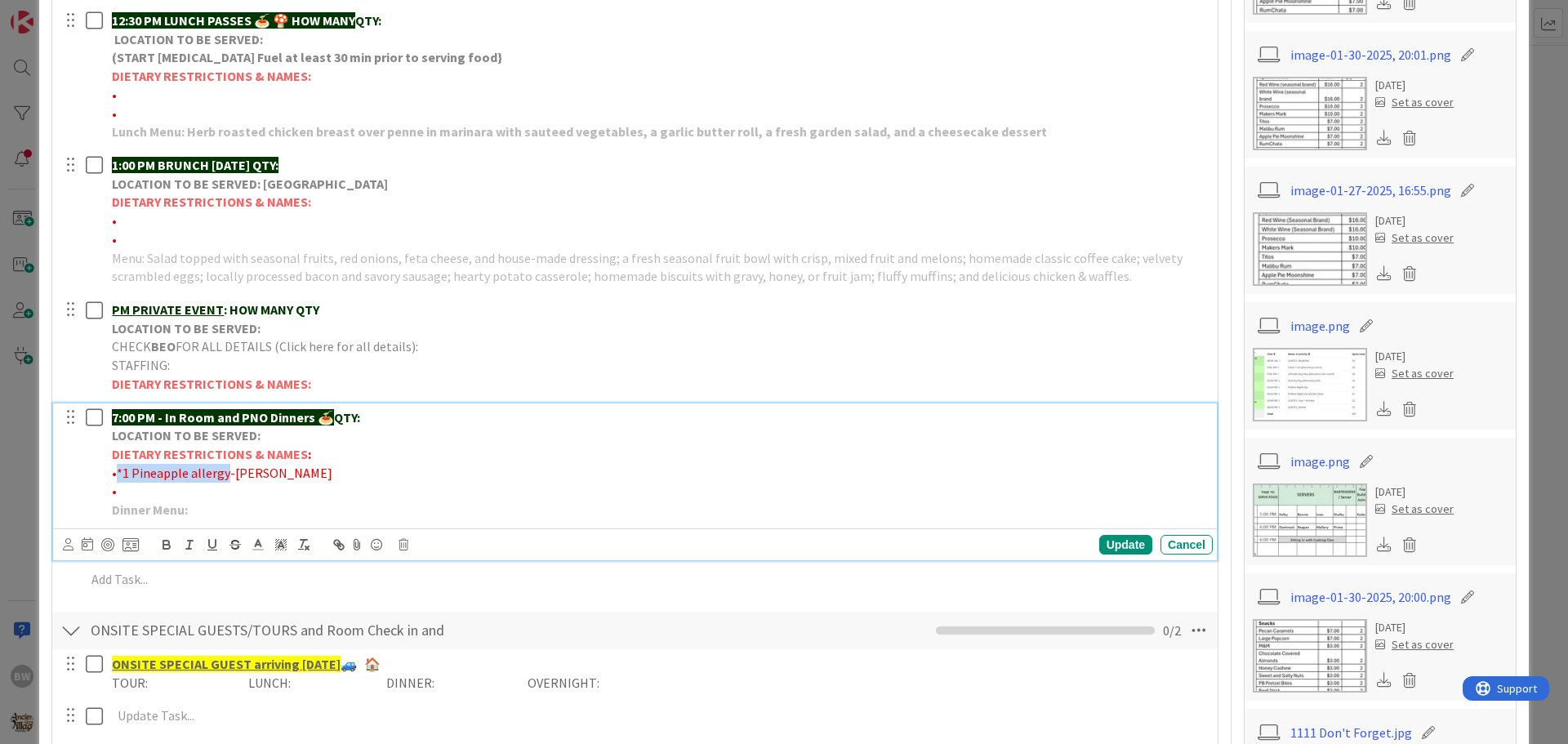
drag, startPoint x: 225, startPoint y: 475, endPoint x: 118, endPoint y: 471, distance: 107.1
click at [118, 471] on span "•*1 Pineapple allergy-[PERSON_NAME]" at bounding box center [222, 473] width 220 height 16
click at [167, 542] on icon "button" at bounding box center [166, 545] width 14 height 14
click at [1105, 548] on div "Update" at bounding box center [1125, 545] width 53 height 19
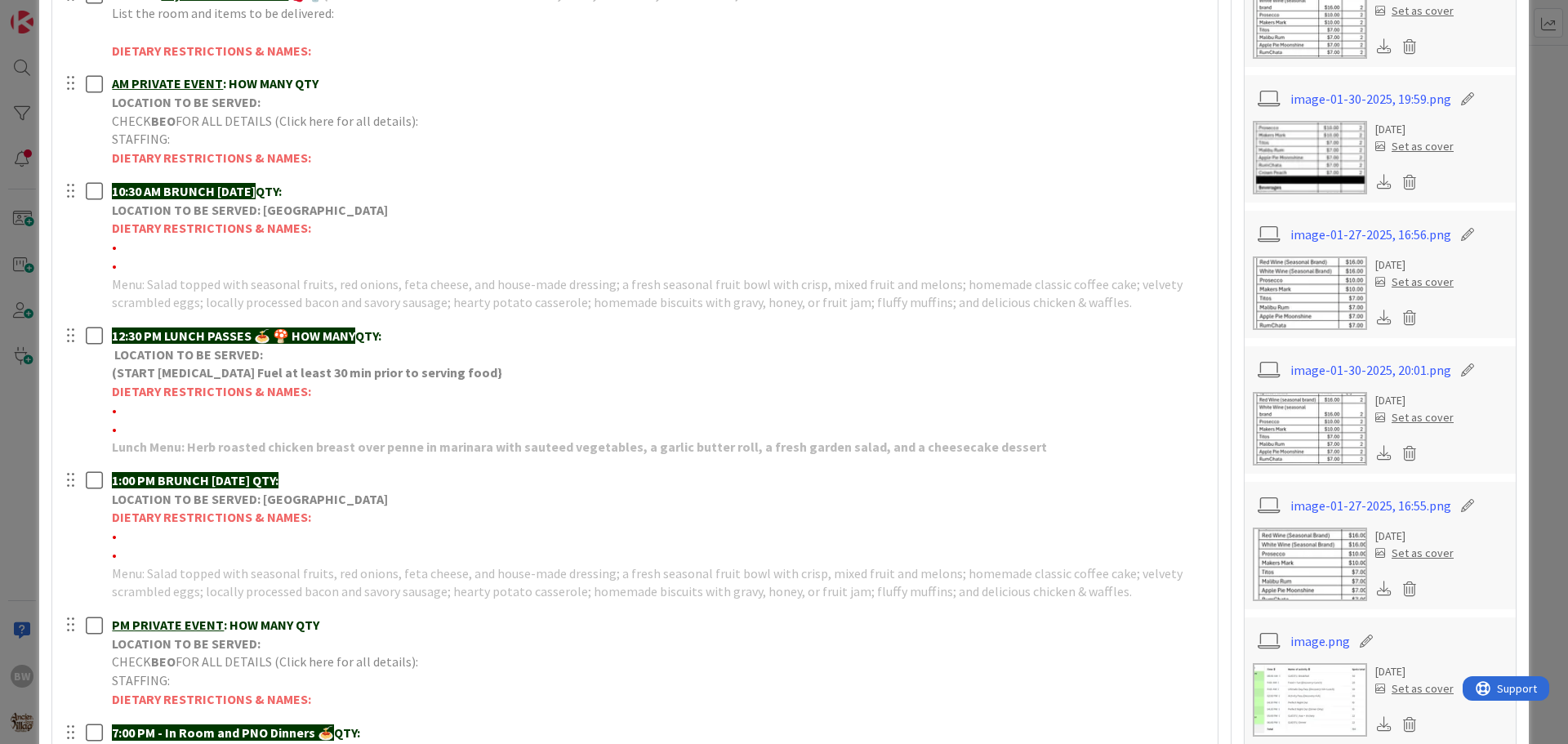
scroll to position [418, 0]
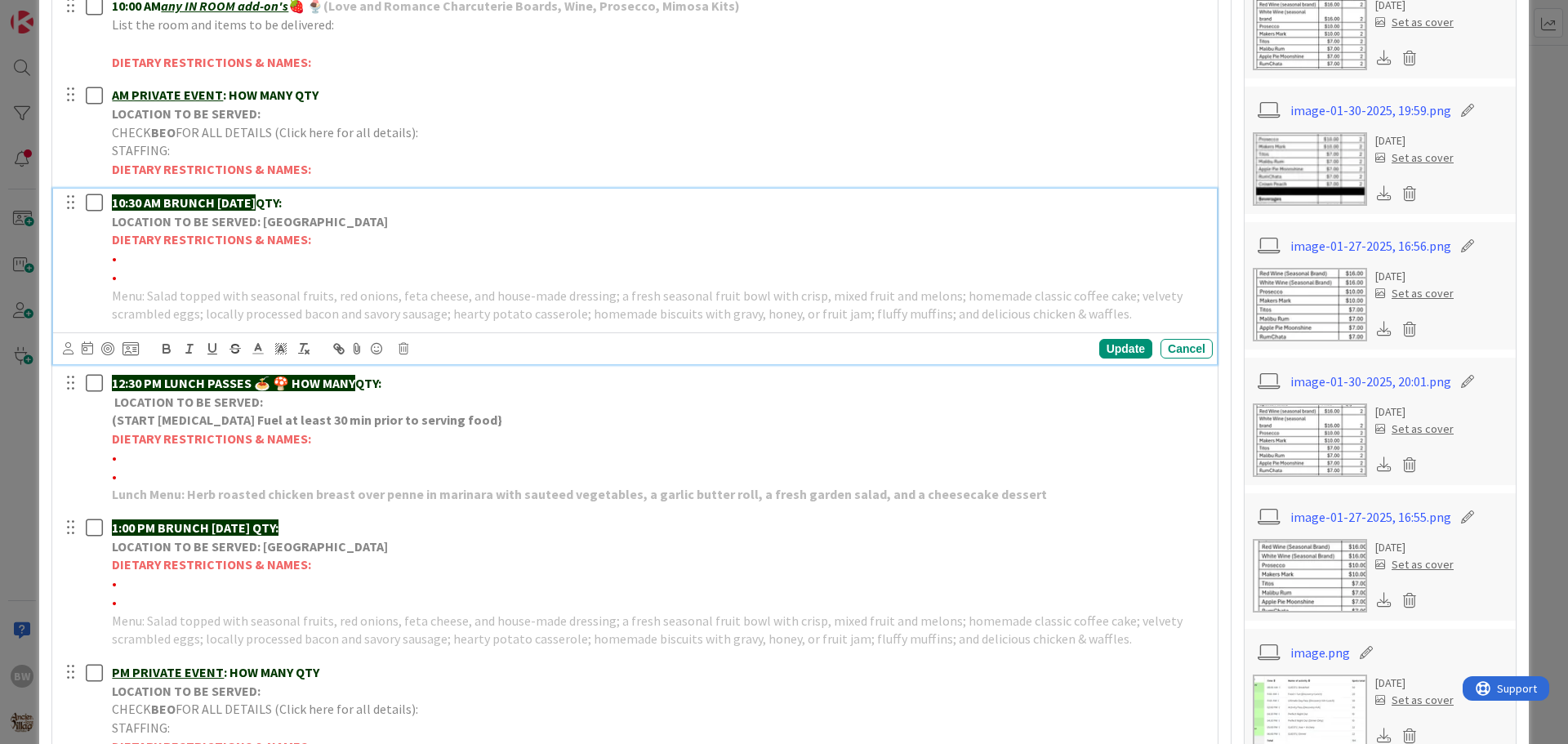
click at [214, 214] on strong "LOCATION TO BE SERVED: [GEOGRAPHIC_DATA]" at bounding box center [250, 221] width 276 height 16
click at [398, 350] on div "Update Cancel" at bounding box center [638, 349] width 1150 height 23
click at [401, 350] on icon at bounding box center [404, 349] width 10 height 12
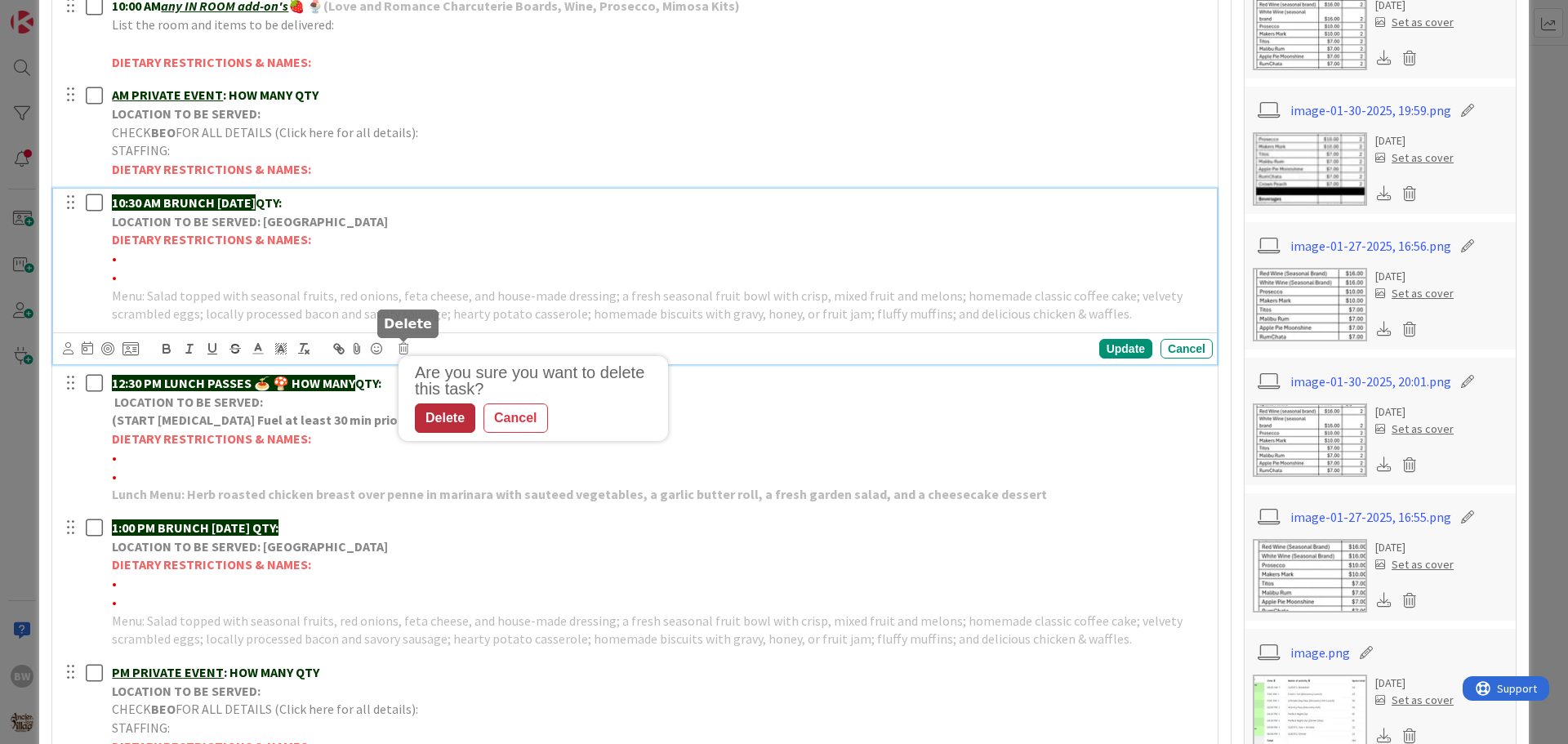
click at [436, 422] on div "Delete" at bounding box center [445, 418] width 60 height 30
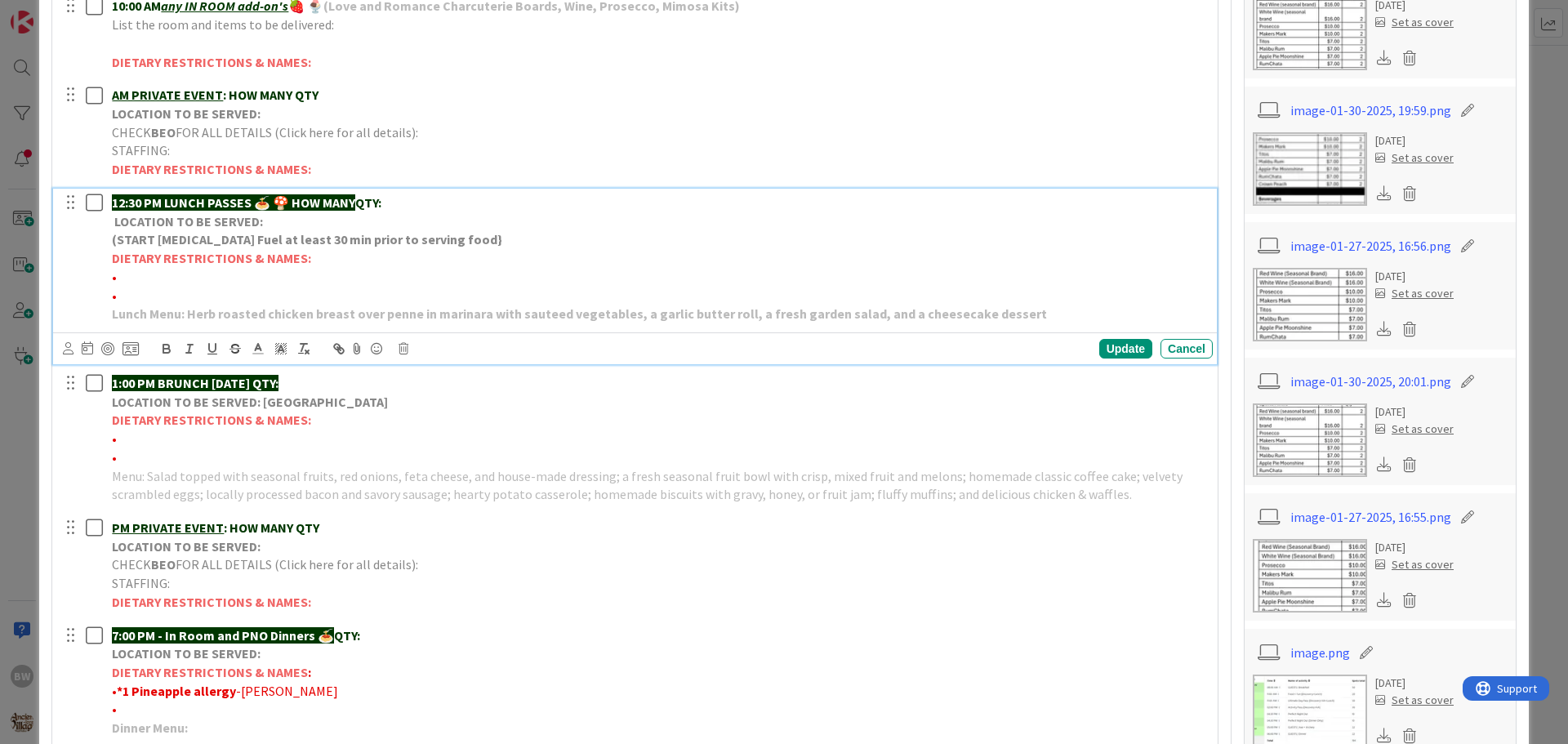
drag, startPoint x: 300, startPoint y: 199, endPoint x: 362, endPoint y: 200, distance: 62.0
click at [362, 200] on p "12:30 PM LUNCH PASSES 🍝 🍄 HOW MANY QTY:" at bounding box center [659, 203] width 1095 height 19
click at [362, 200] on p "12:30 PM LUNCH PASSES 🍝 🍄 QTY:" at bounding box center [659, 203] width 1095 height 19
click at [1112, 346] on div "Update" at bounding box center [1125, 349] width 53 height 19
click at [139, 291] on p "•" at bounding box center [659, 296] width 1095 height 19
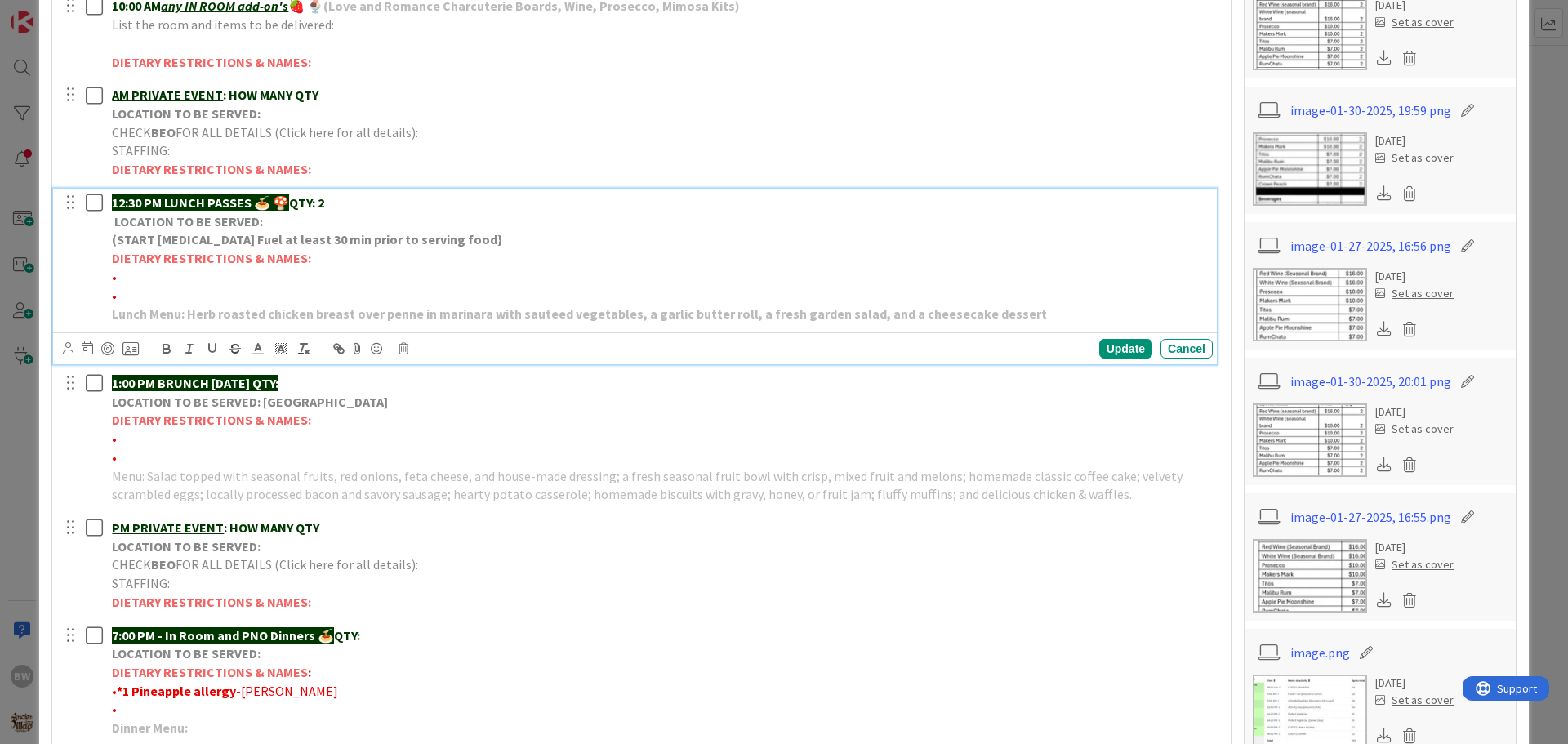
click at [146, 284] on p "•" at bounding box center [659, 277] width 1095 height 19
drag, startPoint x: 164, startPoint y: 284, endPoint x: 118, endPoint y: 272, distance: 47.5
click at [118, 272] on span "•*1 Vegan-[PERSON_NAME]" at bounding box center [190, 276] width 156 height 16
click at [167, 350] on icon "button" at bounding box center [166, 348] width 14 height 14
click at [1118, 349] on div "Update" at bounding box center [1125, 349] width 53 height 19
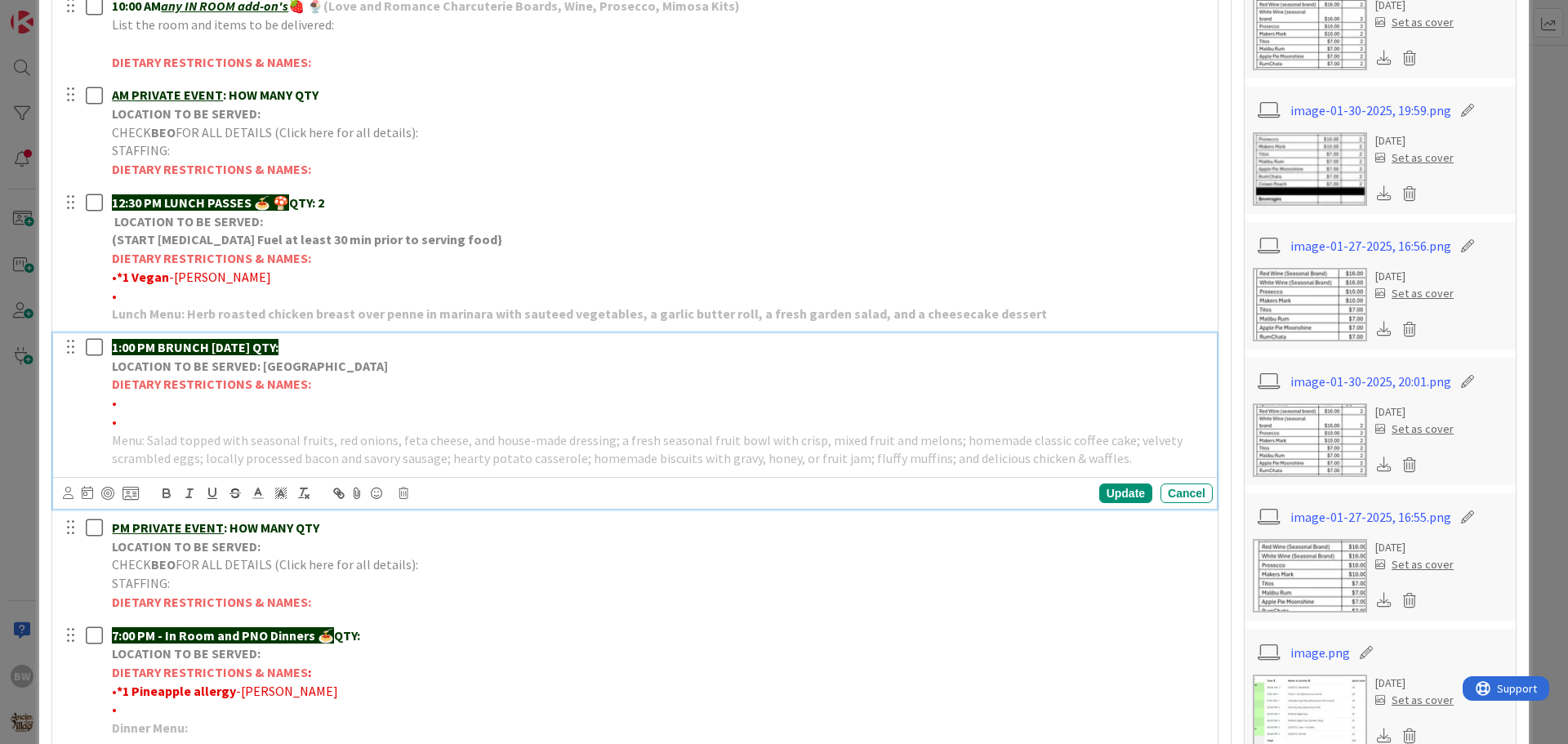
click at [247, 389] on strong "DIETARY RESTRICTIONS & NAMES:" at bounding box center [212, 384] width 199 height 16
click at [405, 494] on icon at bounding box center [404, 494] width 10 height 12
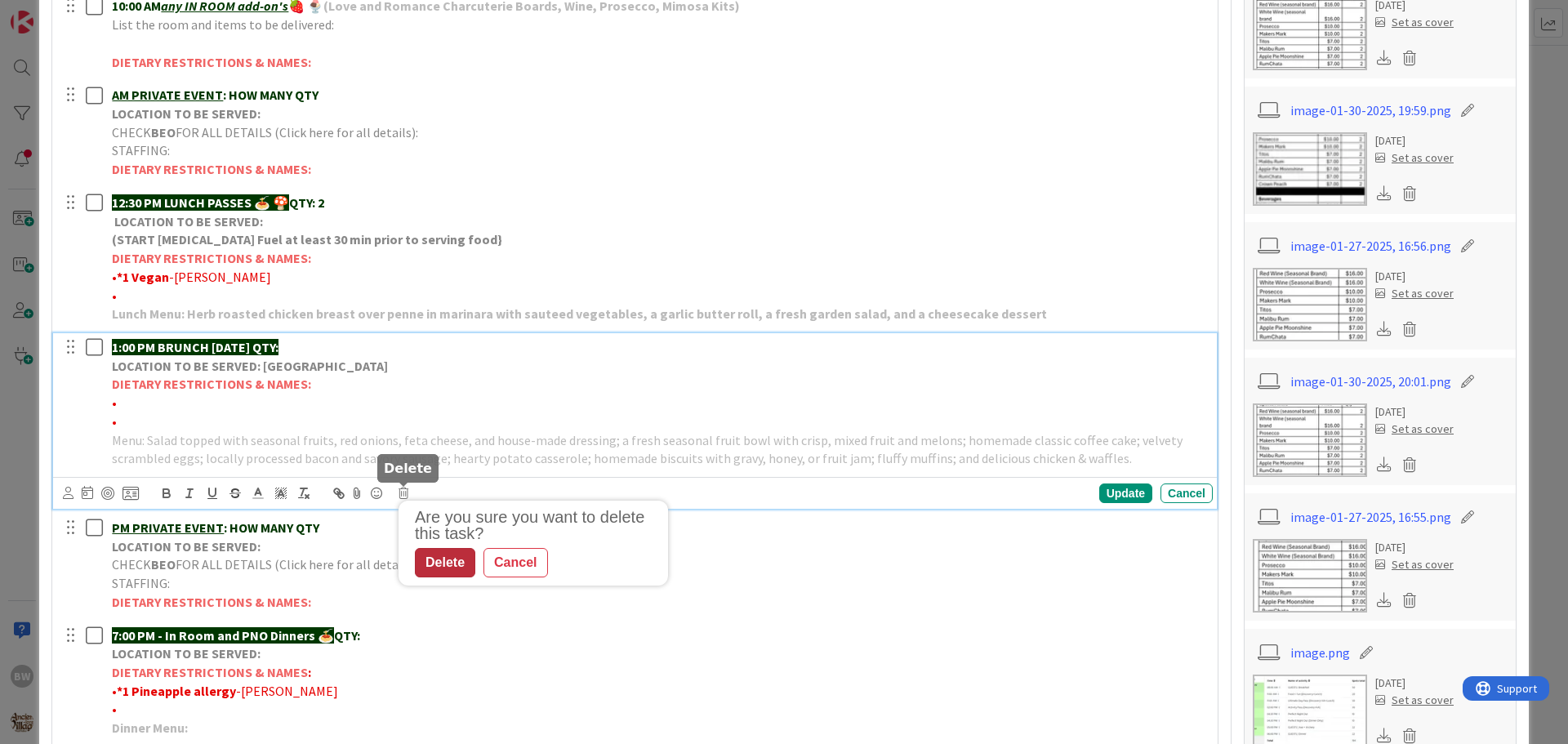
click at [446, 560] on div "Delete" at bounding box center [445, 563] width 60 height 30
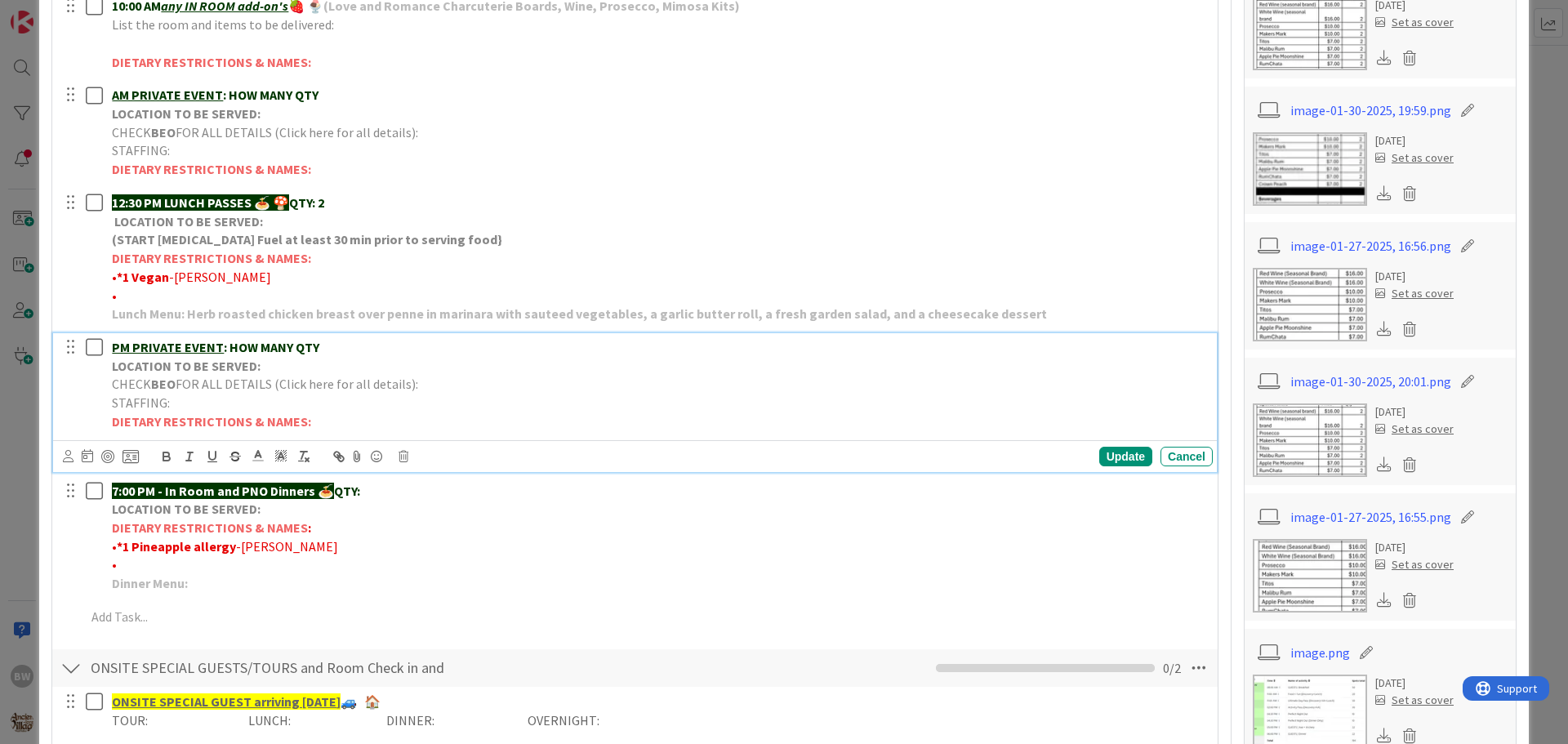
click at [236, 380] on span "FOR ALL DETAILS (Click here for all details):" at bounding box center [296, 384] width 242 height 16
click at [401, 454] on icon at bounding box center [404, 456] width 10 height 12
click at [445, 528] on div "Delete" at bounding box center [445, 525] width 60 height 30
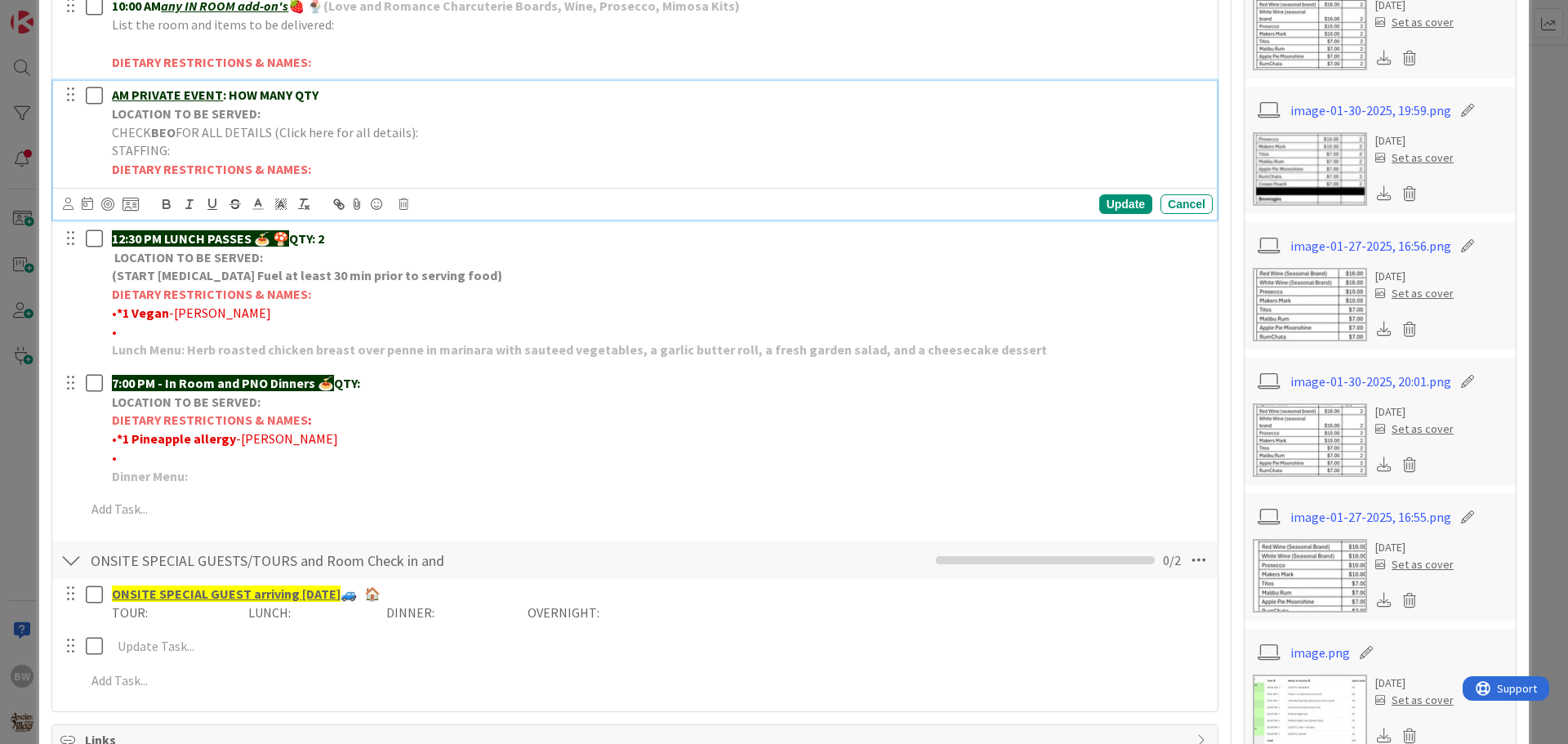
click at [300, 124] on span "FOR ALL DETAILS (Click here for all details):" at bounding box center [296, 131] width 242 height 16
click at [402, 205] on icon at bounding box center [404, 204] width 10 height 12
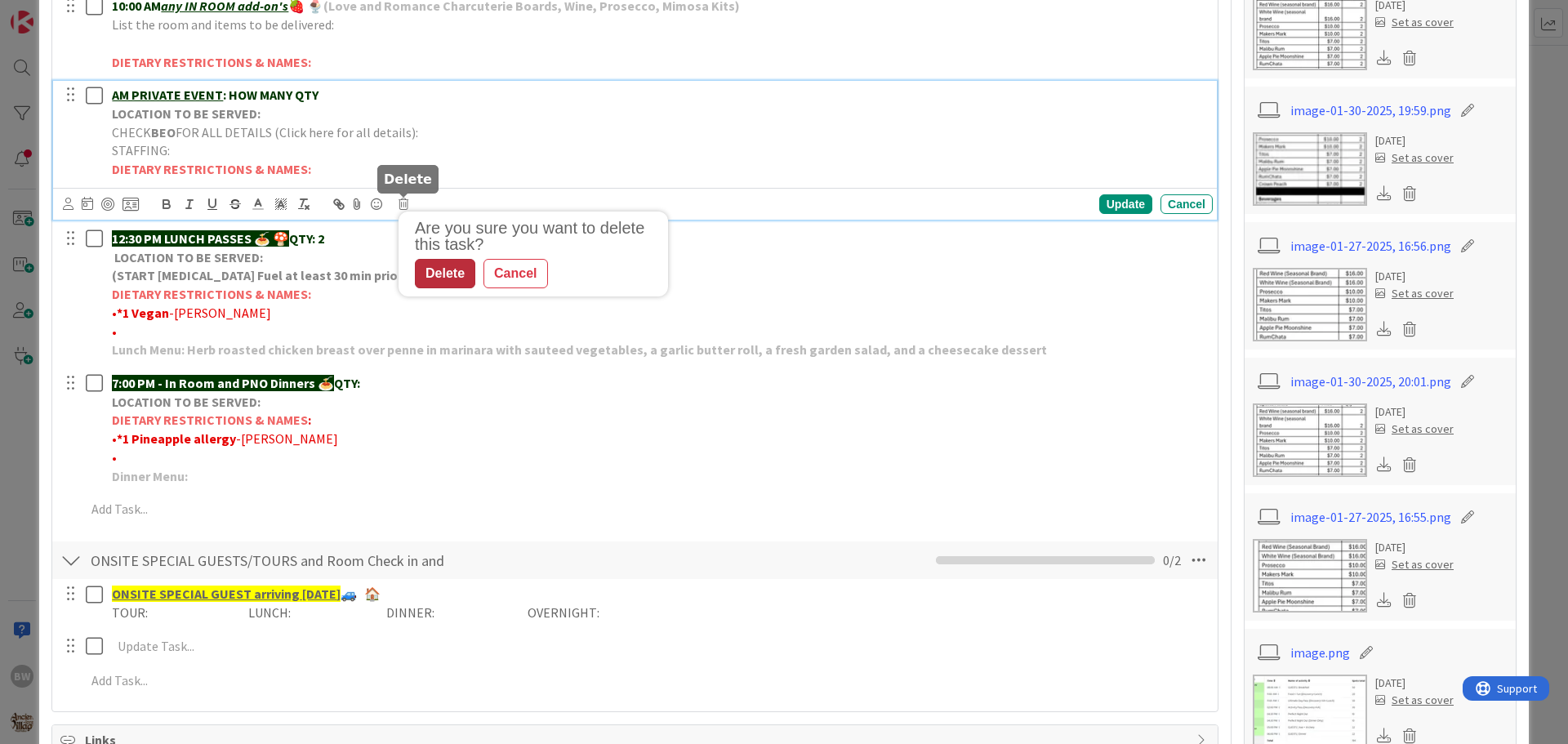
click at [446, 268] on div "Delete" at bounding box center [445, 273] width 60 height 30
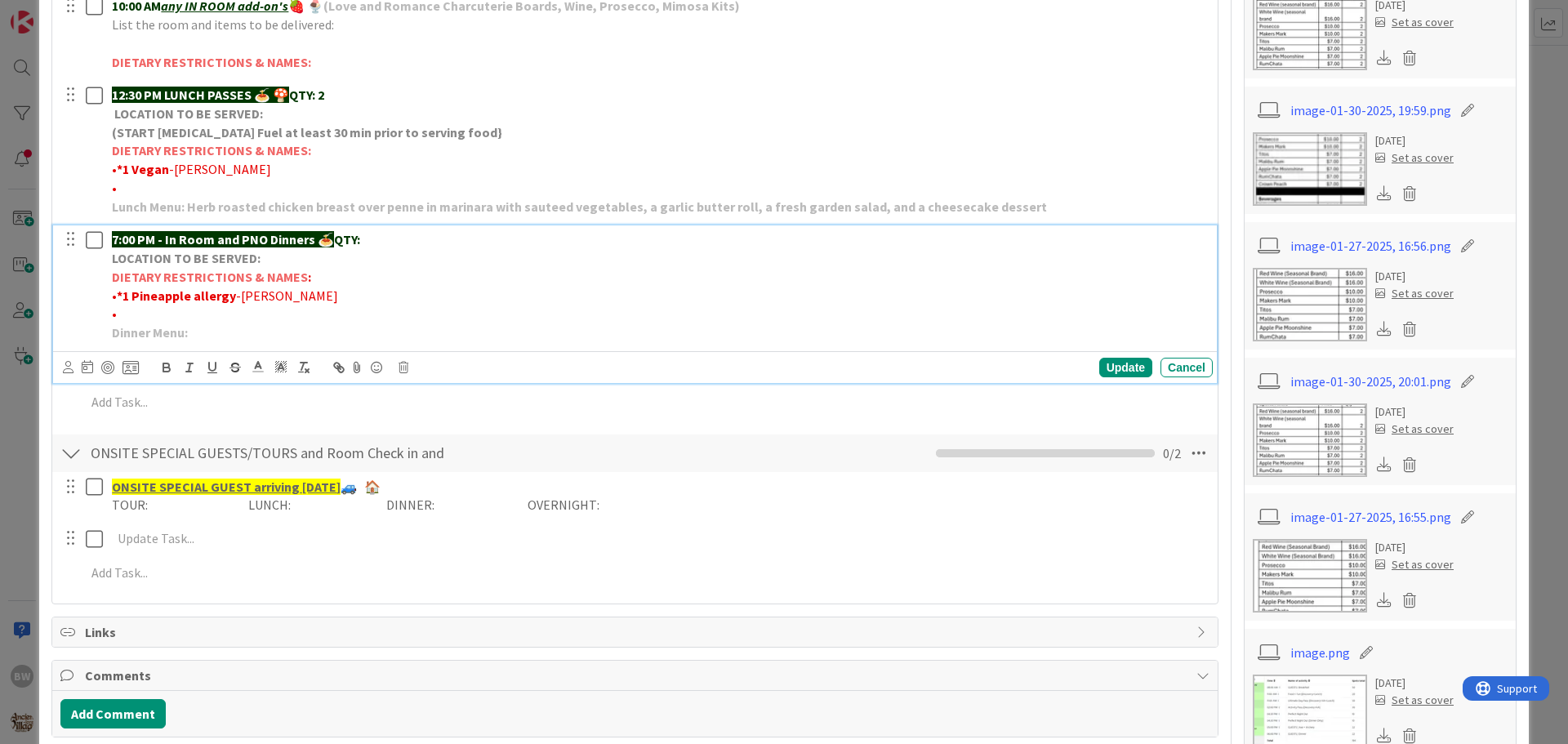
click at [369, 235] on p "7:00 PM - In Room and PNO Dinners 🍝 QTY:" at bounding box center [659, 240] width 1095 height 19
click at [411, 246] on p "7:00 PM - In Room and PNO Dinners 🍝 QTY:" at bounding box center [659, 240] width 1095 height 19
click at [1118, 361] on div "Update" at bounding box center [1125, 367] width 53 height 19
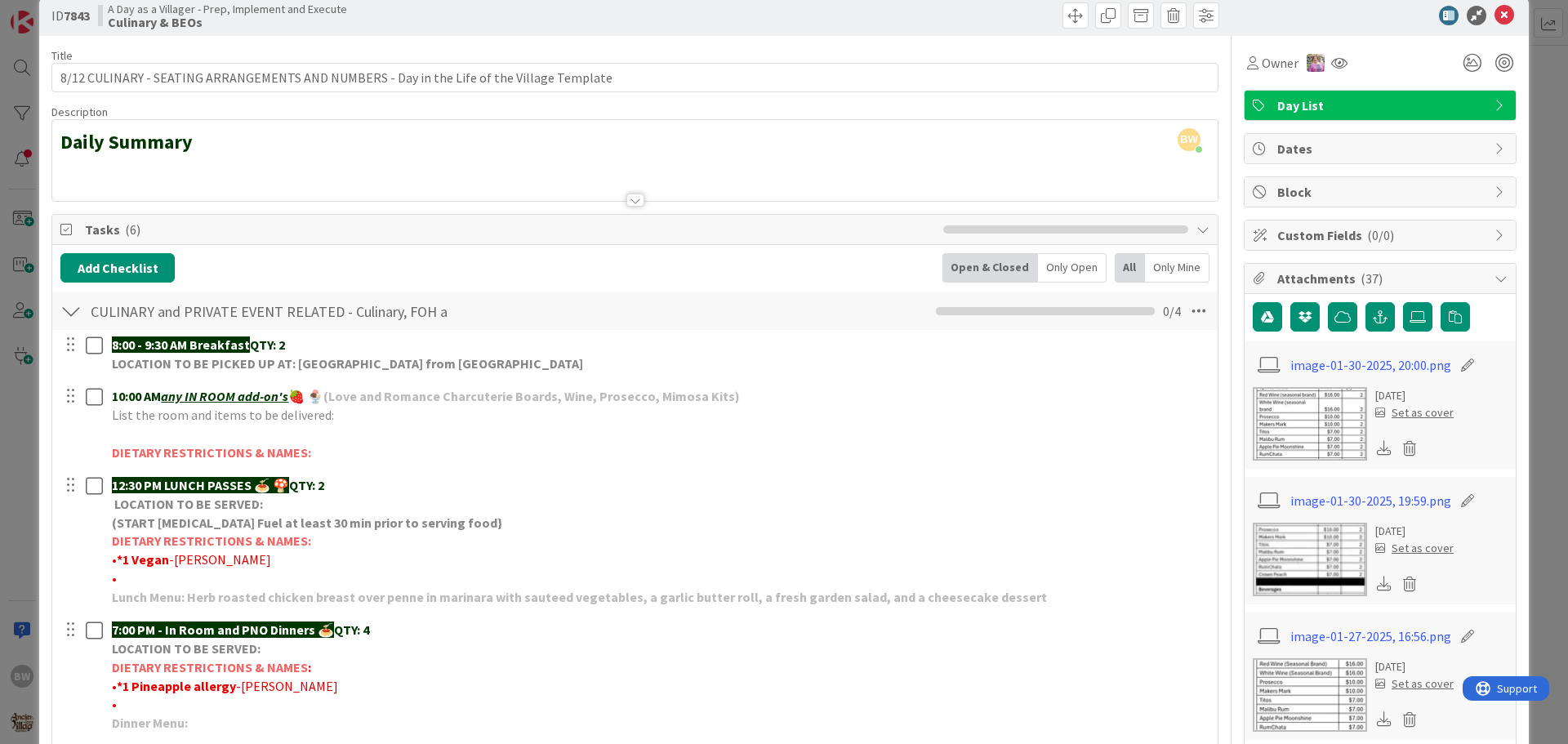
scroll to position [0, 0]
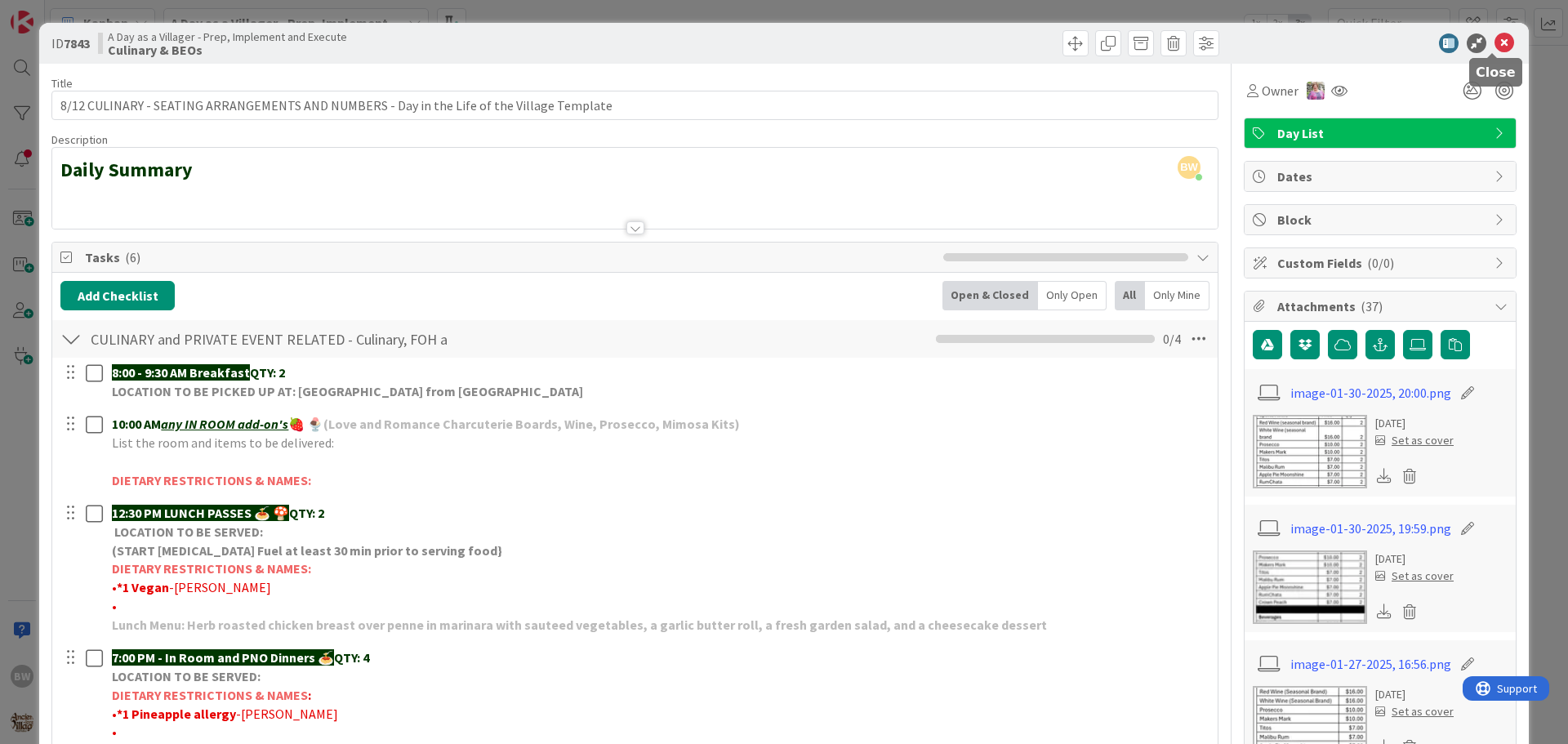
click at [1494, 35] on icon at bounding box center [1504, 43] width 19 height 19
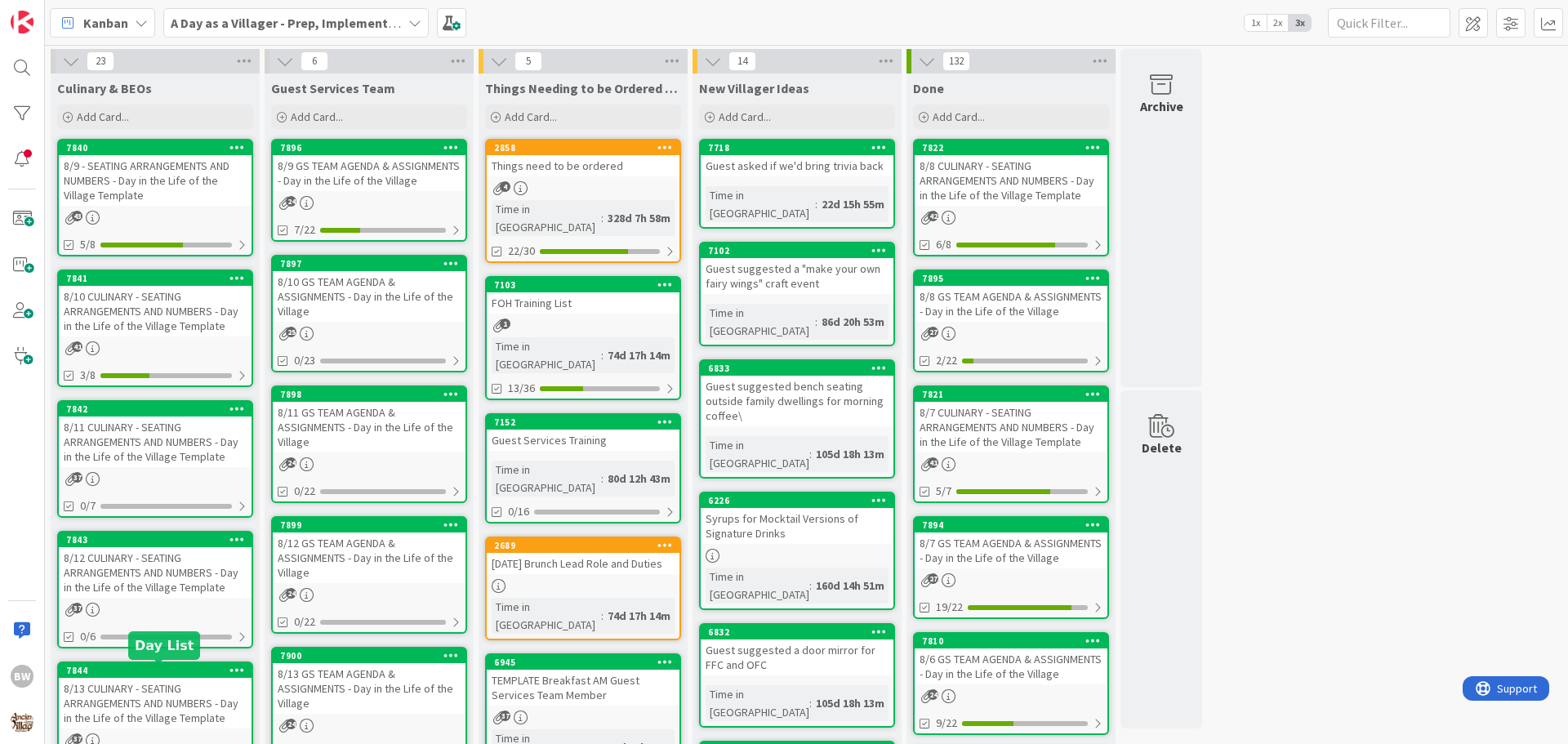
click at [130, 665] on div "7844" at bounding box center [158, 670] width 185 height 12
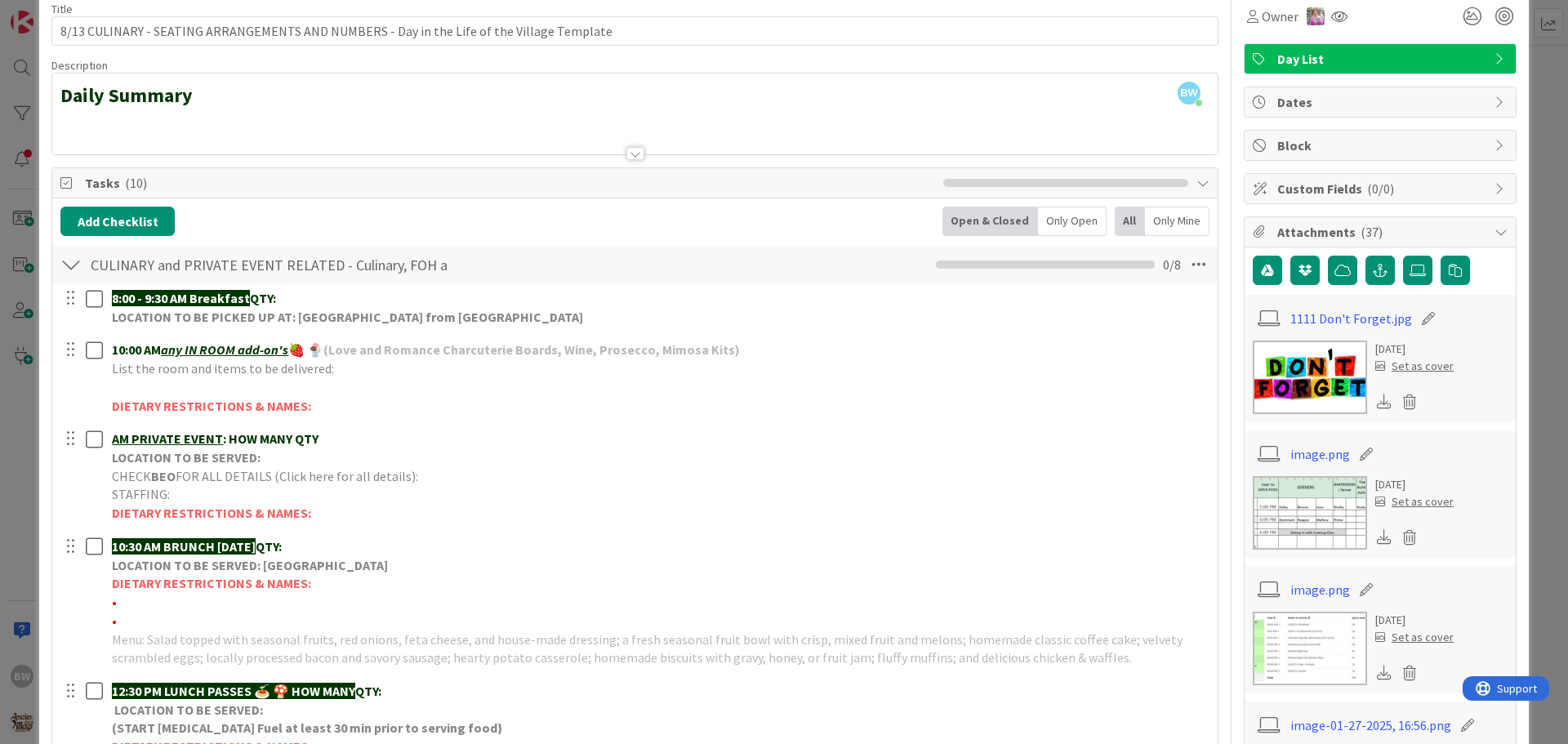
scroll to position [163, 0]
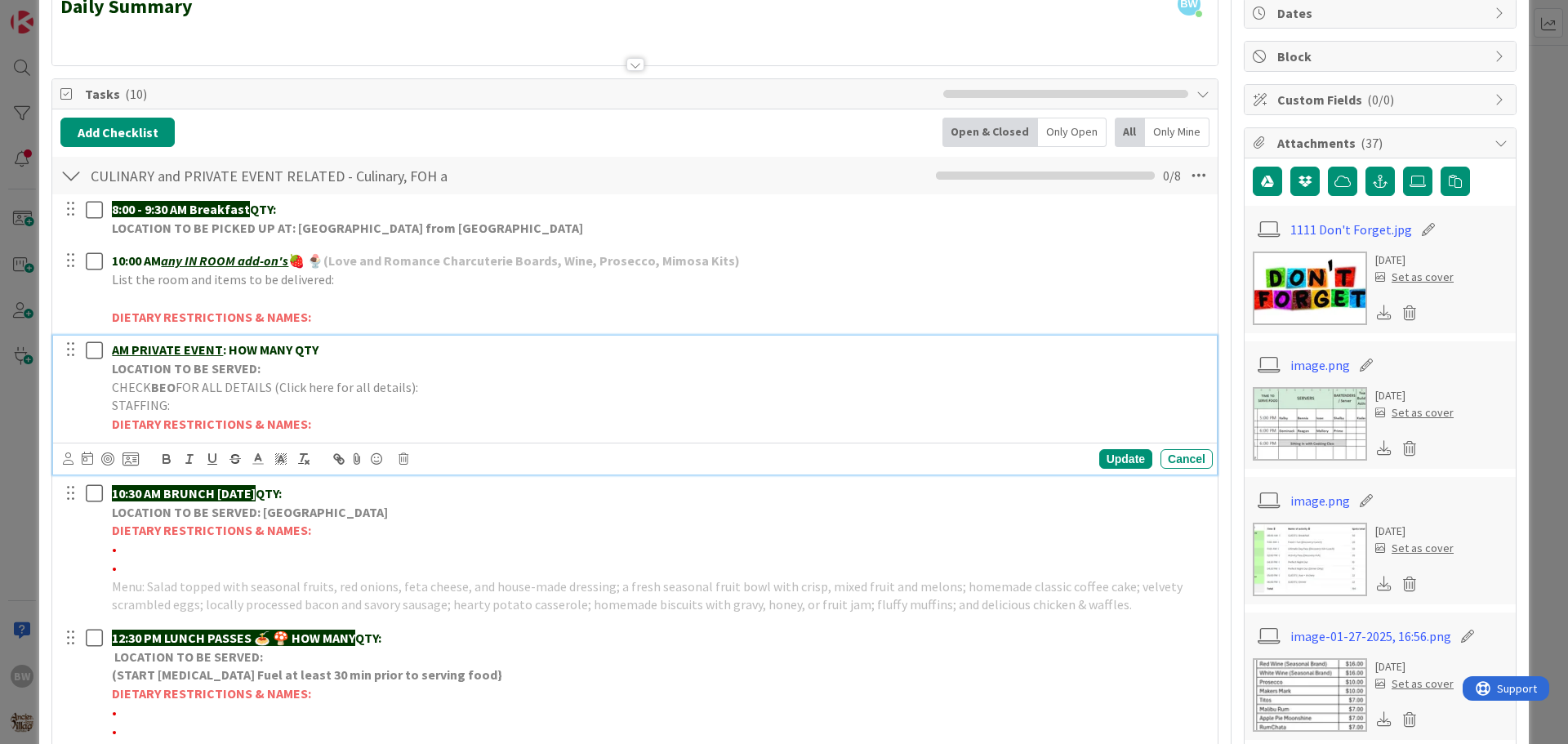
click at [202, 379] on span "FOR ALL DETAILS (Click here for all details):" at bounding box center [296, 386] width 242 height 16
click at [402, 456] on icon at bounding box center [404, 459] width 10 height 12
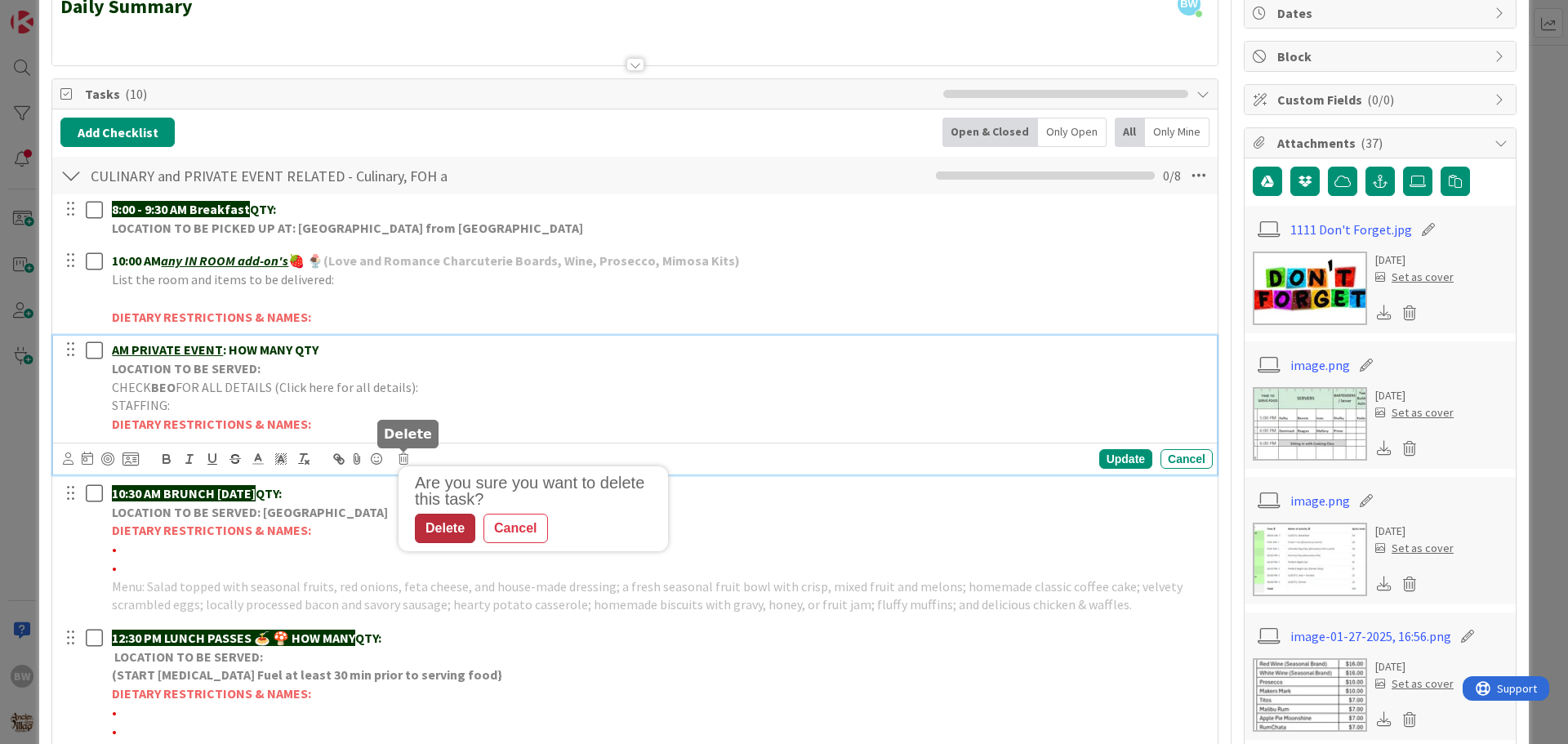
click at [448, 539] on div "Delete" at bounding box center [445, 528] width 60 height 30
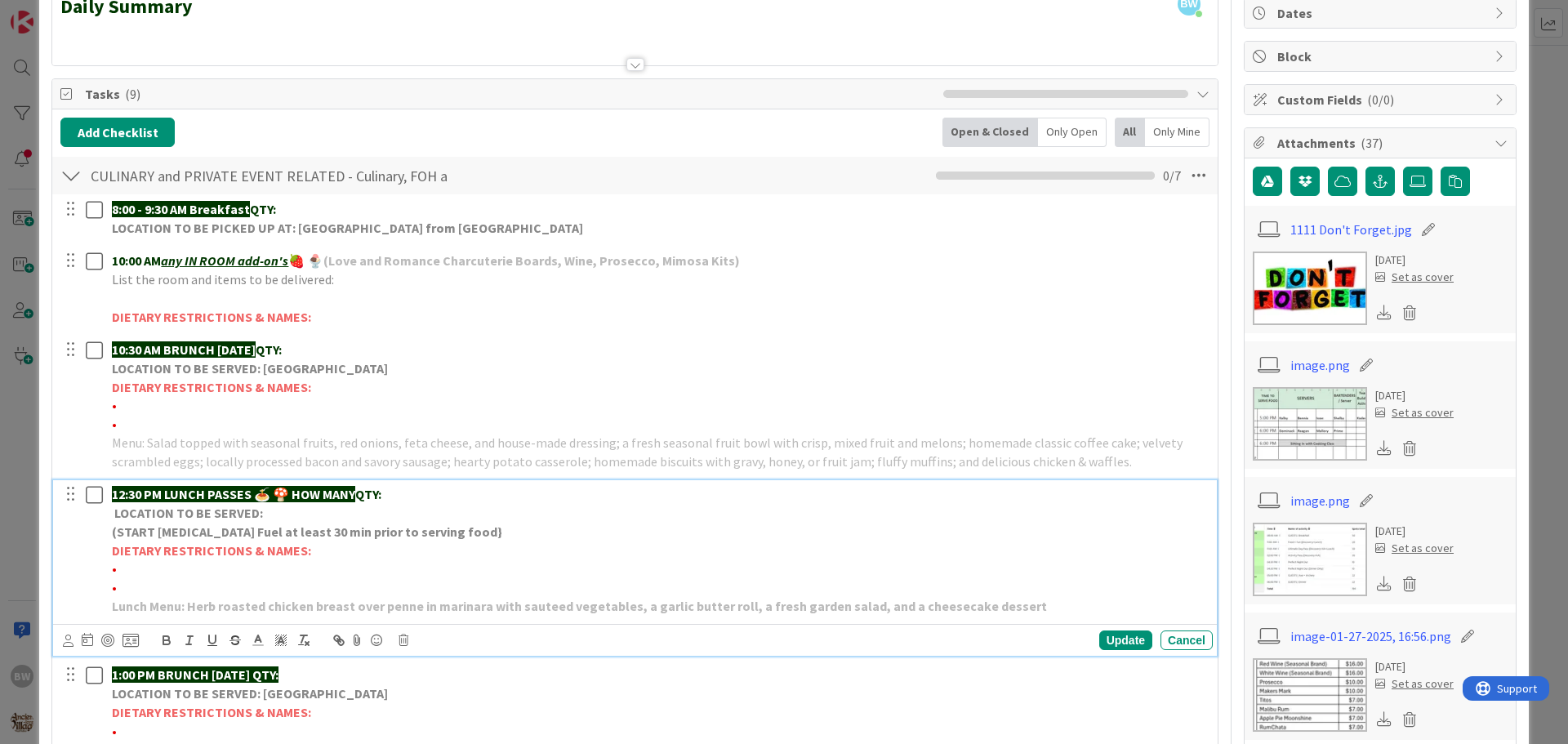
drag, startPoint x: 301, startPoint y: 494, endPoint x: 364, endPoint y: 494, distance: 63.0
click at [364, 494] on p "12:30 PM LUNCH PASSES 🍝 🍄 HOW MANY QTY:" at bounding box center [659, 495] width 1095 height 19
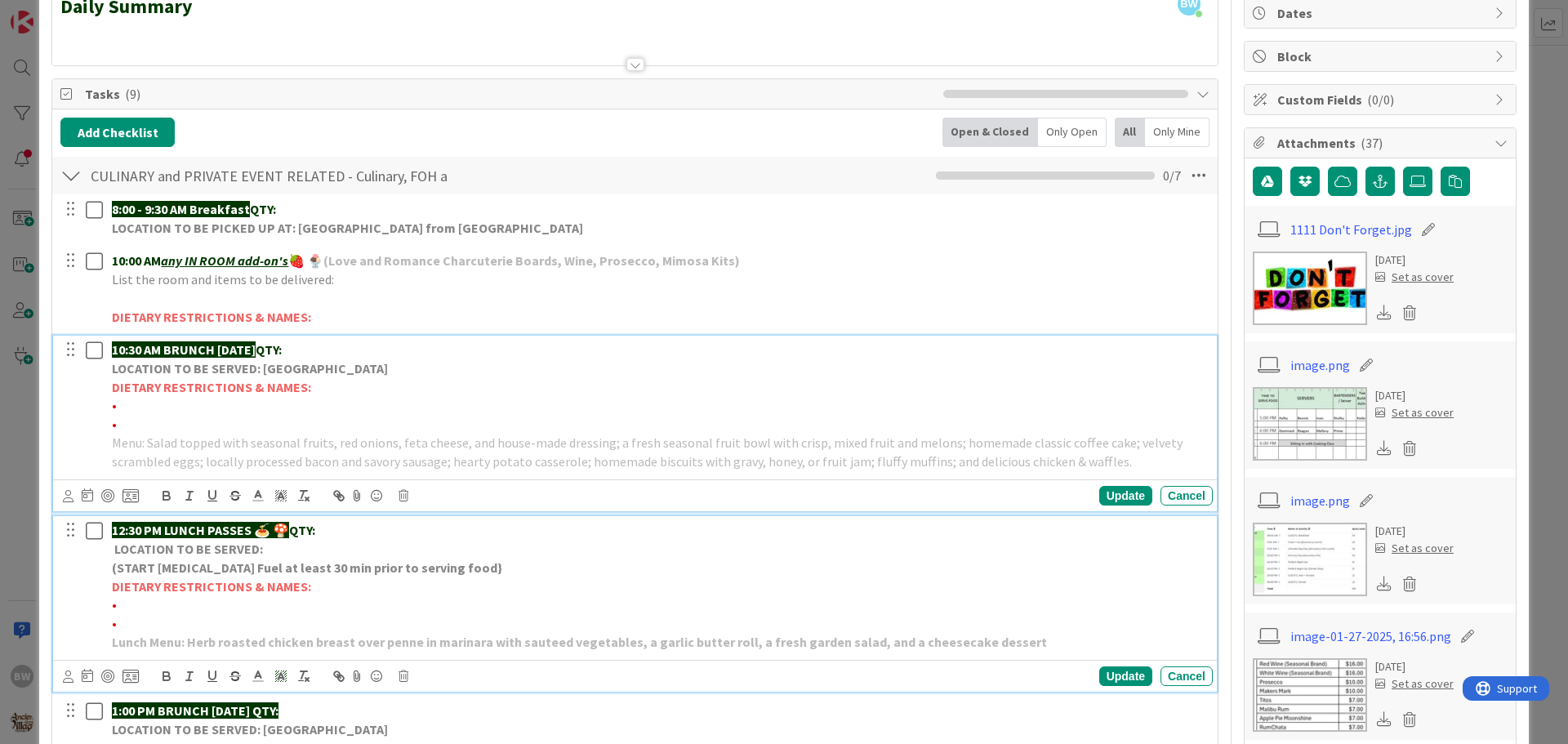
click at [257, 369] on div "10:30 AM BRUNCH [DATE] QTY: LOCATION TO BE SERVED: Willows Landing DIETARY REST…" at bounding box center [658, 406] width 1107 height 140
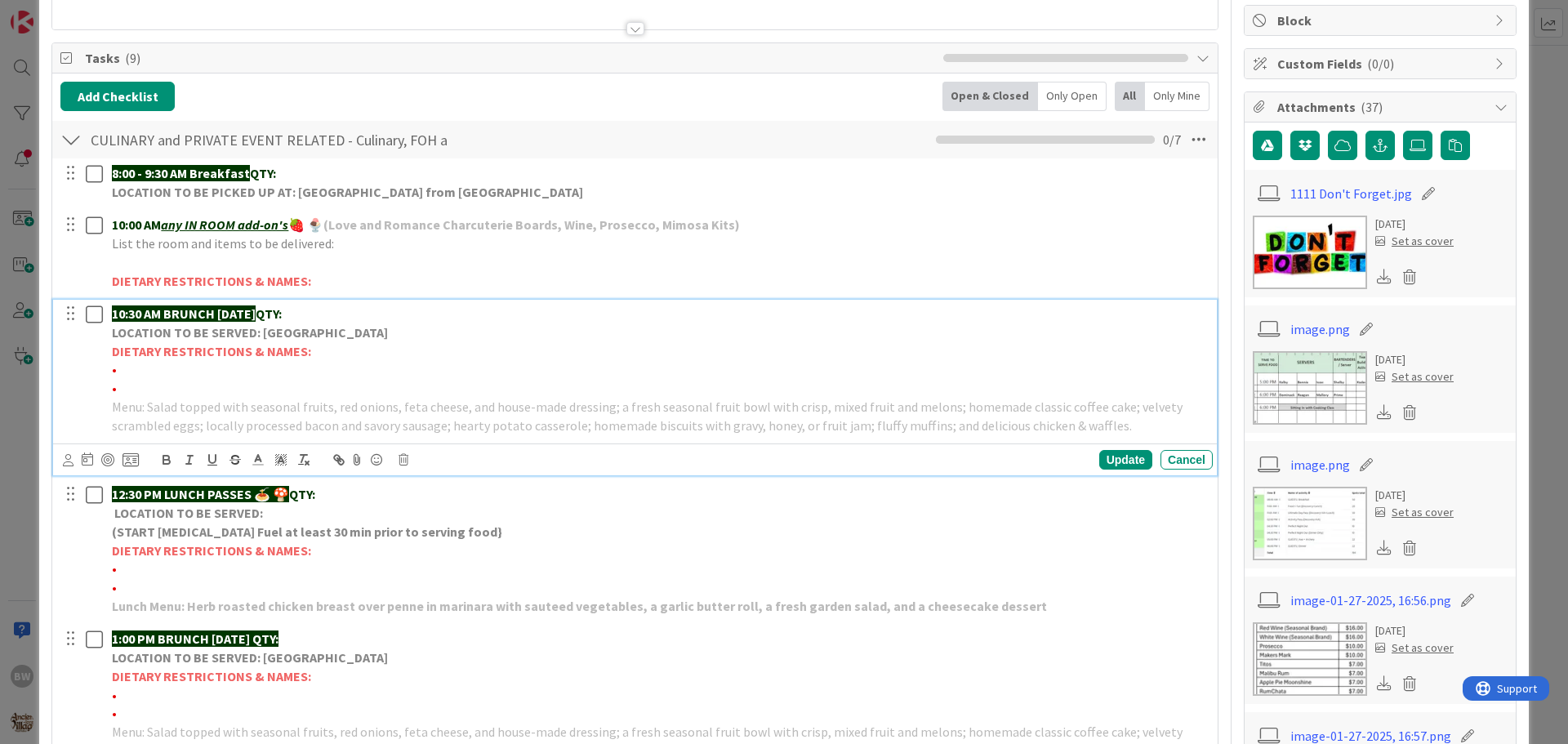
click at [393, 451] on div "Update Cancel" at bounding box center [638, 460] width 1150 height 23
click at [404, 460] on icon at bounding box center [404, 460] width 10 height 12
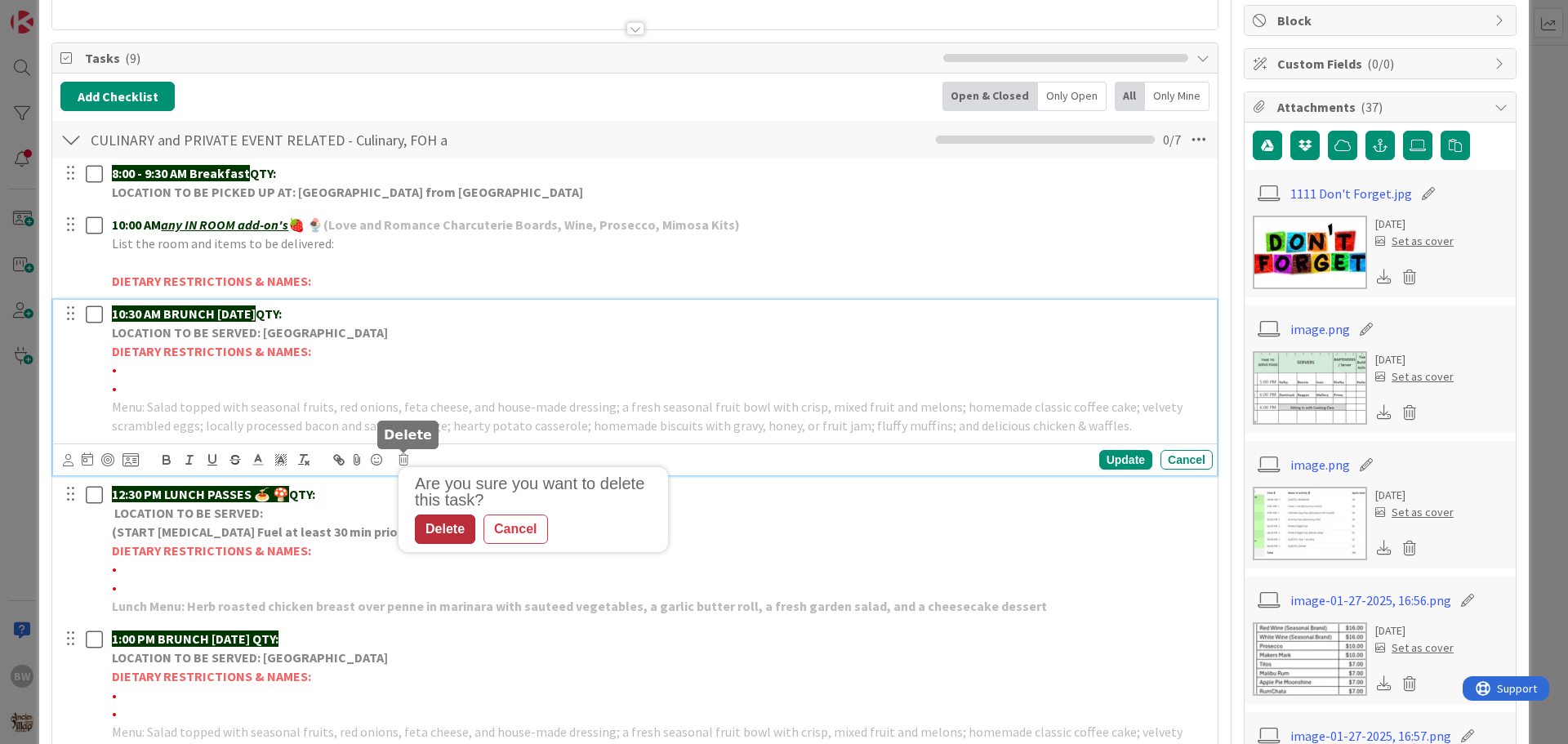
click at [433, 530] on div "Delete" at bounding box center [445, 529] width 60 height 30
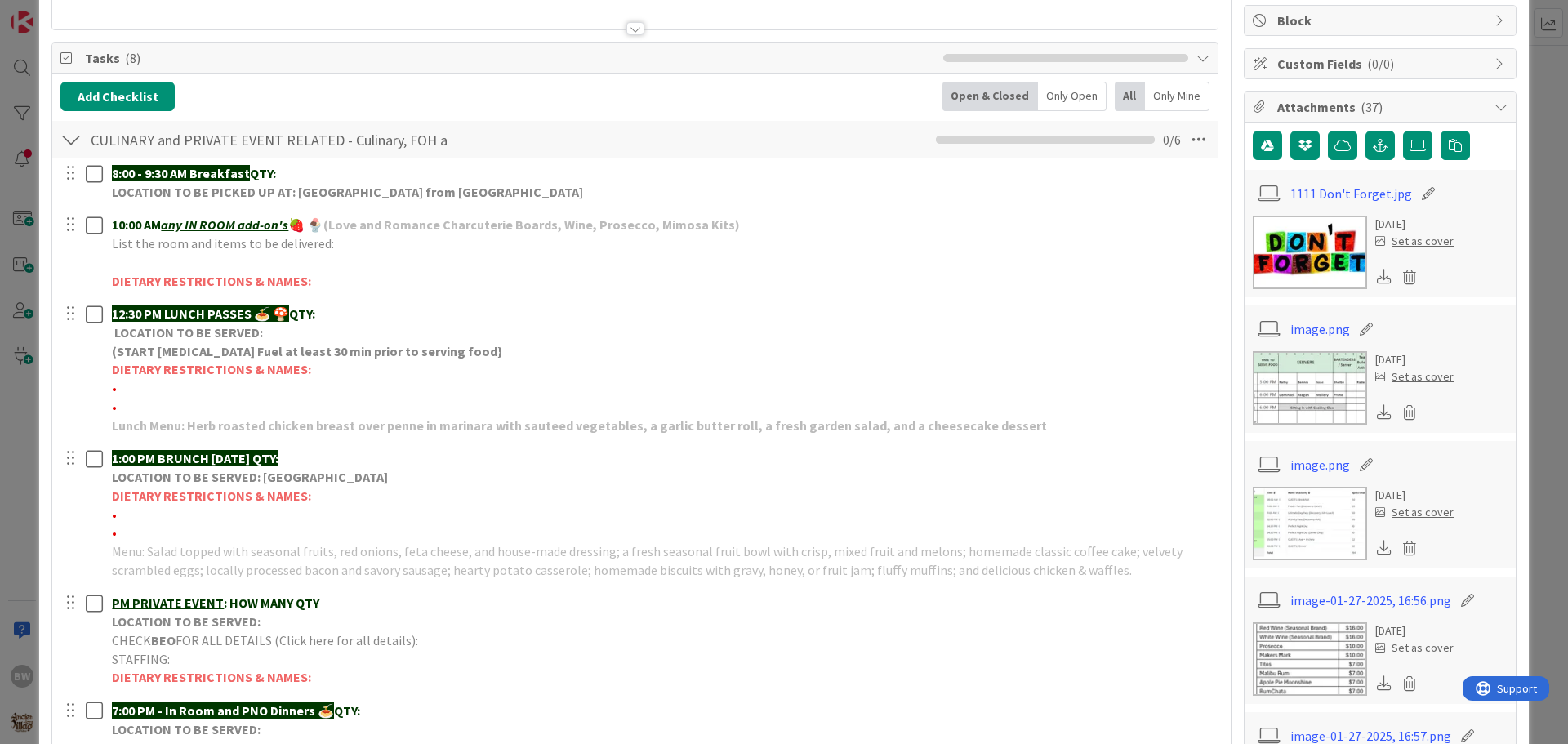
scroll to position [444, 0]
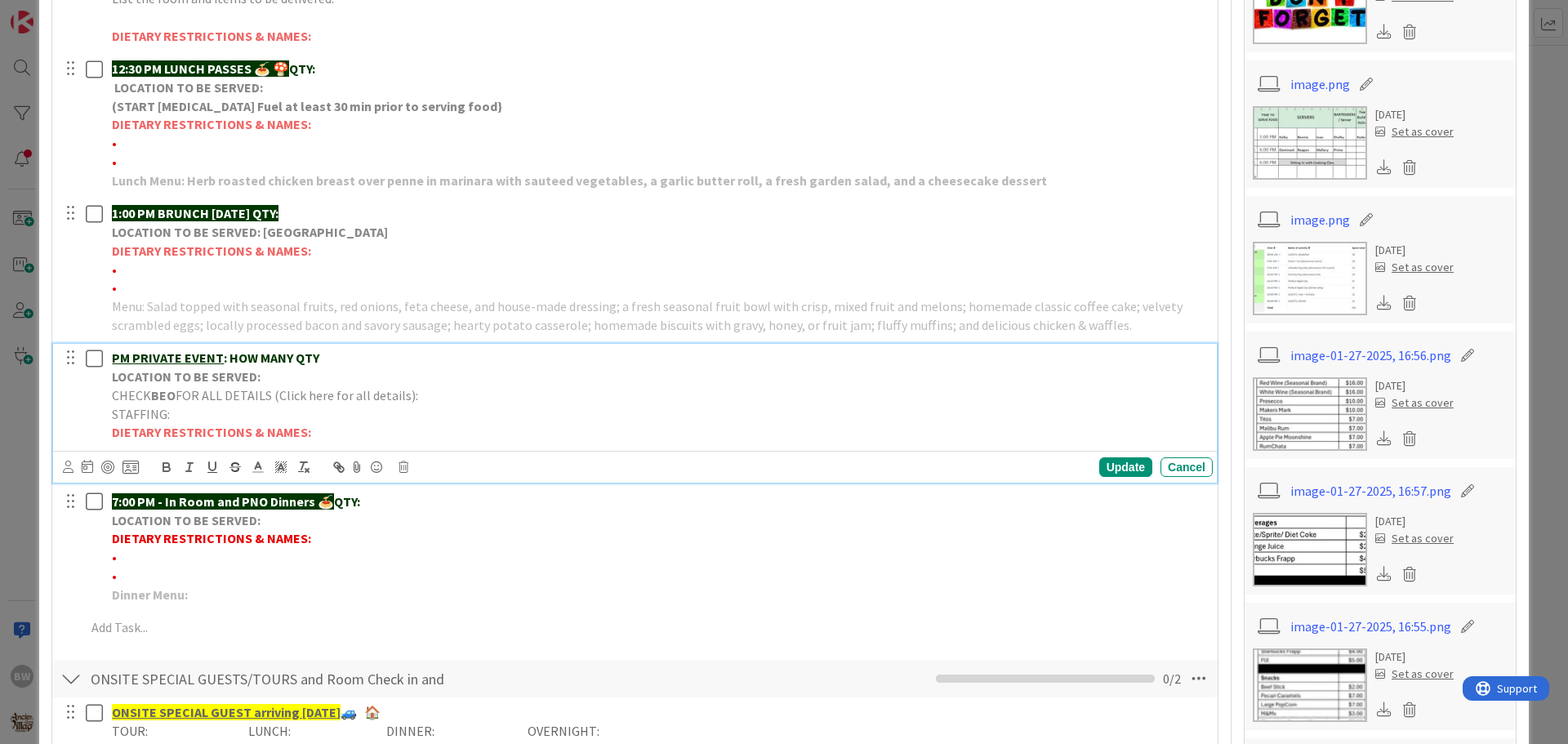
click at [307, 389] on span "FOR ALL DETAILS (Click here for all details):" at bounding box center [296, 395] width 242 height 16
click at [404, 464] on icon at bounding box center [404, 467] width 10 height 12
click at [443, 534] on div "Delete" at bounding box center [445, 536] width 60 height 30
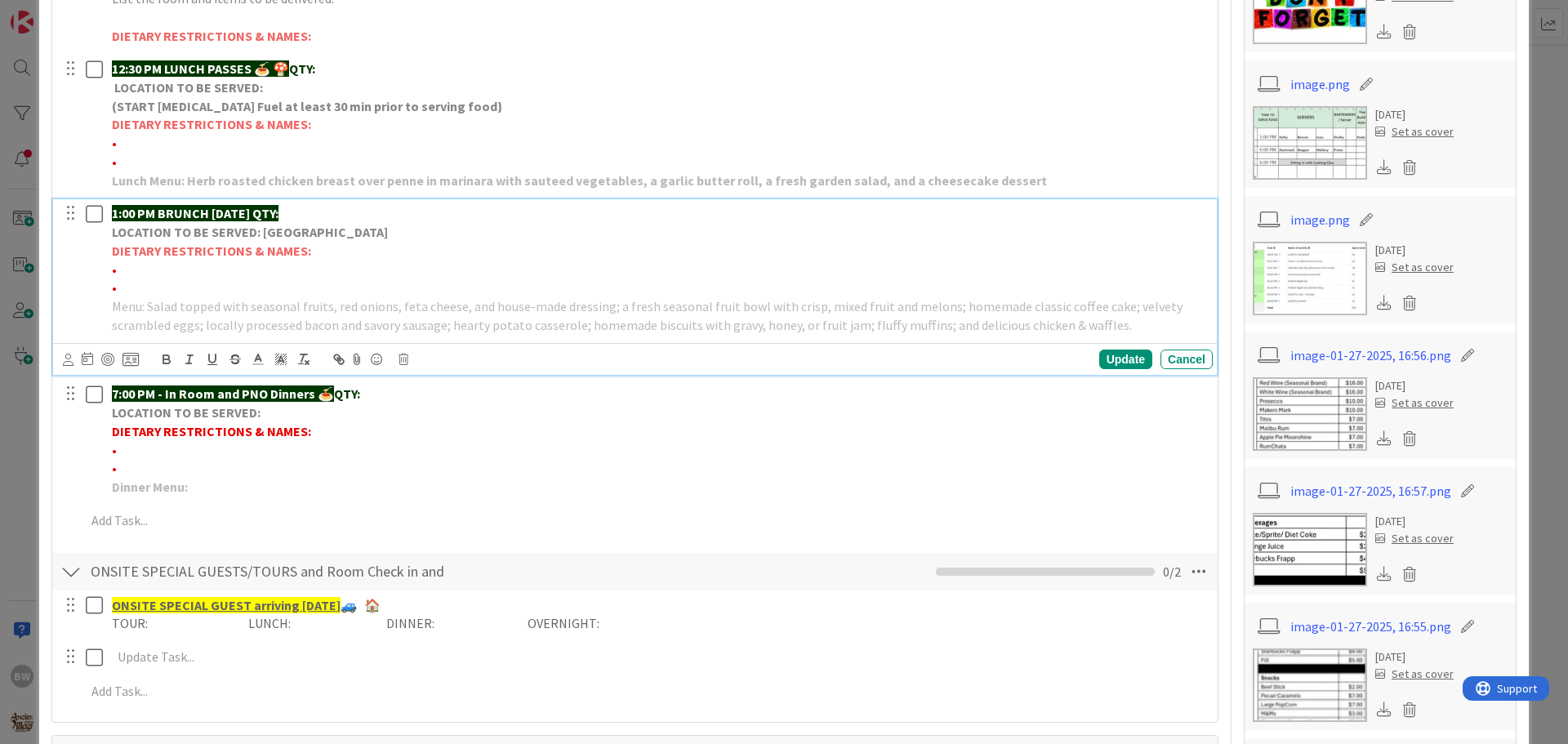
click at [297, 258] on strong "DIETARY RESTRICTIONS & NAMES:" at bounding box center [212, 250] width 199 height 16
click at [402, 354] on body "BW Kanban A Day as a Villager - Prep, Implement and Execute 1x 2x 3x 23 Culinar…" at bounding box center [784, 372] width 1568 height 744
click at [404, 360] on icon at bounding box center [404, 360] width 10 height 12
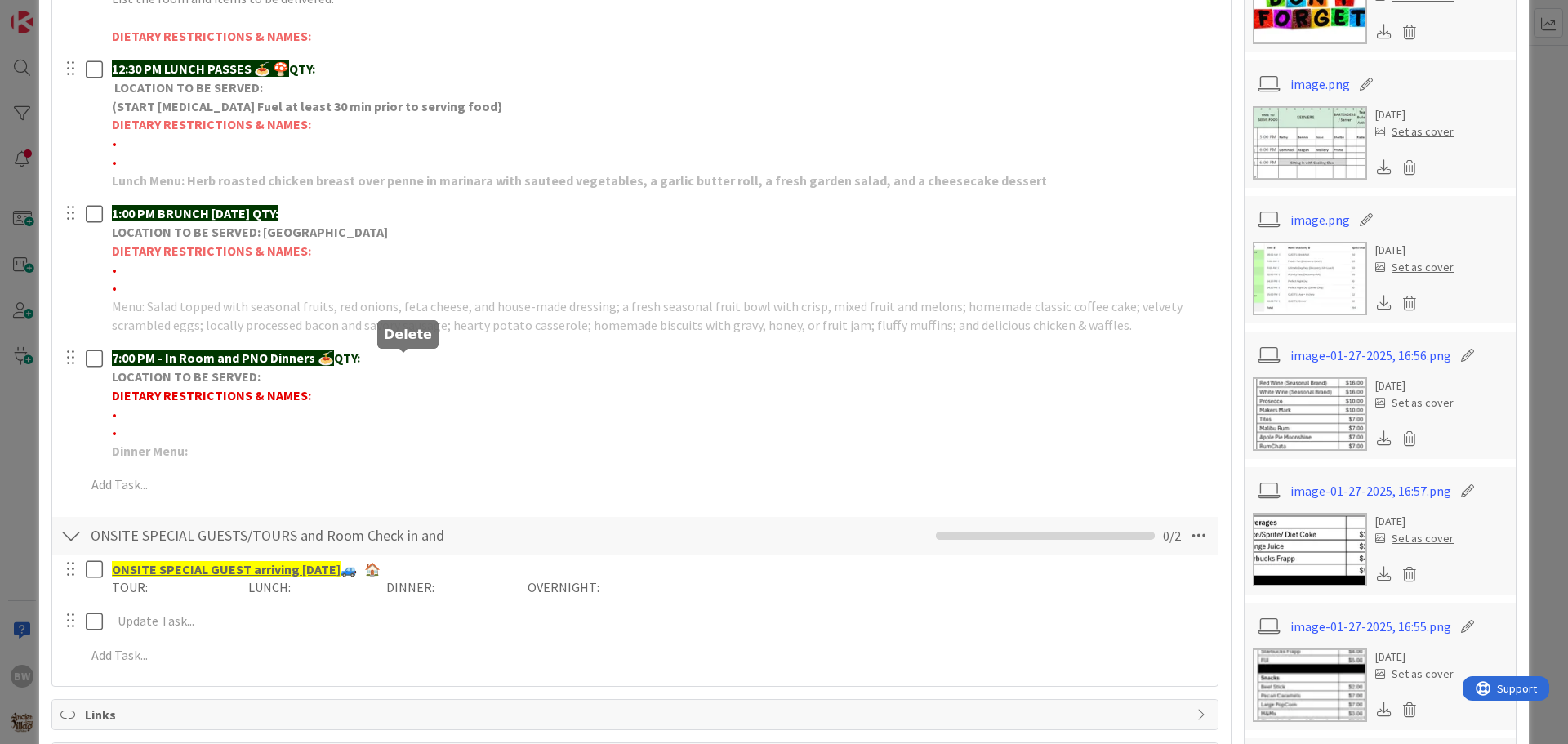
click at [450, 426] on div "8:00 - 9:30 AM Breakfast QTY: LOCATION TO BE PICKED UP AT: WILLOWS LANDING FRID…" at bounding box center [634, 210] width 1149 height 593
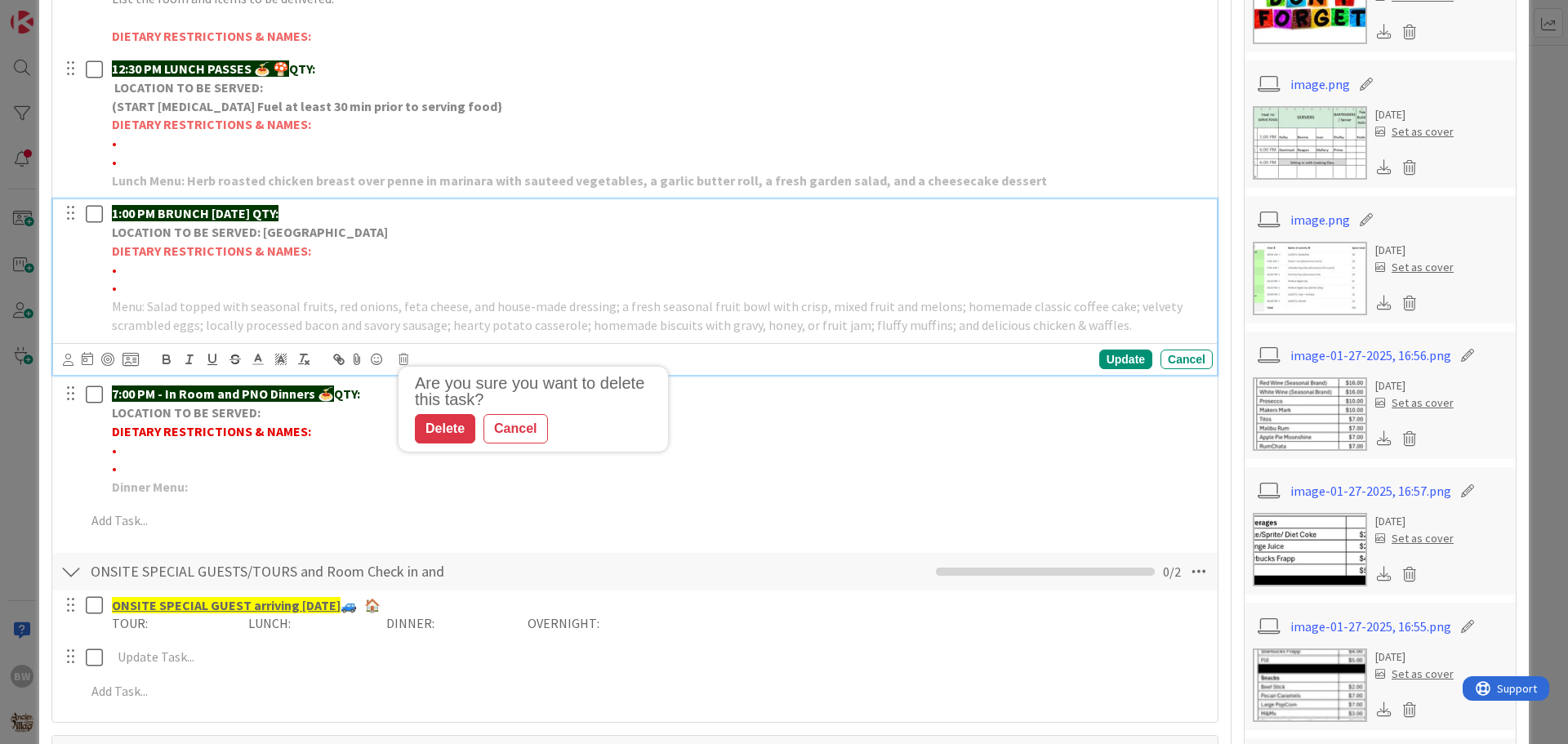
click at [239, 251] on strong "DIETARY RESTRICTIONS & NAMES:" at bounding box center [212, 250] width 199 height 16
click at [406, 359] on icon at bounding box center [404, 360] width 10 height 12
click at [444, 422] on div "Delete" at bounding box center [445, 429] width 60 height 30
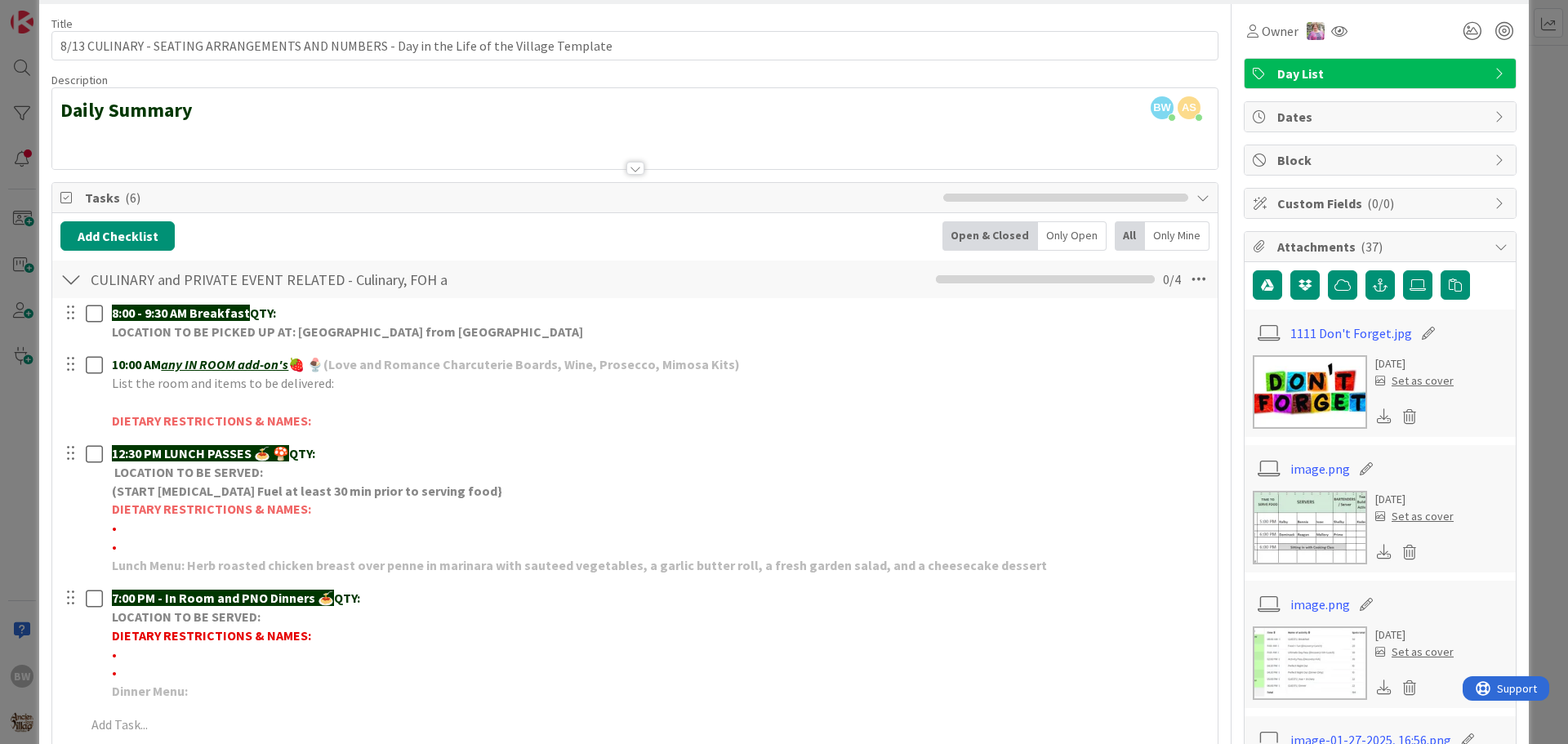
scroll to position [0, 0]
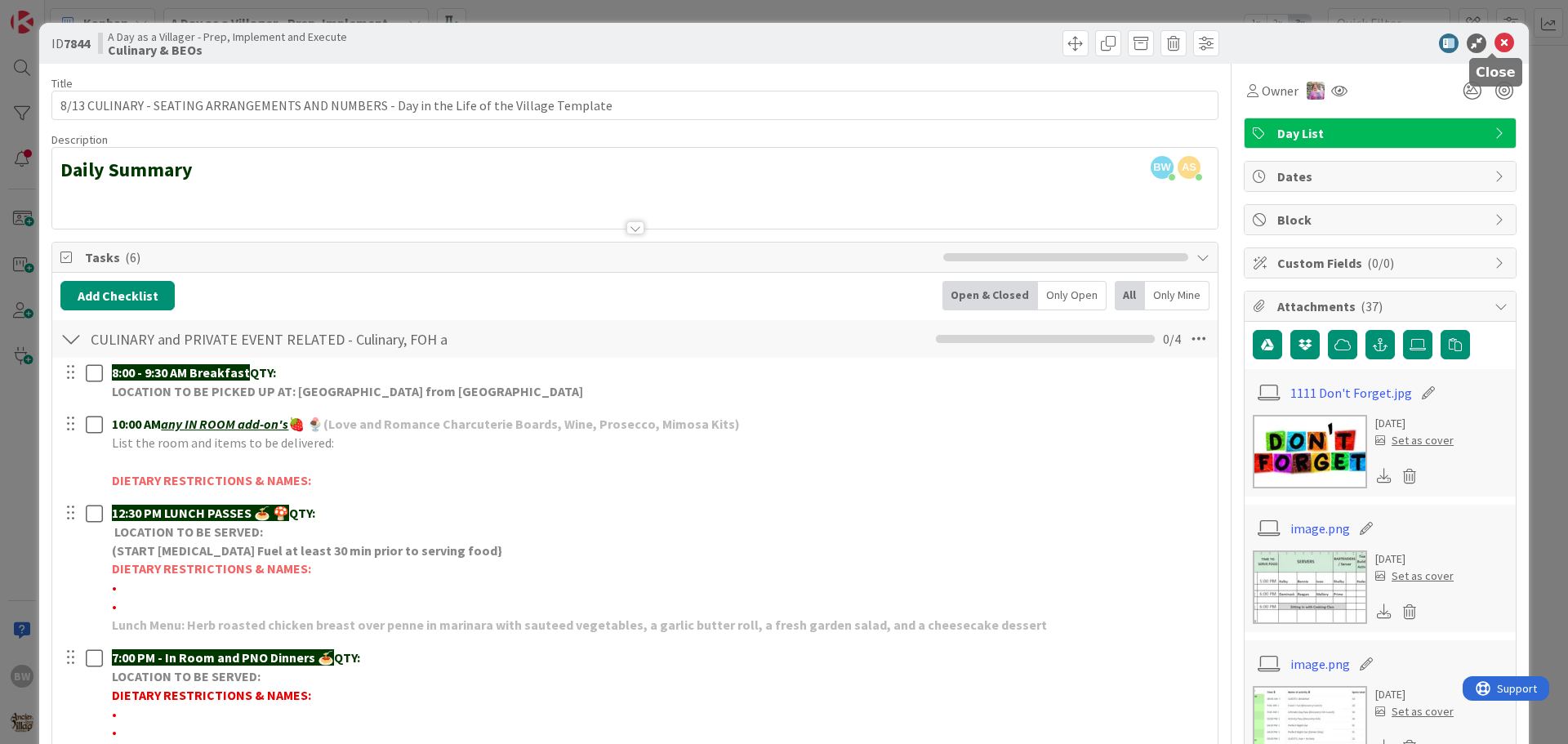
click at [1494, 39] on icon at bounding box center [1504, 43] width 19 height 19
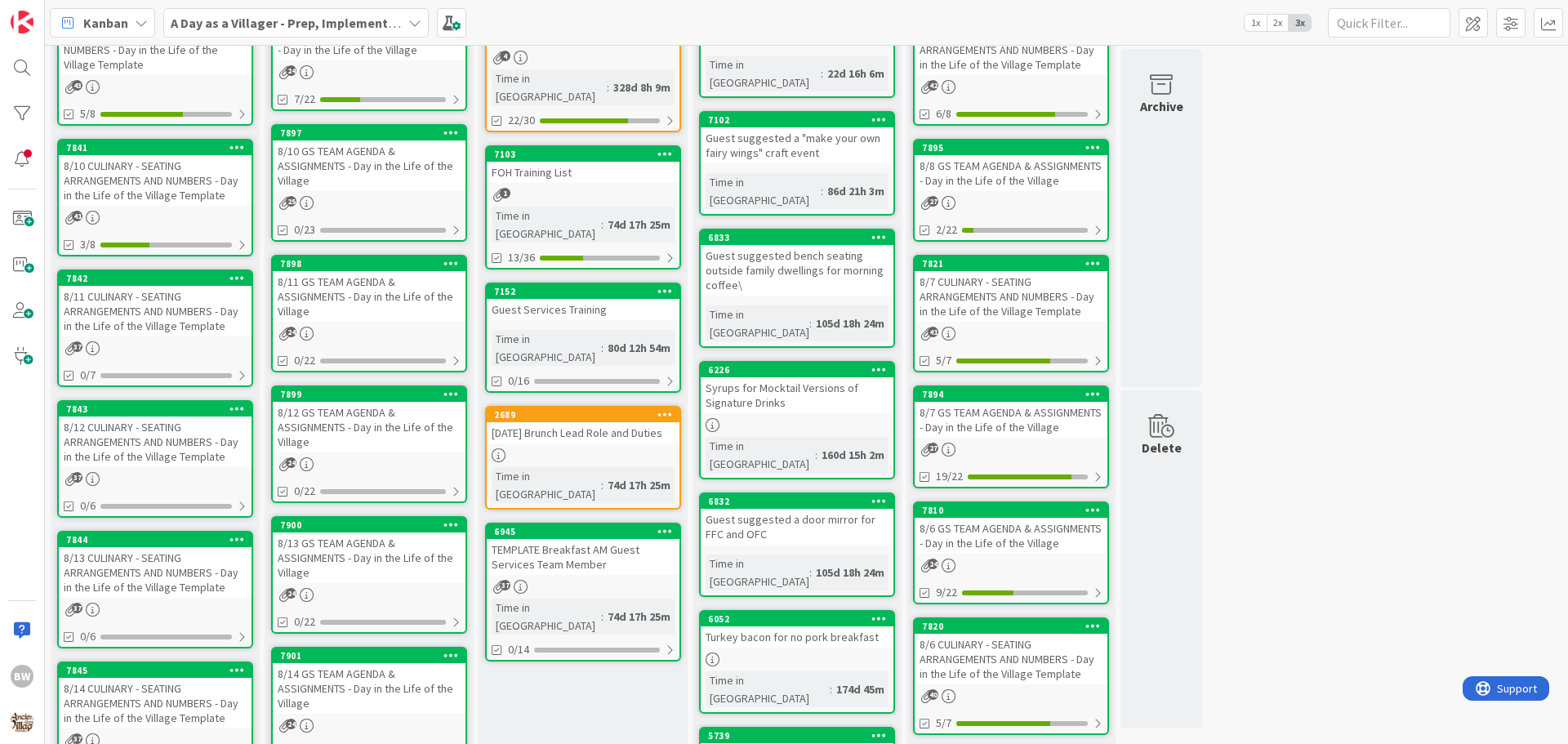
scroll to position [117, 0]
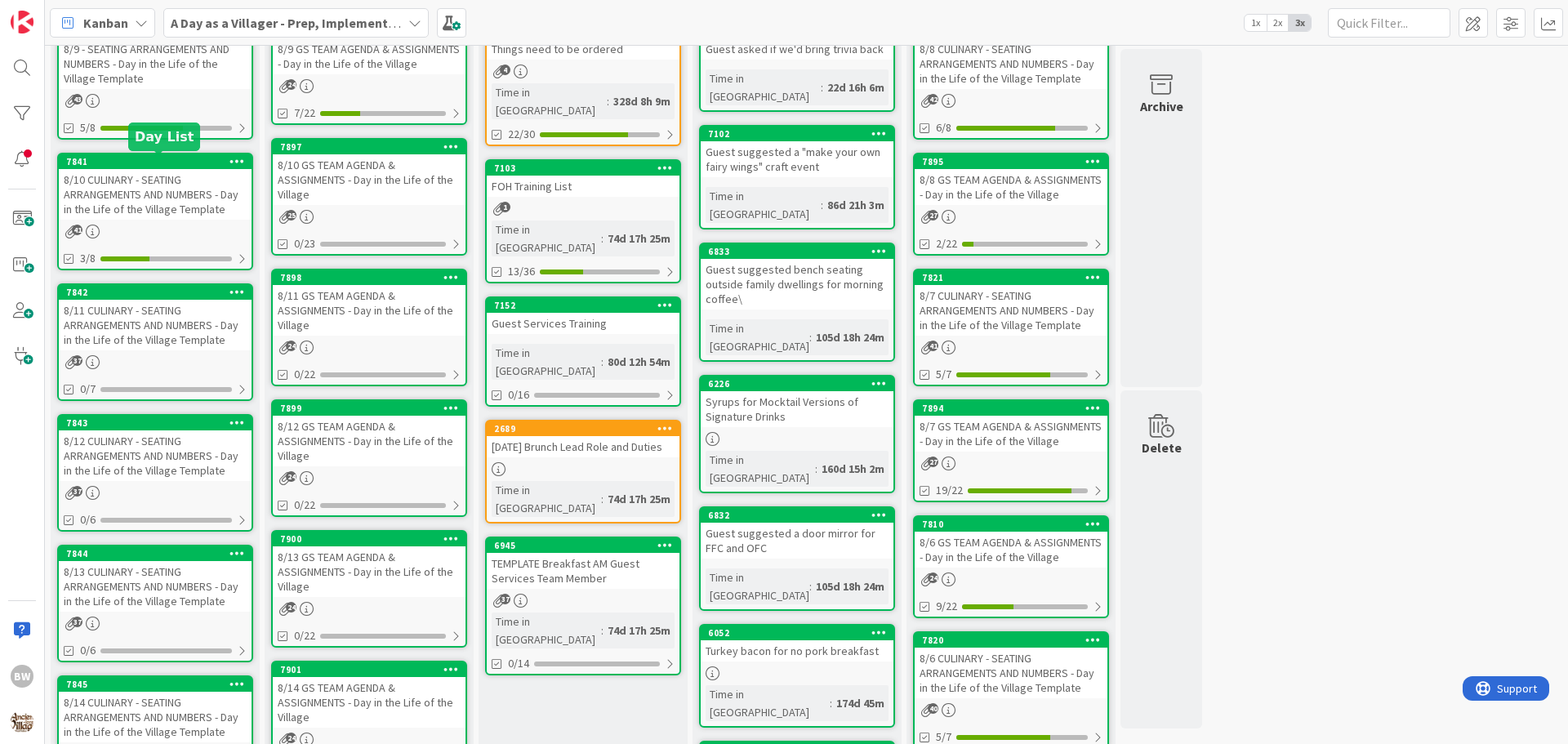
click at [142, 166] on div "7841" at bounding box center [158, 162] width 185 height 12
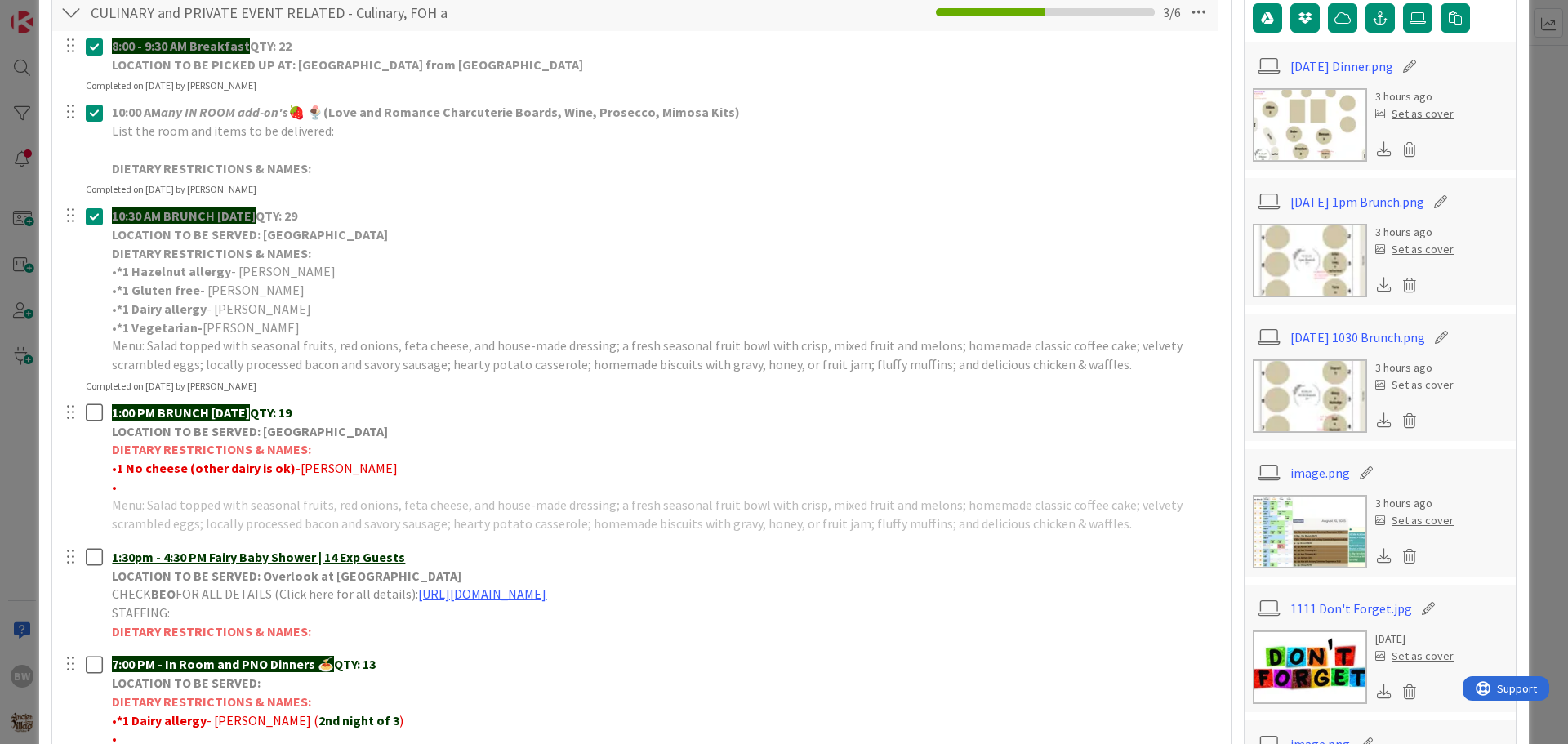
scroll to position [654, 0]
